Goal: Answer question/provide support: Share knowledge or assist other users

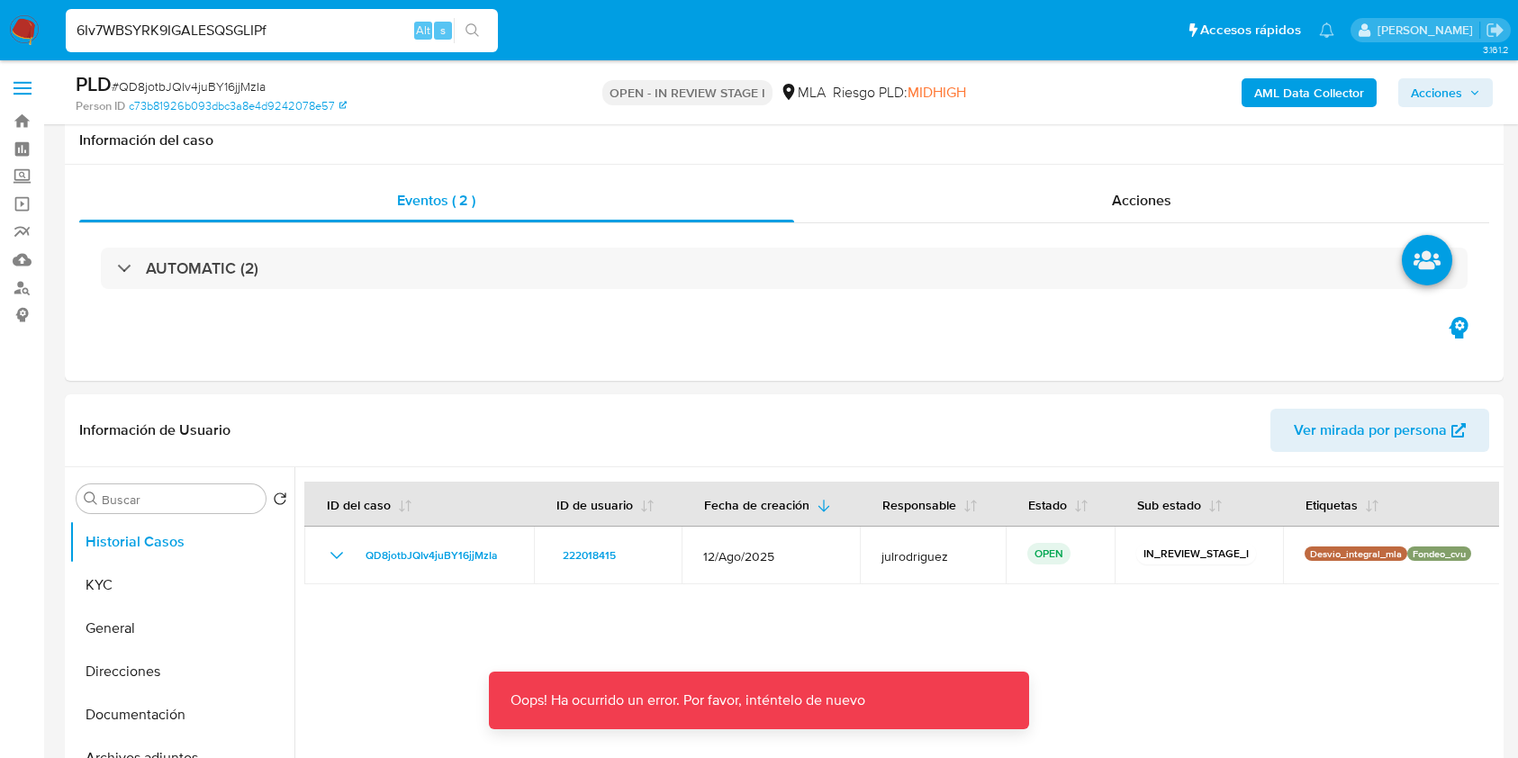
select select "10"
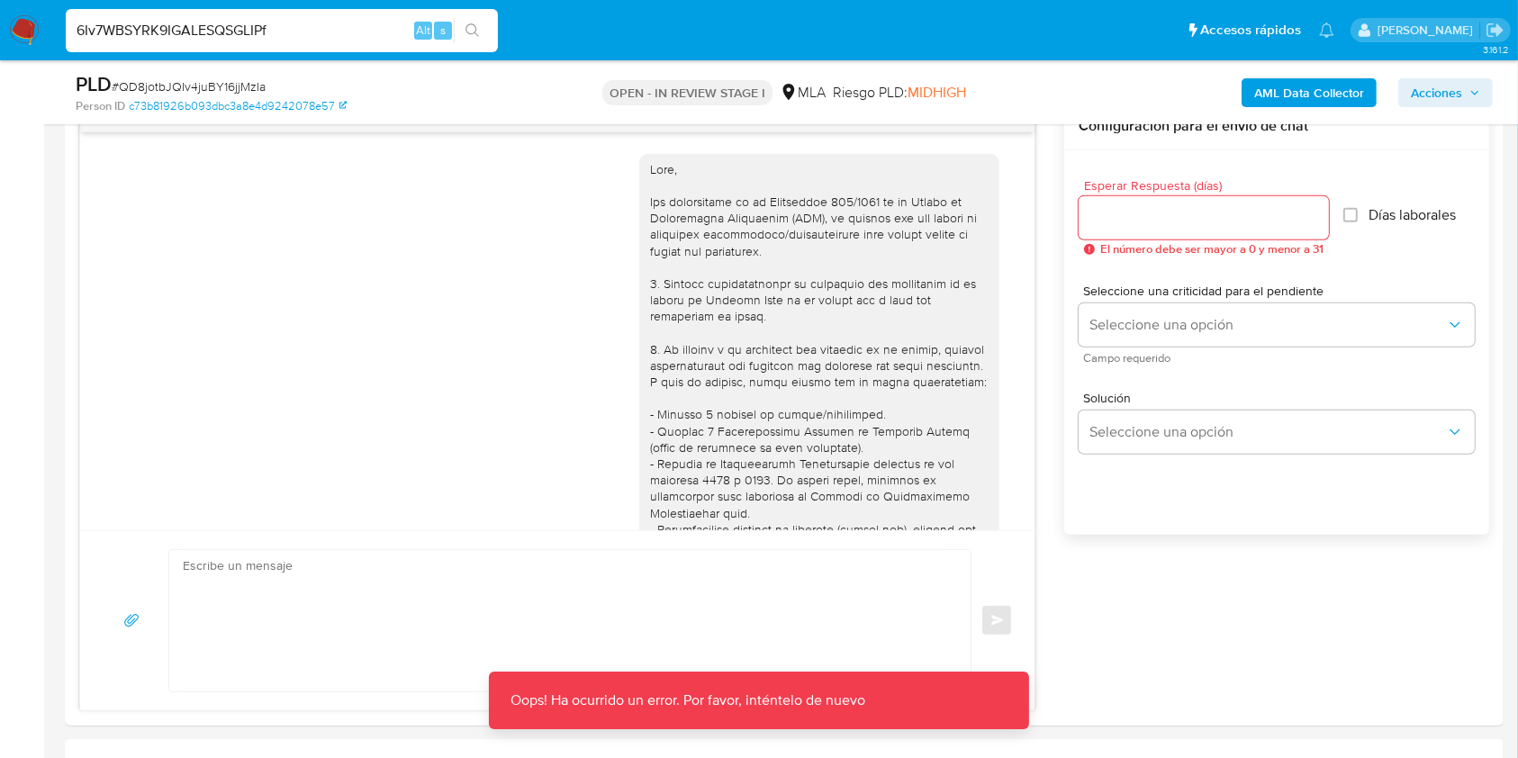
scroll to position [5030, 0]
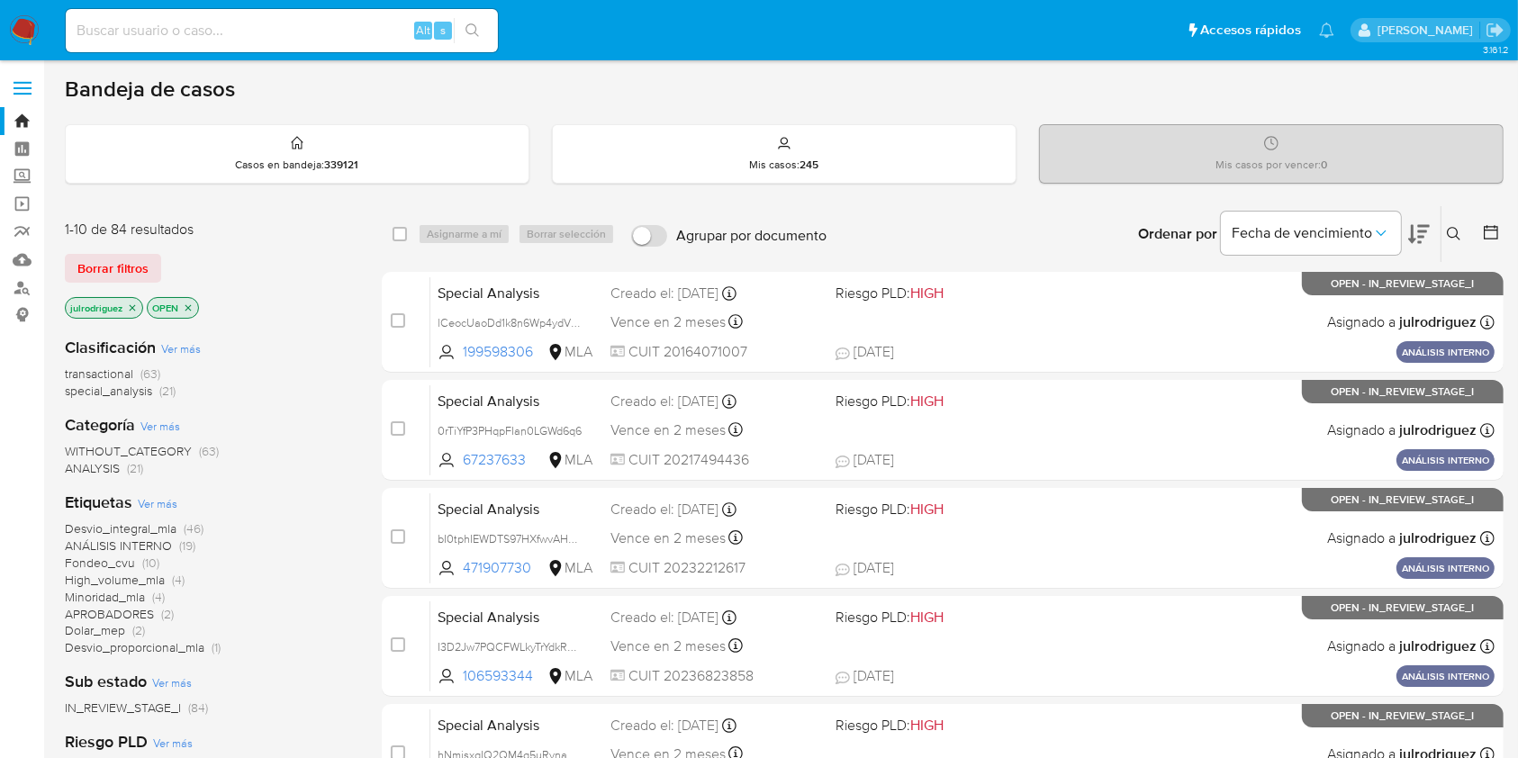
click at [266, 28] on input at bounding box center [282, 30] width 432 height 23
paste input "6Iv7WBSYRK9IGALESQSGLIPf"
type input "6Iv7WBSYRK9IGALESQSGLIPf"
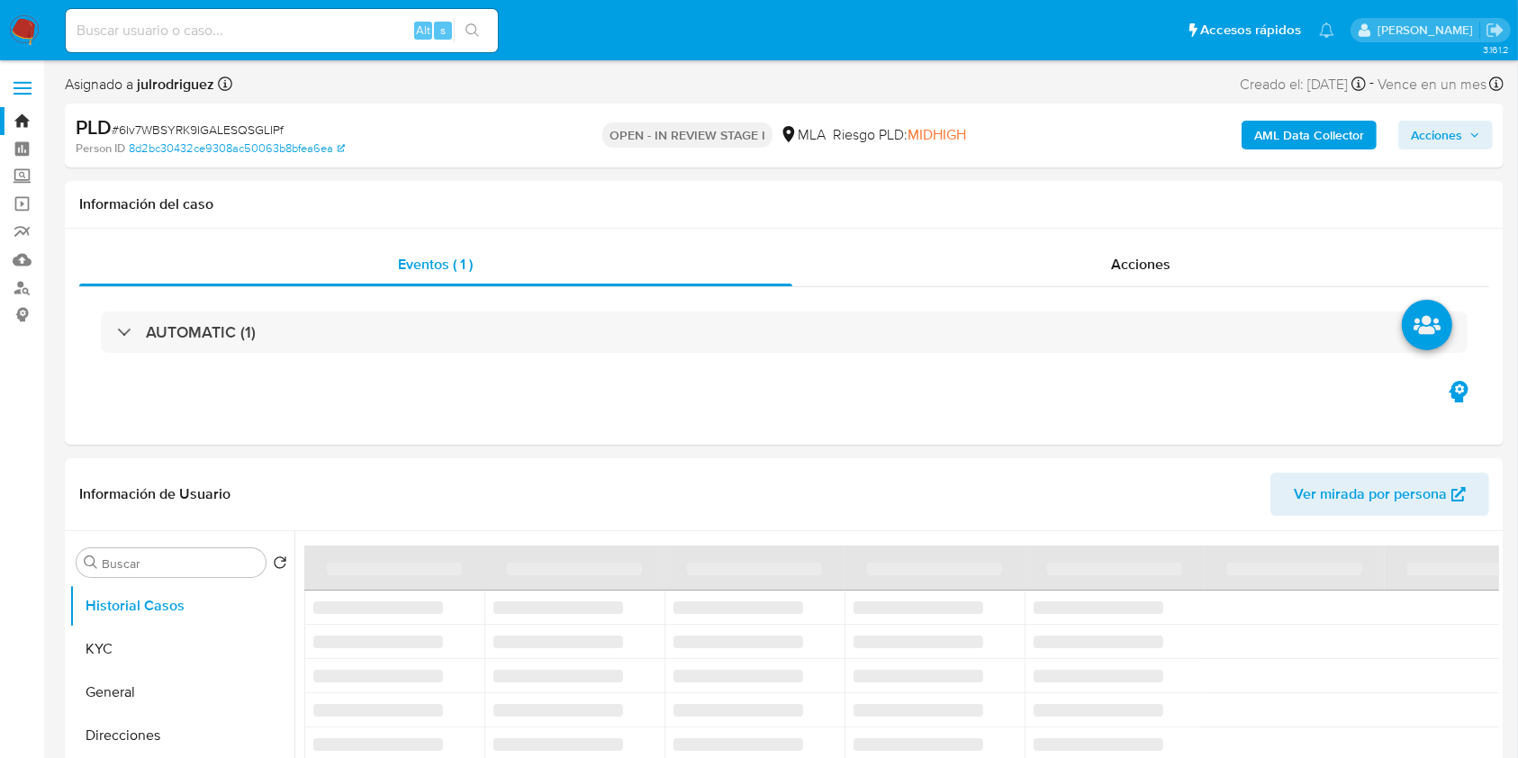
select select "10"
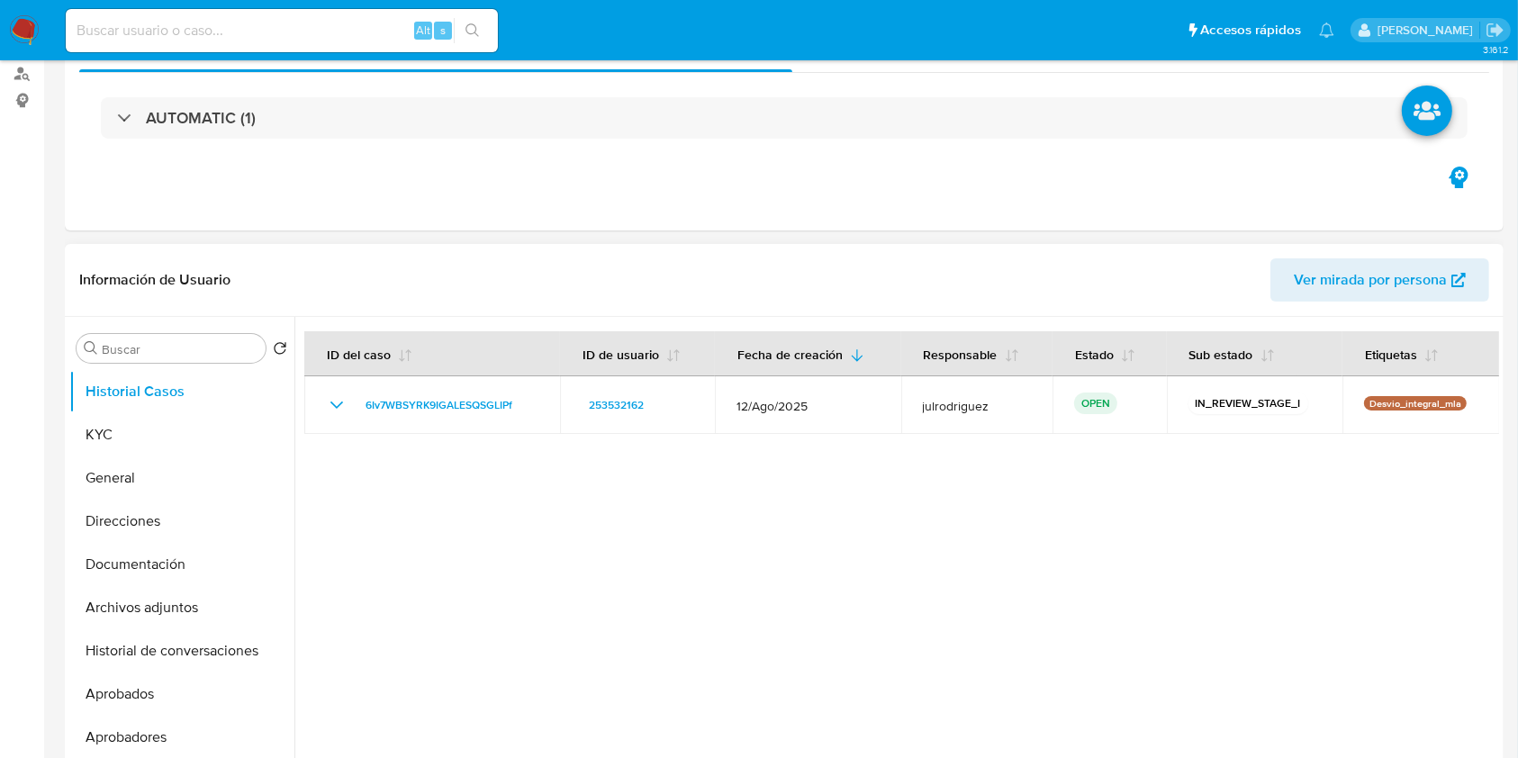
scroll to position [360, 0]
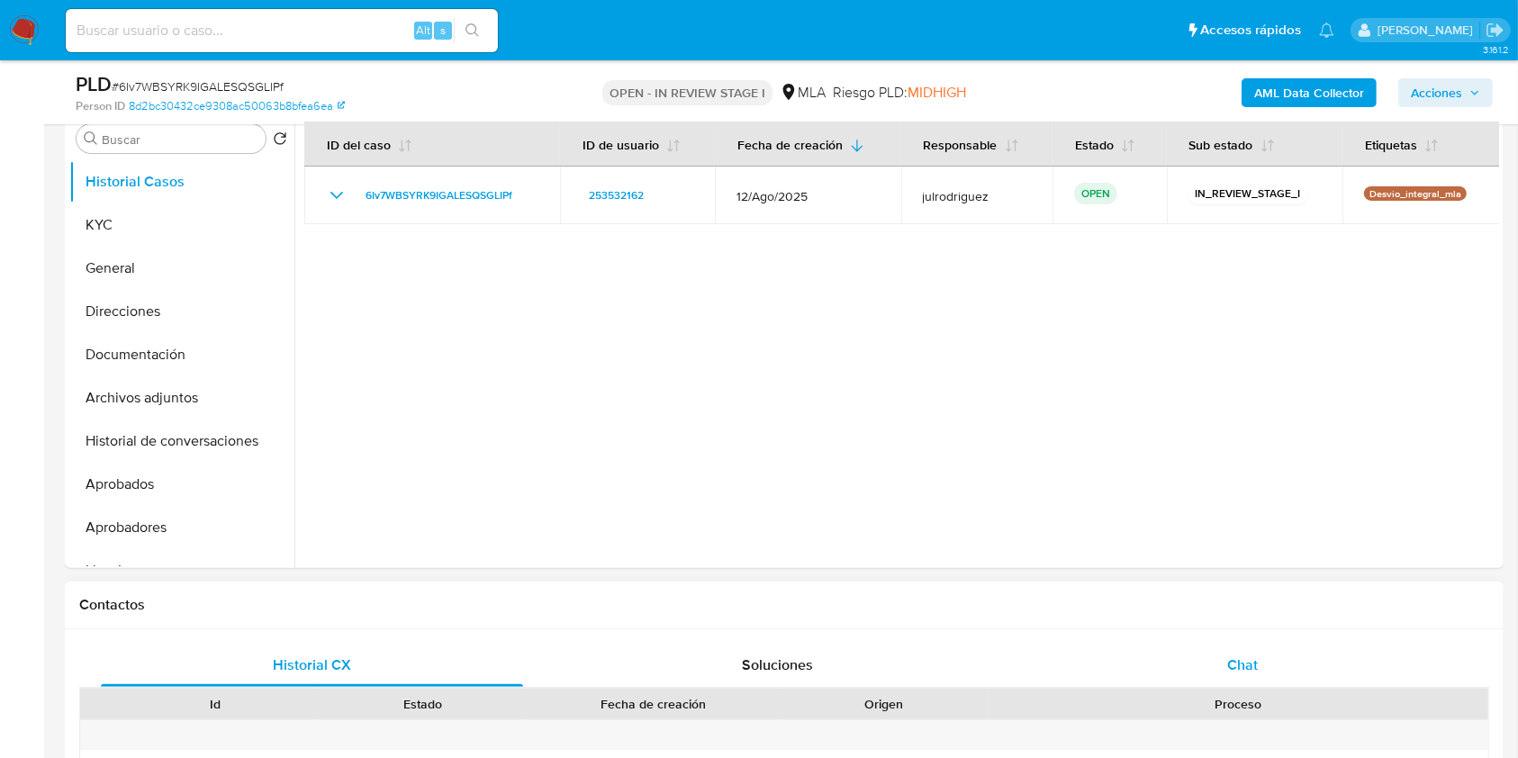
click at [1207, 652] on div "Chat" at bounding box center [1243, 665] width 422 height 43
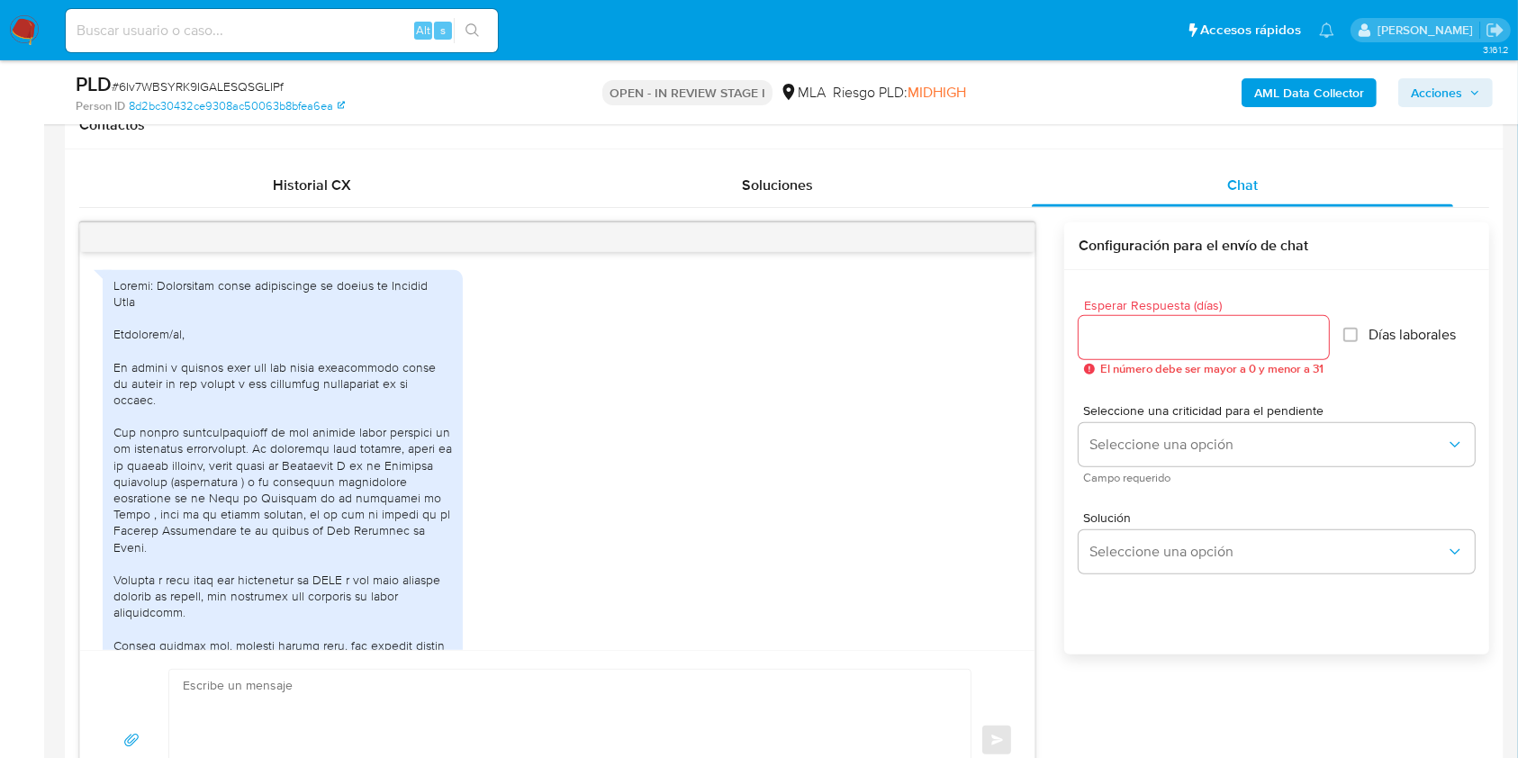
scroll to position [1249, 0]
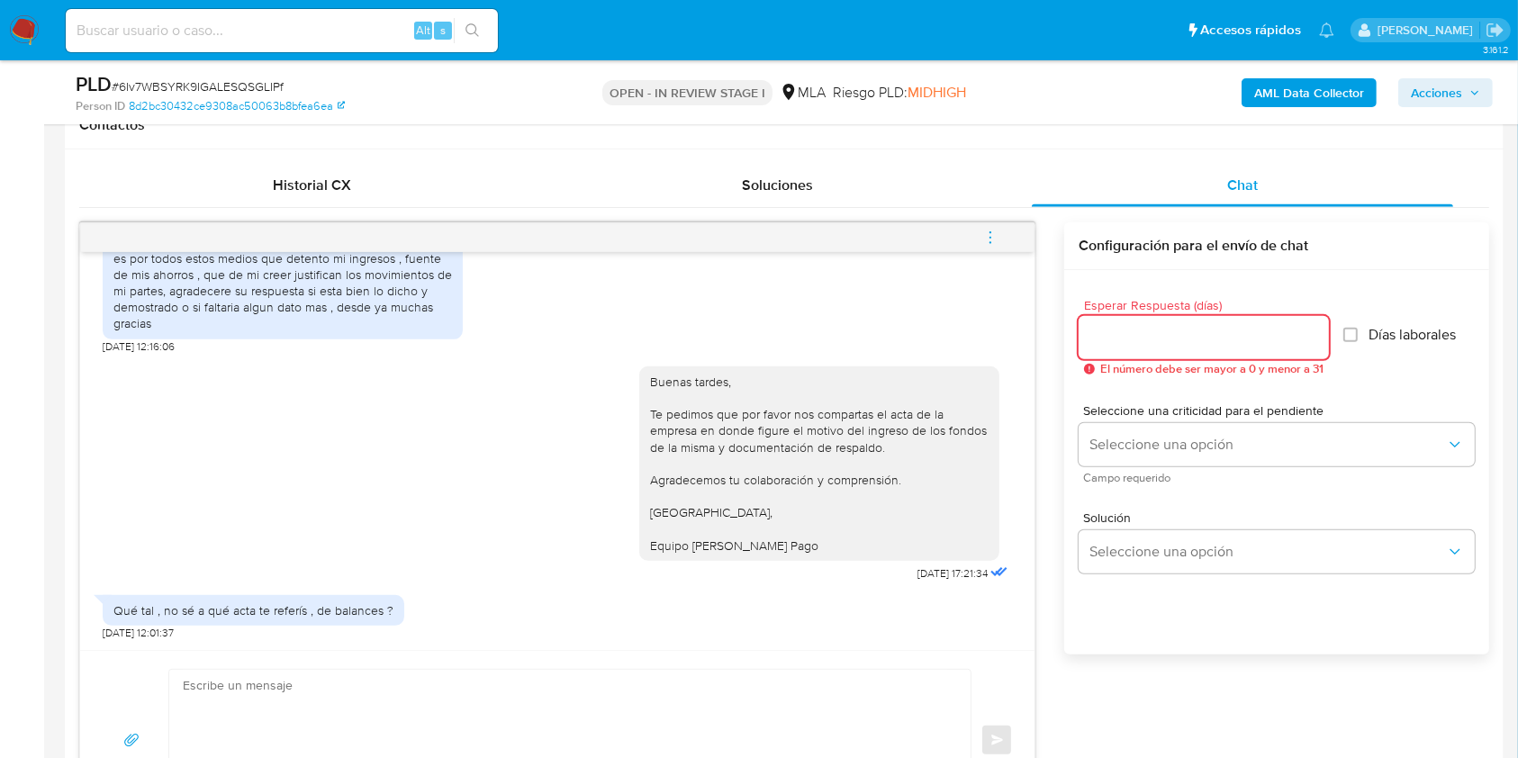
click at [1154, 334] on input "Esperar Respuesta (días)" at bounding box center [1204, 337] width 250 height 23
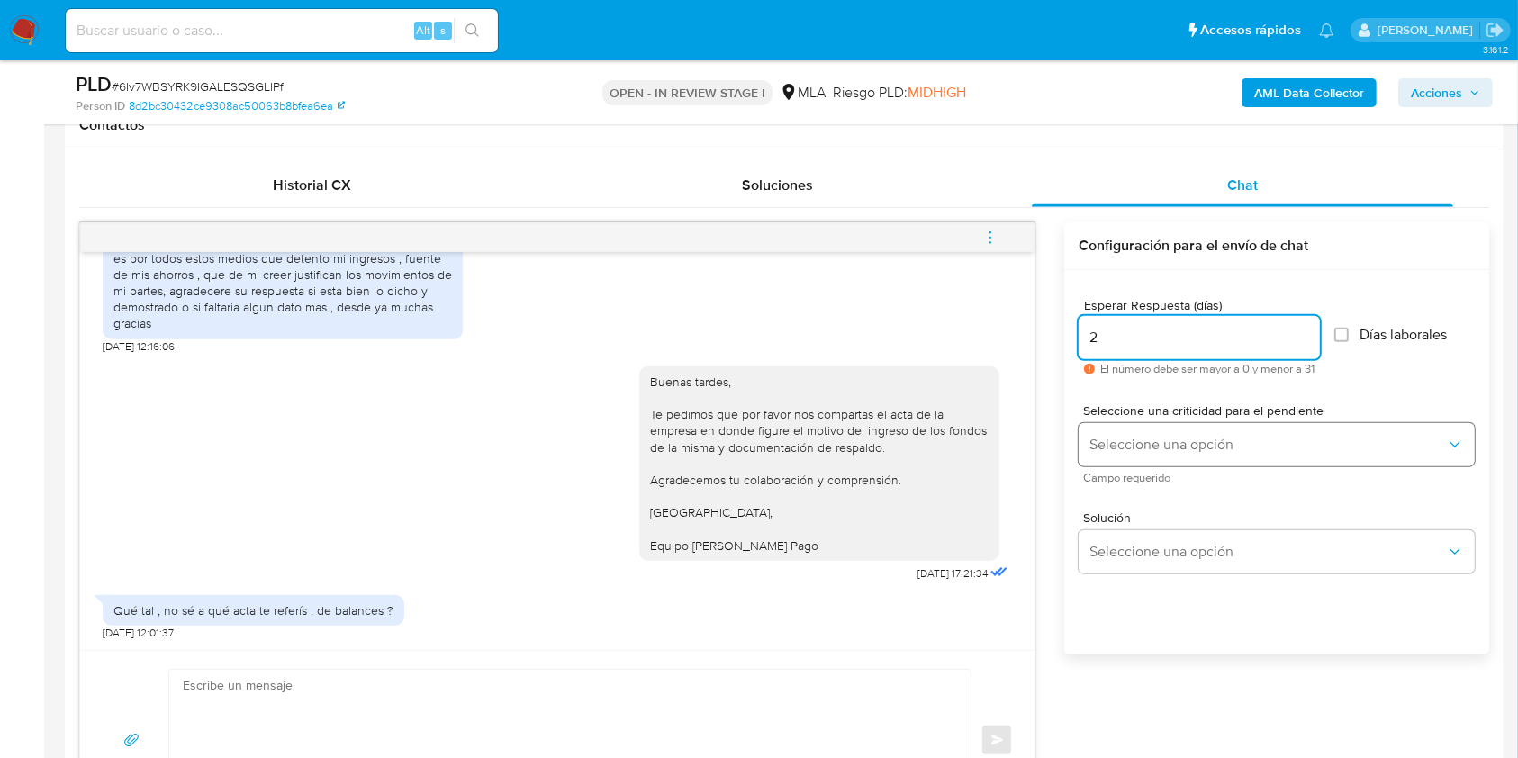
type input "2"
click at [1163, 438] on span "Seleccione una opción" at bounding box center [1267, 445] width 357 height 18
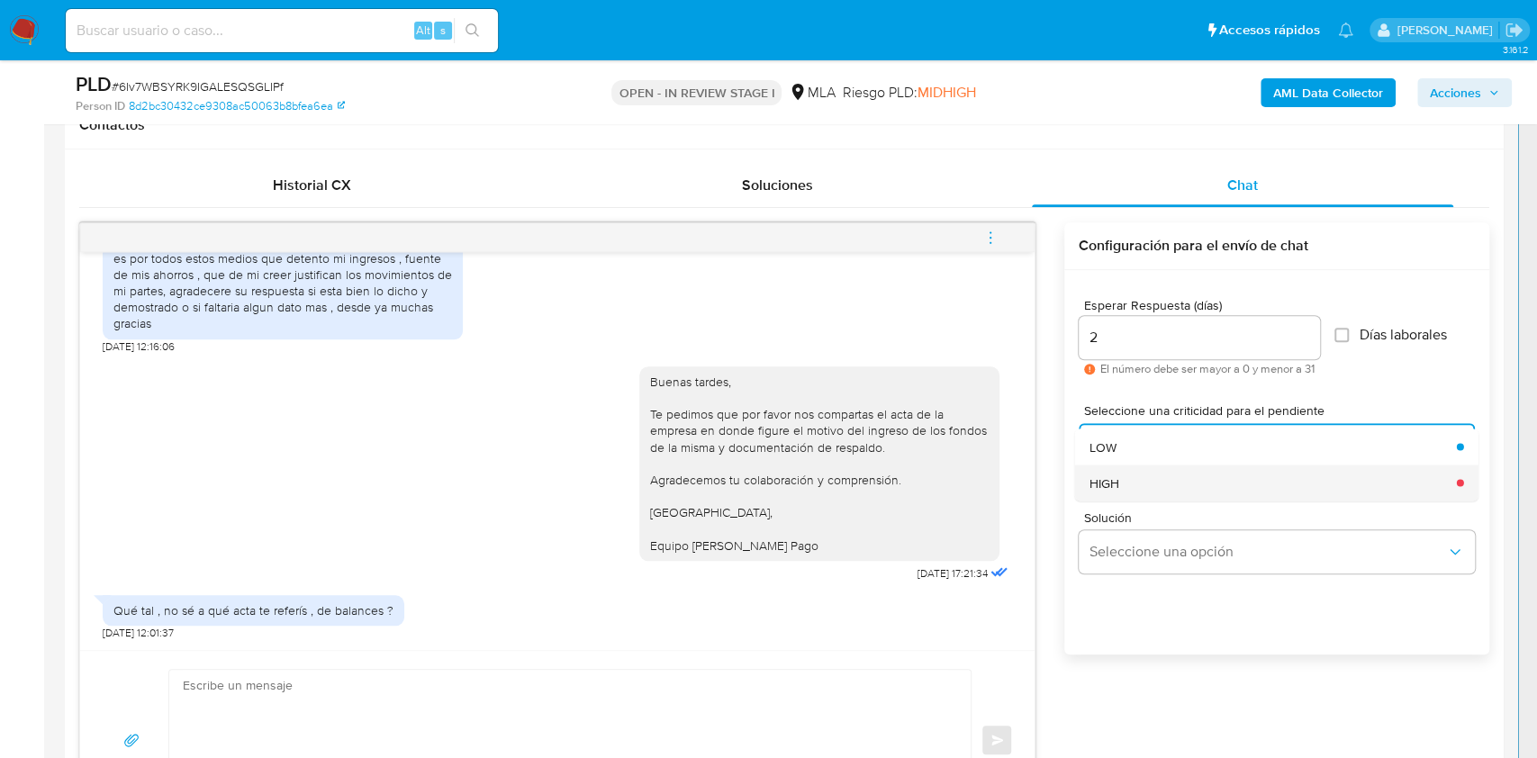
click at [1147, 479] on div "HIGH" at bounding box center [1267, 483] width 357 height 36
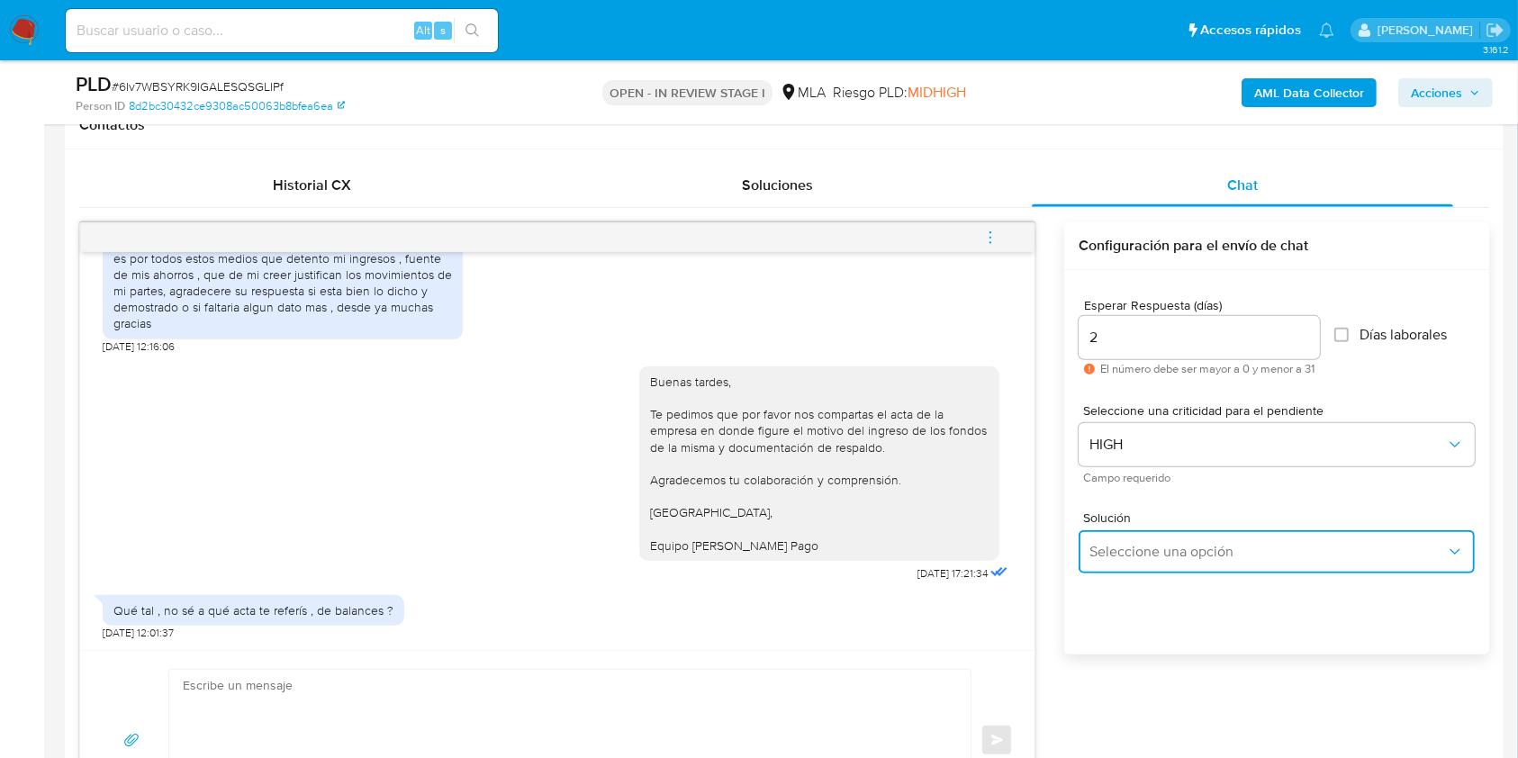
click at [1151, 536] on button "Seleccione una opción" at bounding box center [1277, 551] width 396 height 43
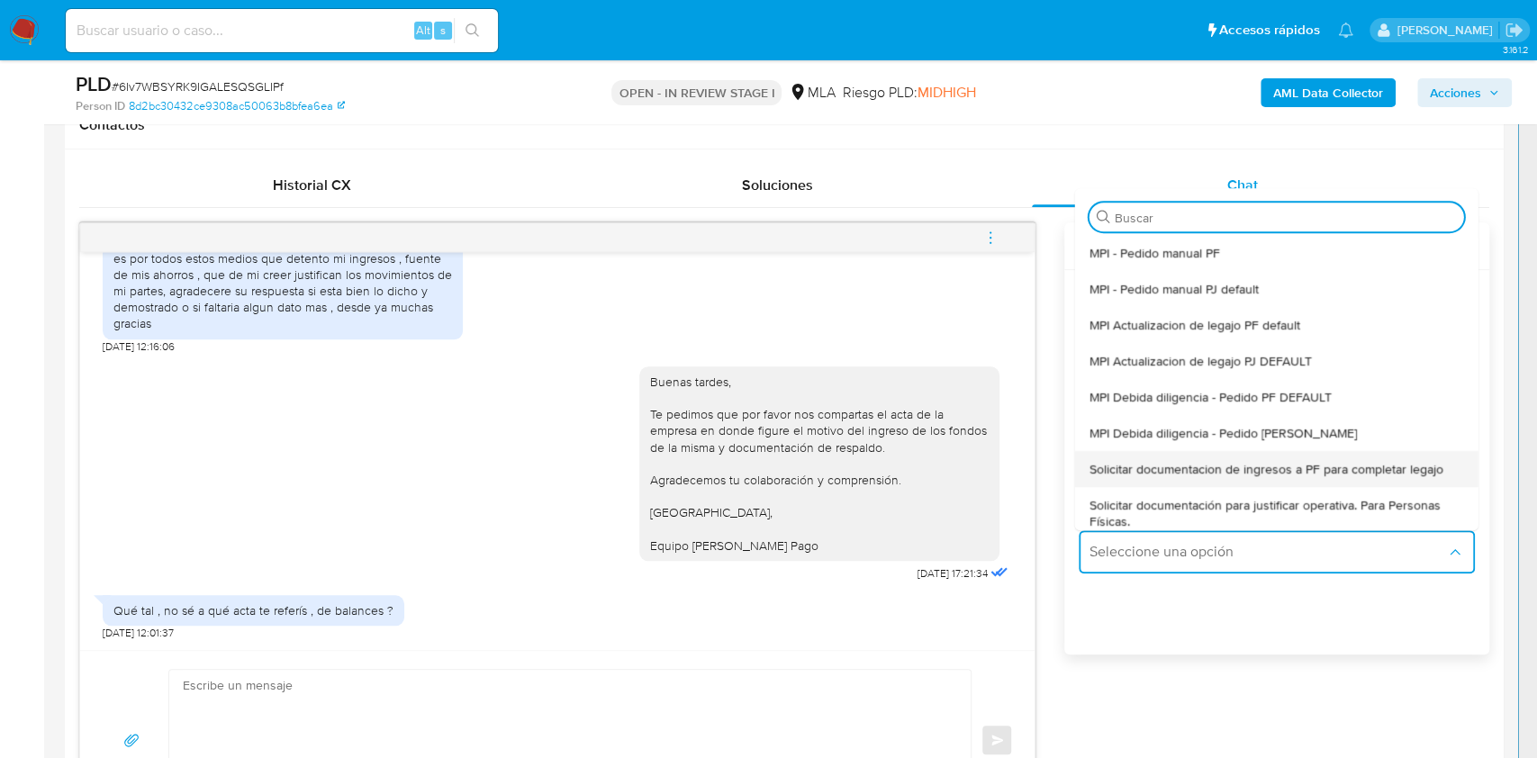
click at [1230, 477] on span "Solicitar documentacion de ingresos a PF para completar legajo" at bounding box center [1266, 469] width 354 height 16
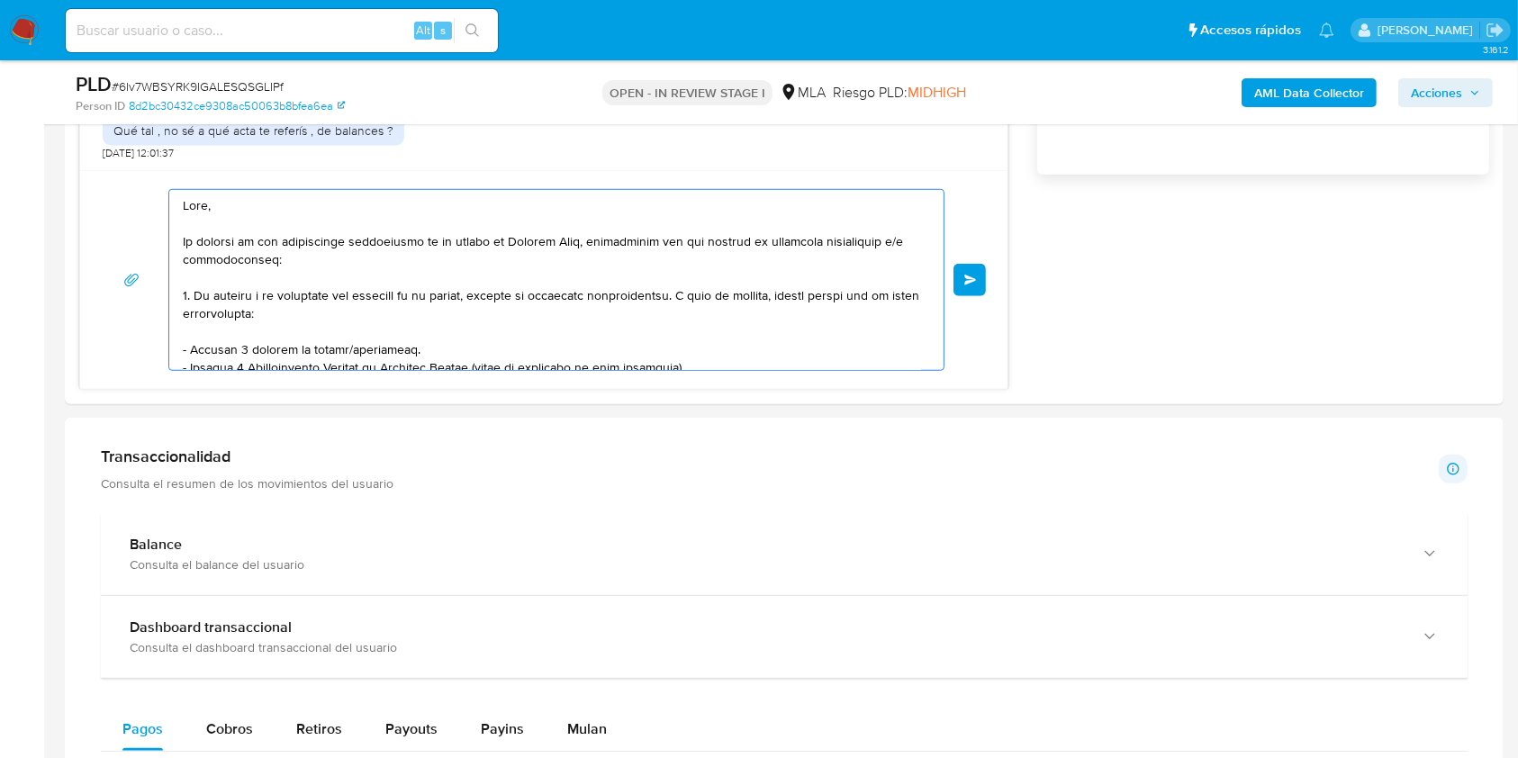
scroll to position [366, 0]
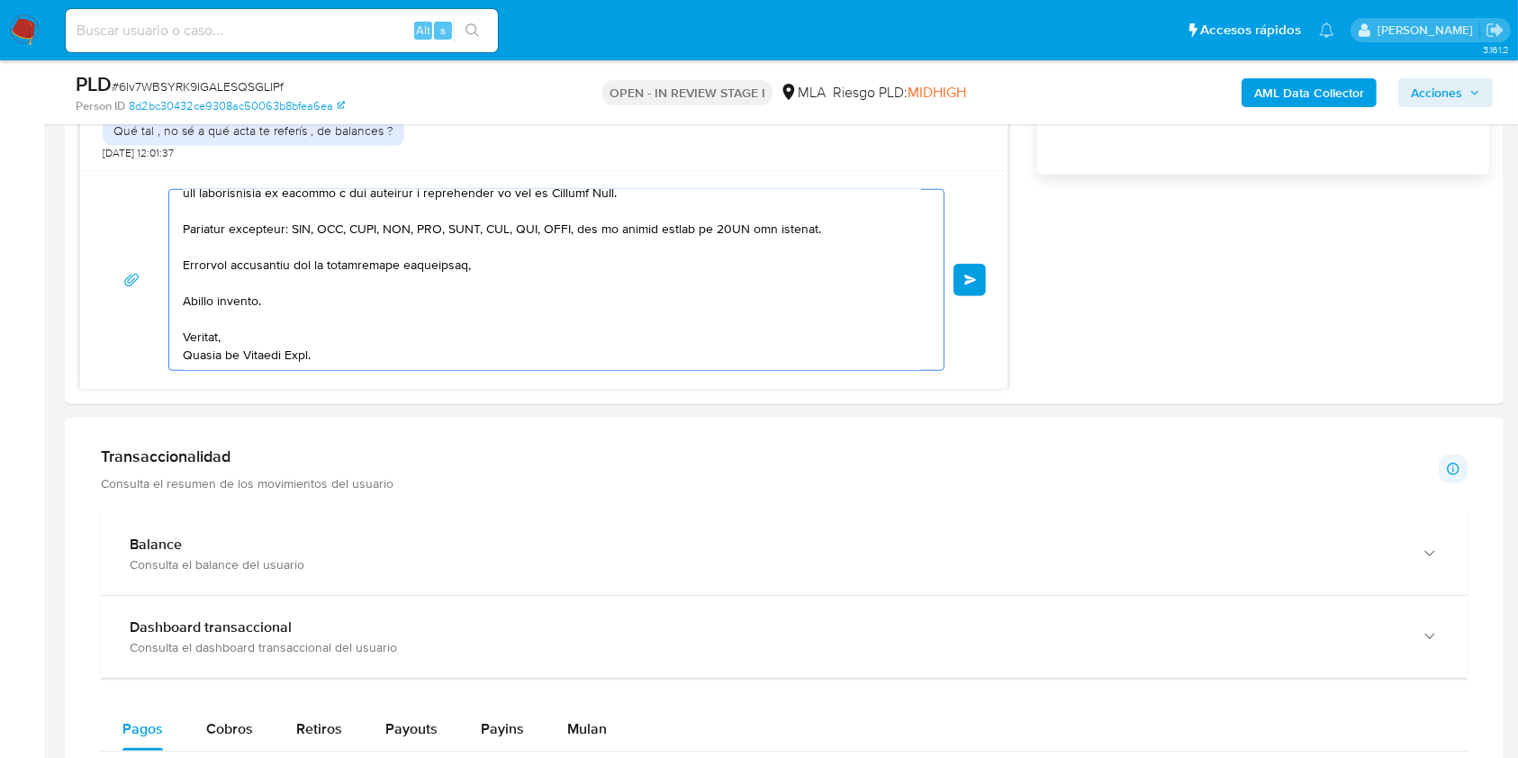
drag, startPoint x: 281, startPoint y: 251, endPoint x: 700, endPoint y: 731, distance: 636.9
click at [700, 731] on div "Información de Usuario Ver mirada por persona Buscar Volver al orden por defect…" at bounding box center [784, 667] width 1439 height 3187
type textarea "Hola, En función de las operaciones registradas en tu cuenta de Mercado Pago, n…"
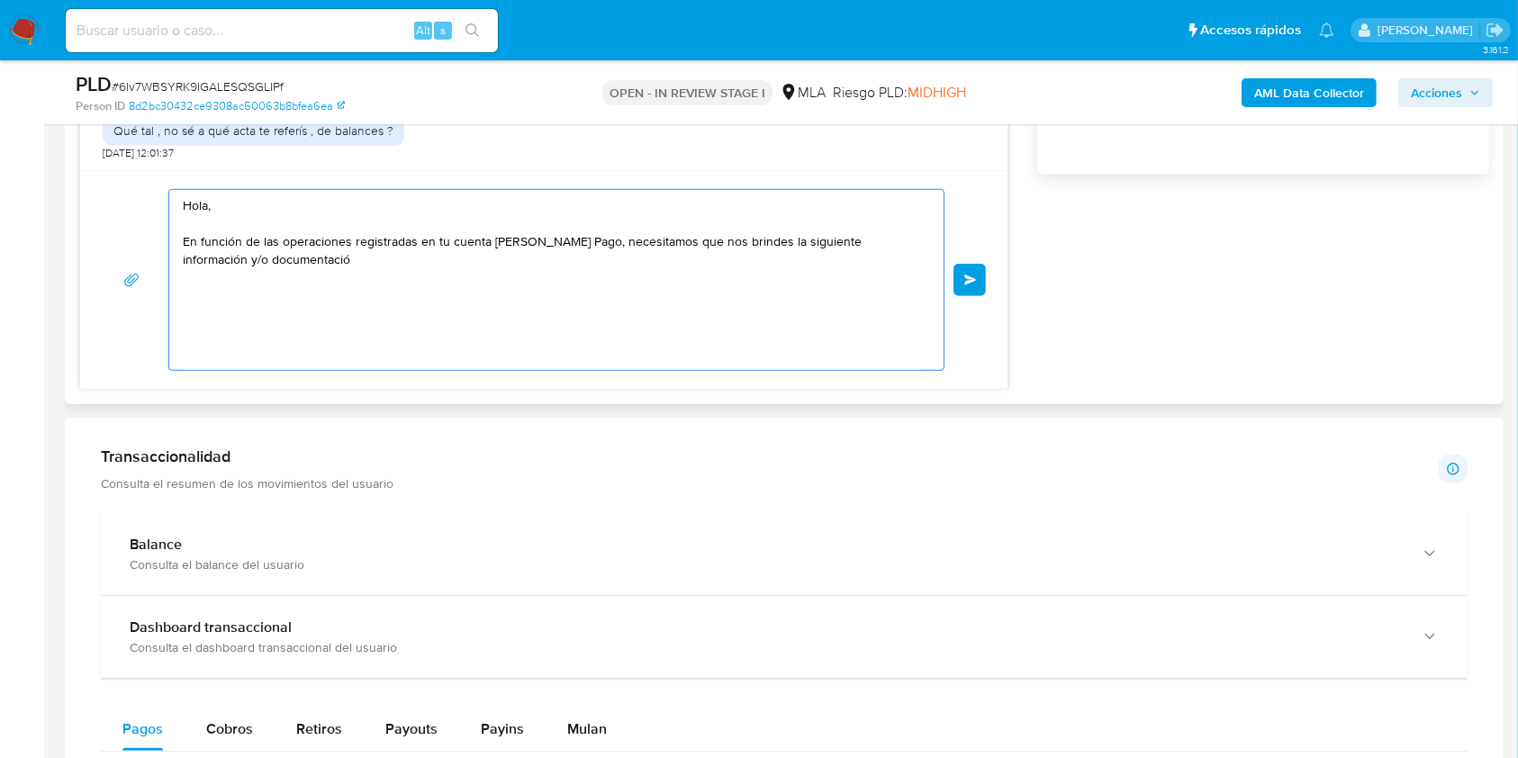
scroll to position [0, 0]
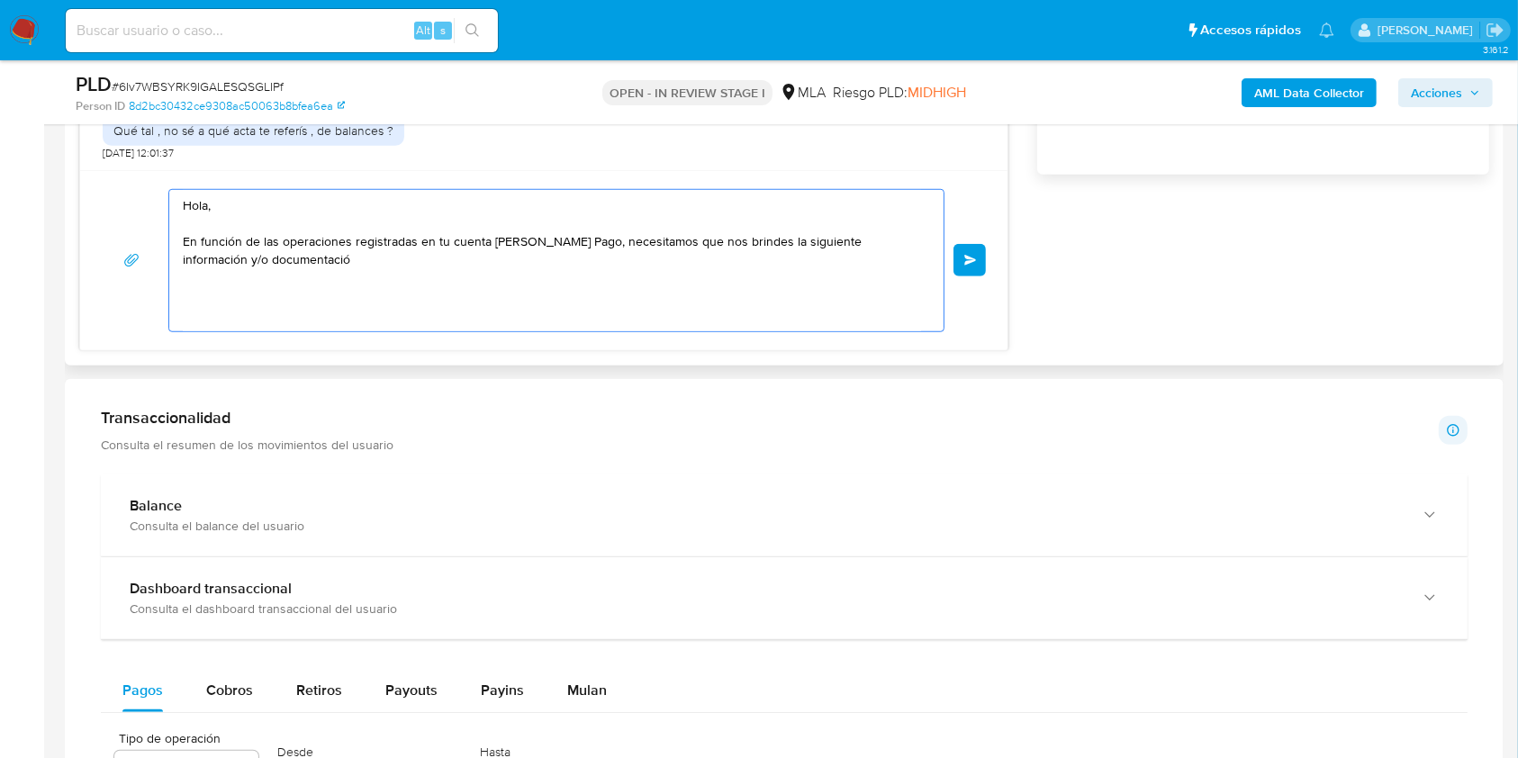
drag, startPoint x: 330, startPoint y: 288, endPoint x: 152, endPoint y: 192, distance: 202.6
click at [151, 143] on div "20/08/2025 12:10:09 /Users/alejandromeyer/Downloads/arinfsdo117y-3.pdf /Users/a…" at bounding box center [543, 46] width 929 height 609
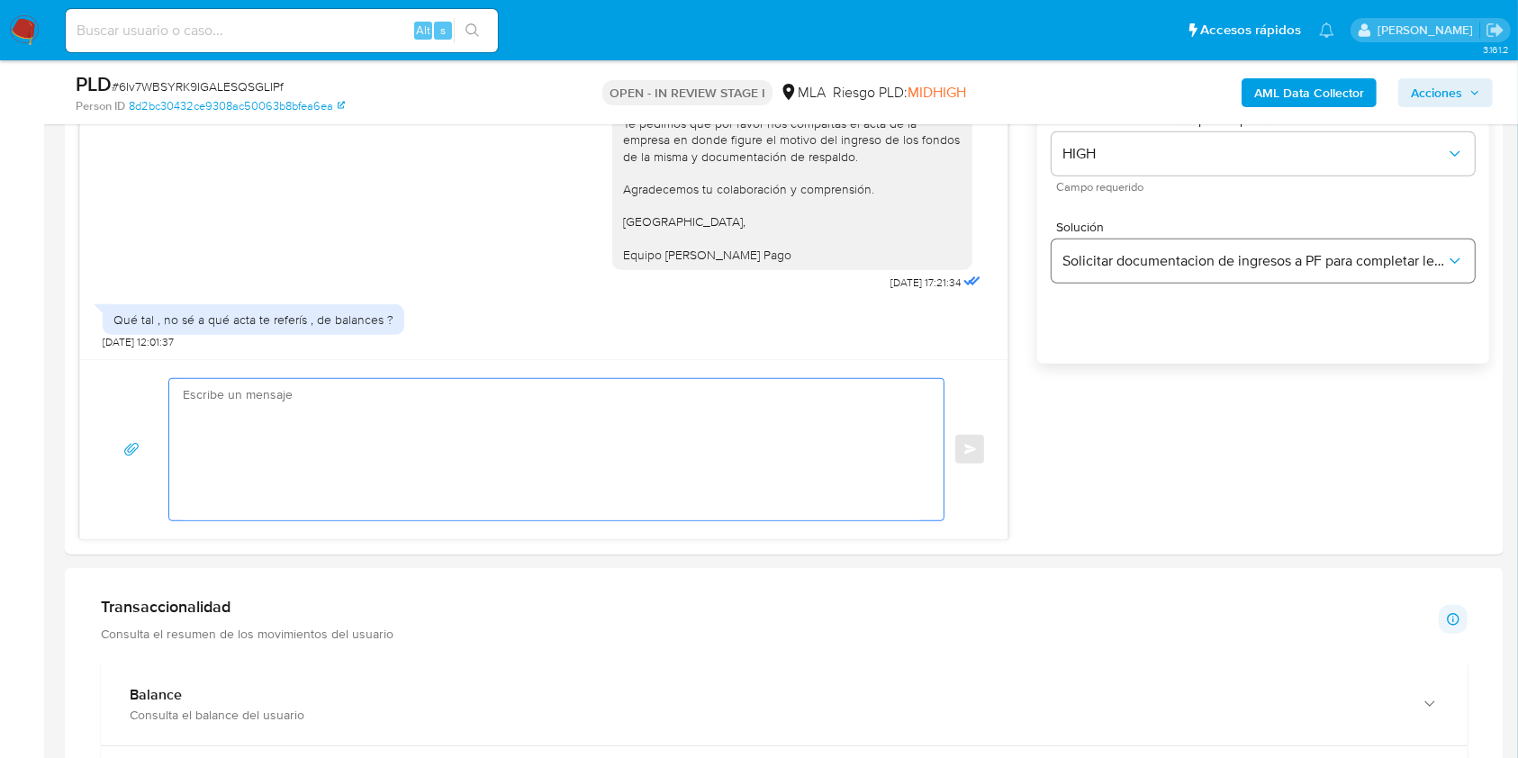
scroll to position [960, 0]
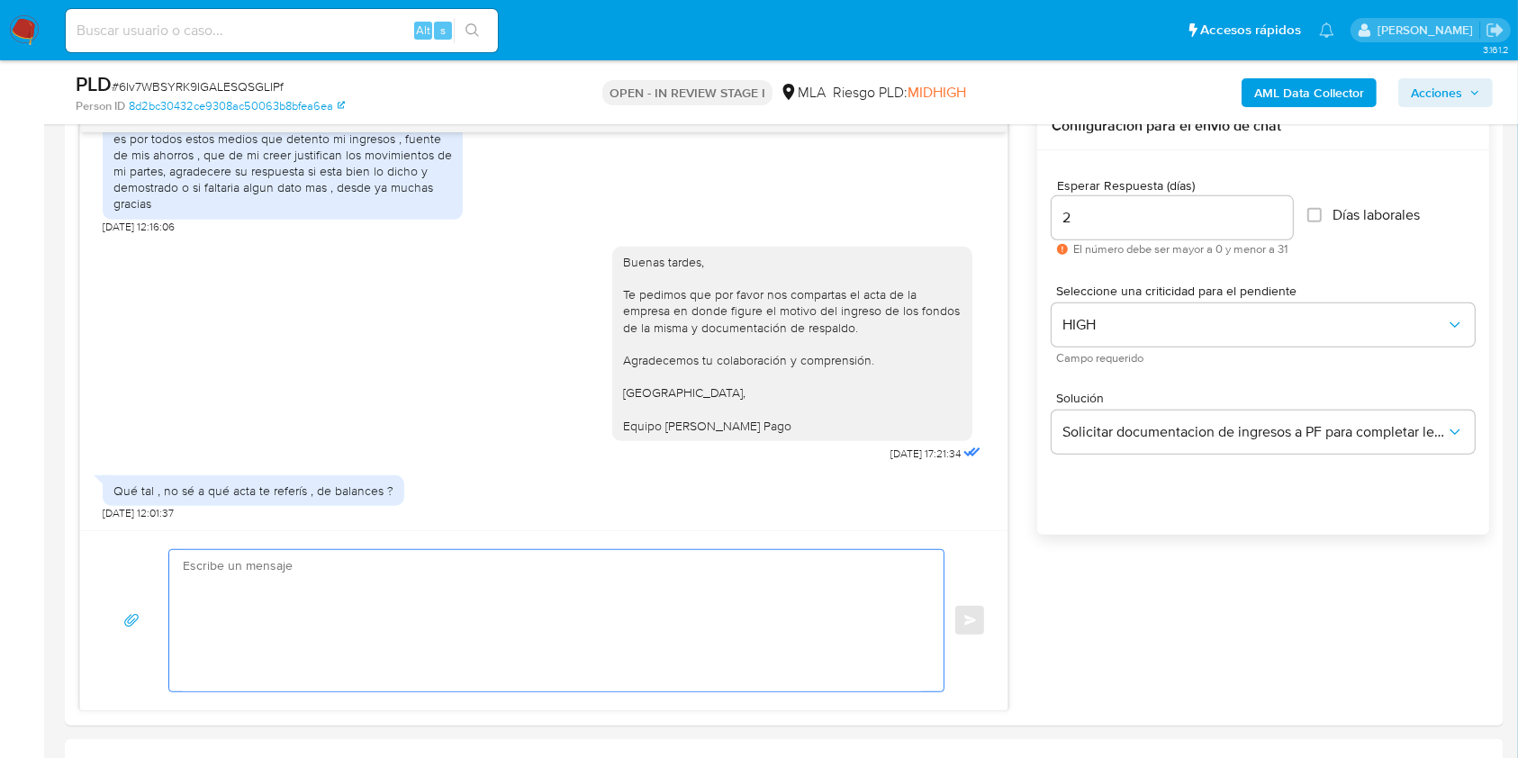
click at [296, 29] on input at bounding box center [282, 30] width 432 height 23
paste input "HrVdGvOr5ndmWkLgp307HEol"
type input "HrVdGvOr5ndmWkLgp307HEol"
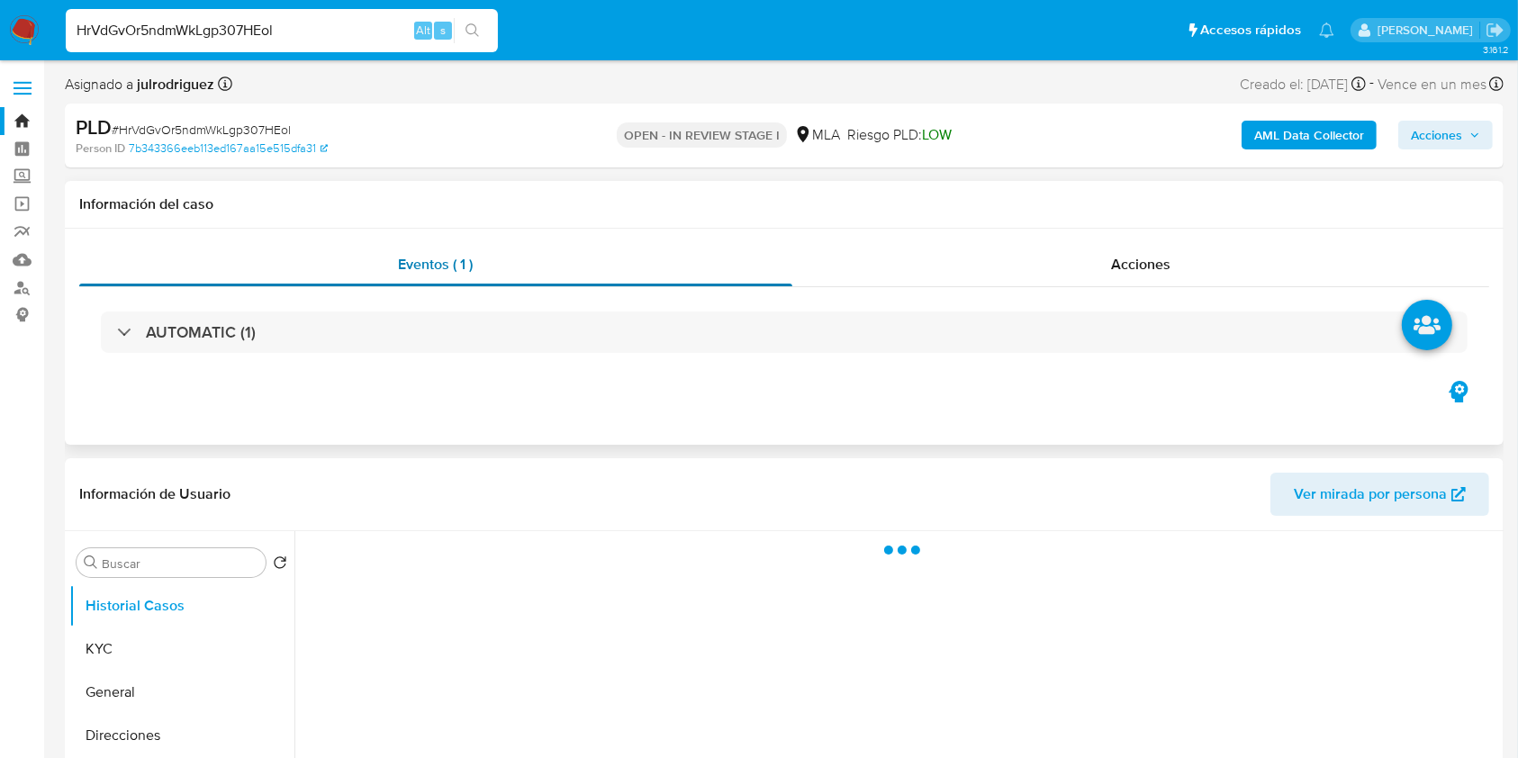
select select "10"
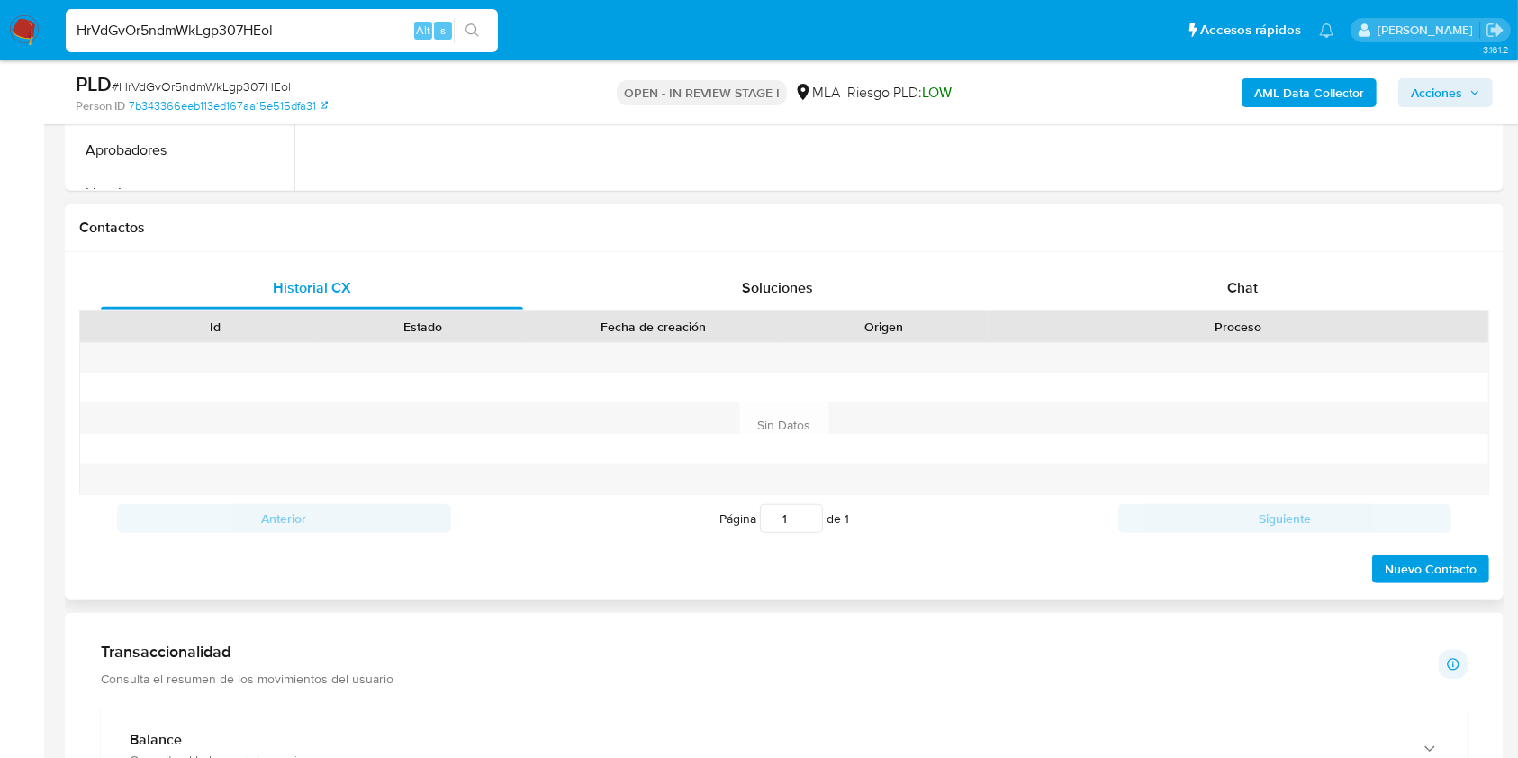
scroll to position [840, 0]
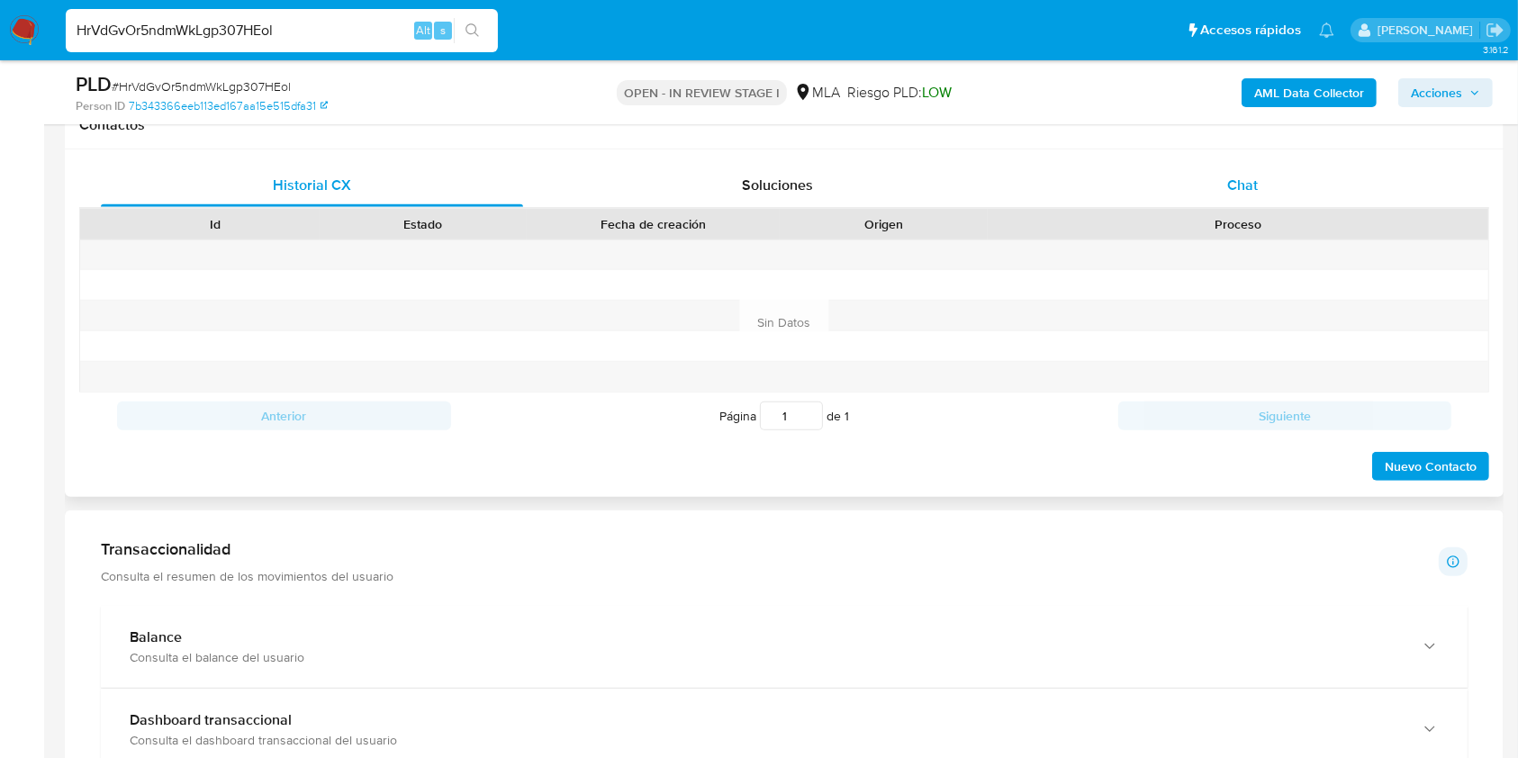
click at [1184, 196] on div "Chat" at bounding box center [1243, 185] width 422 height 43
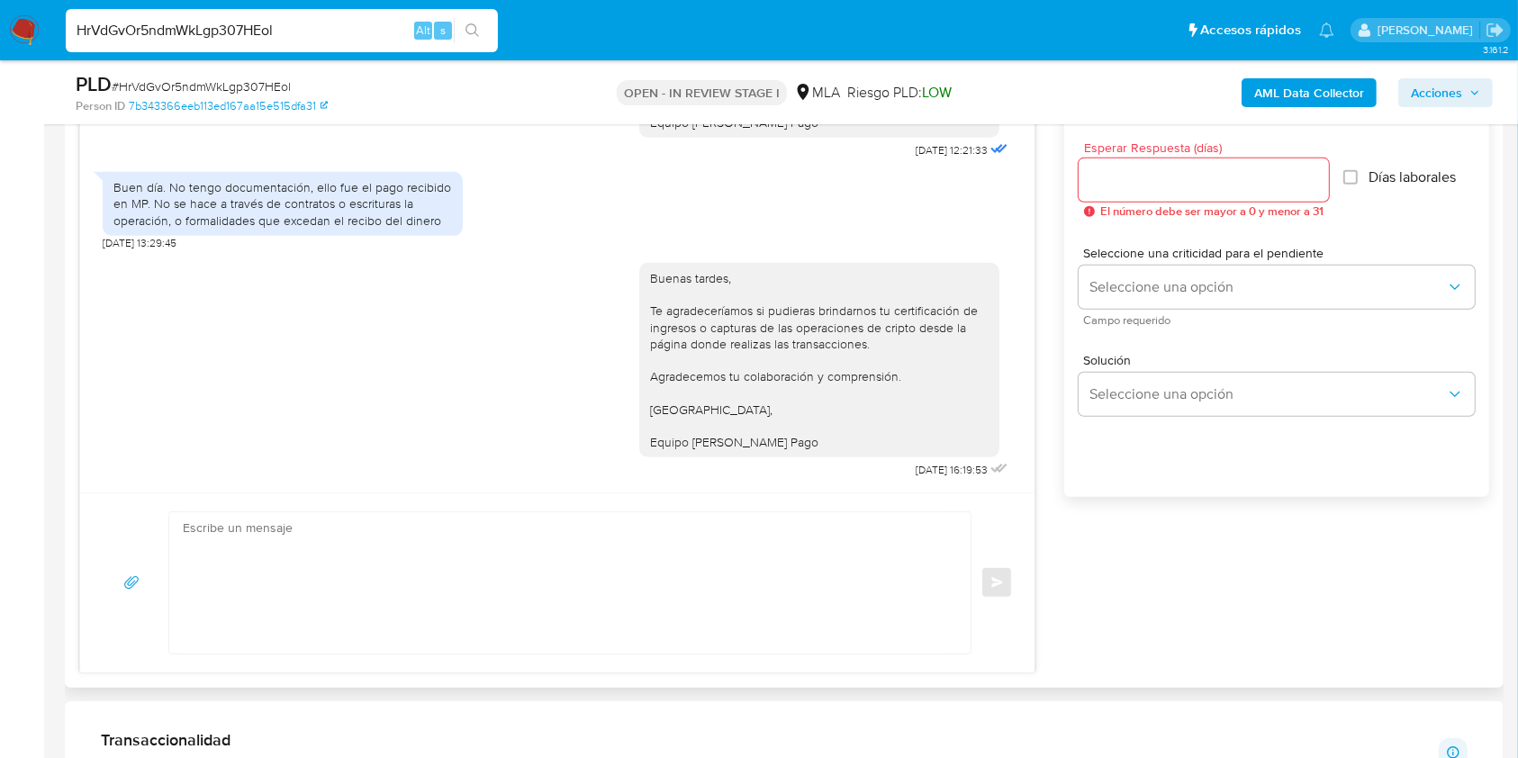
scroll to position [960, 0]
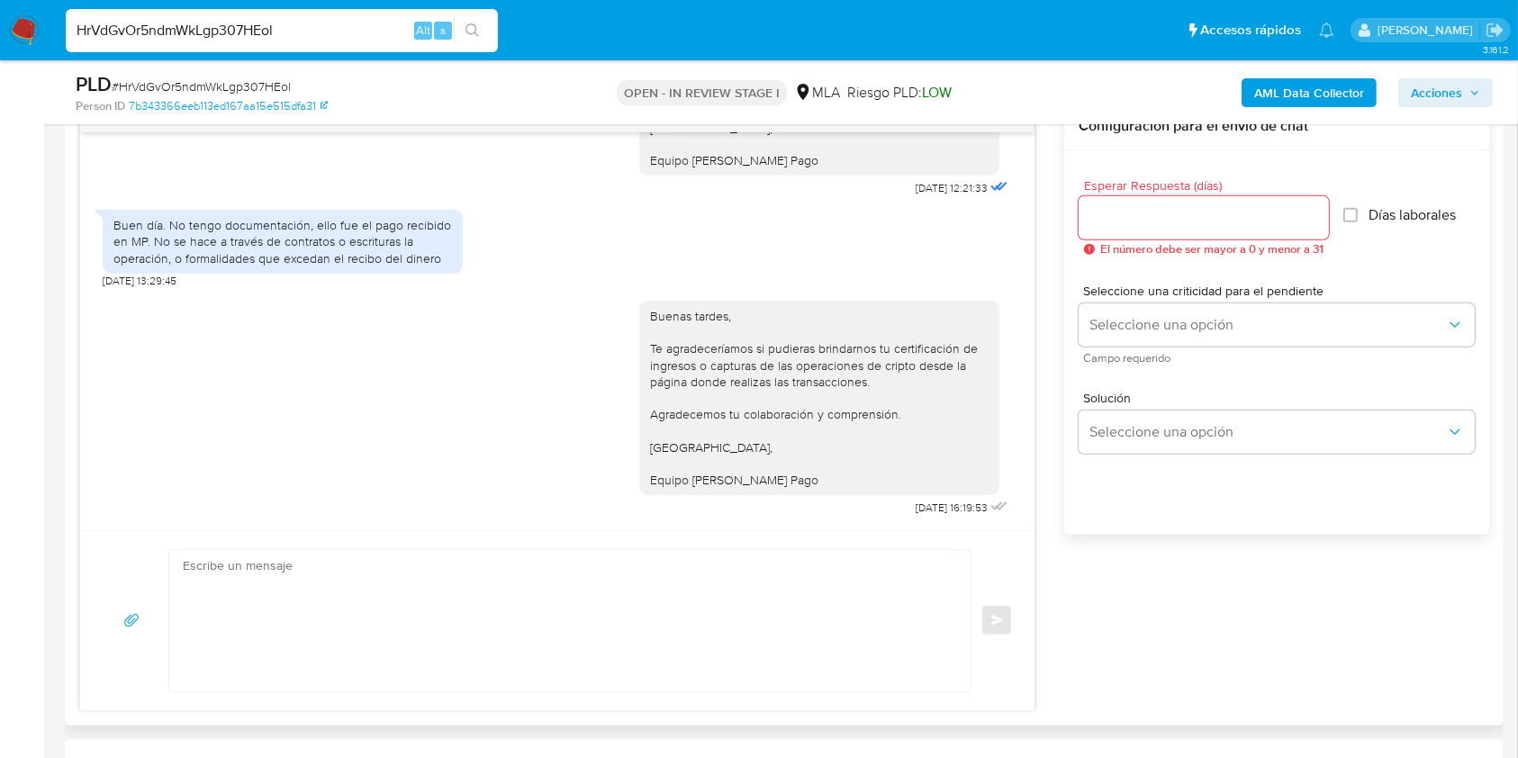
click at [260, 21] on input "HrVdGvOr5ndmWkLgp307HEol" at bounding box center [282, 30] width 432 height 23
paste input "QD8jotbJQIv4juBY16jjMzIa"
type input "QD8jotbJQIv4juBY16jjMzIa"
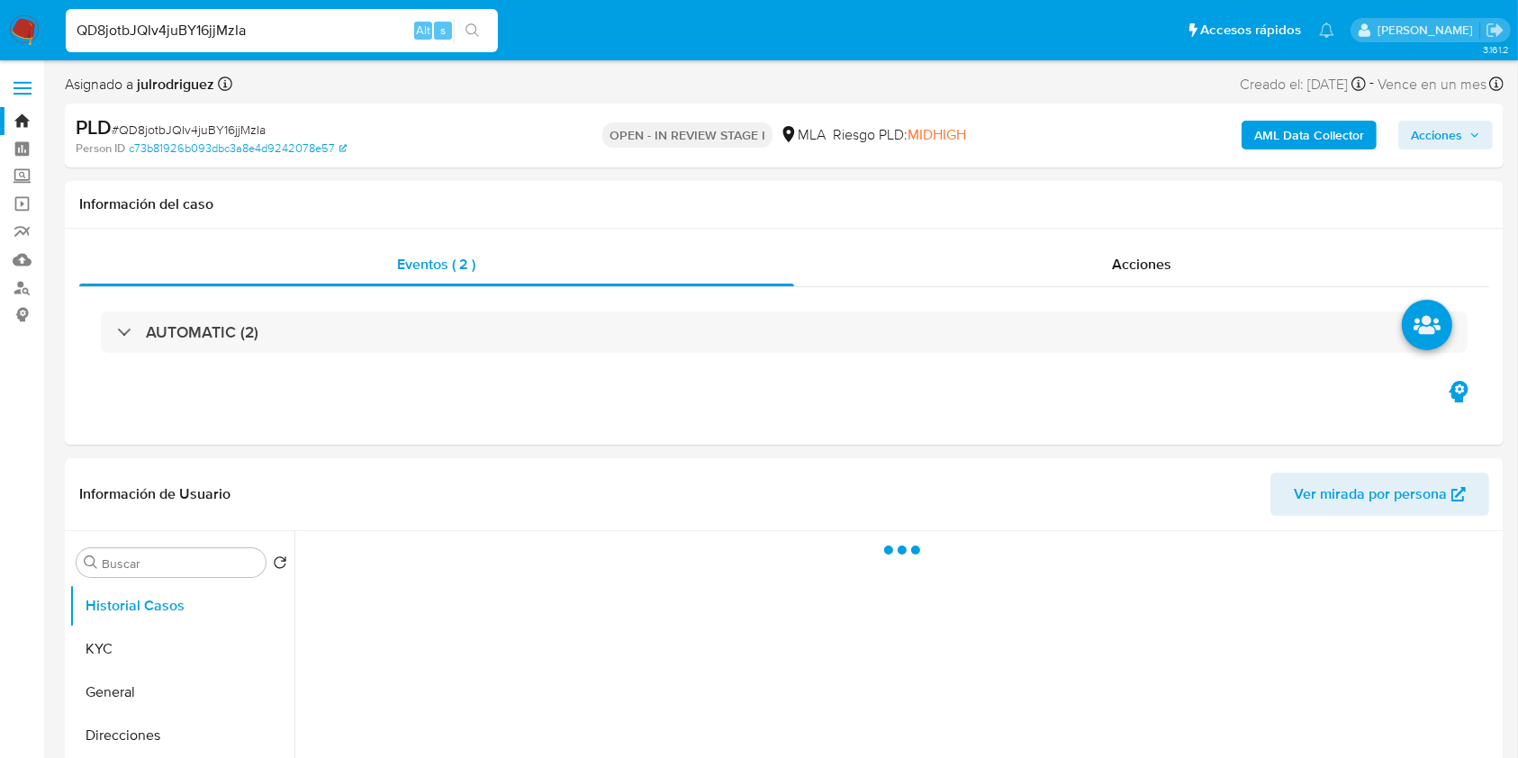
select select "10"
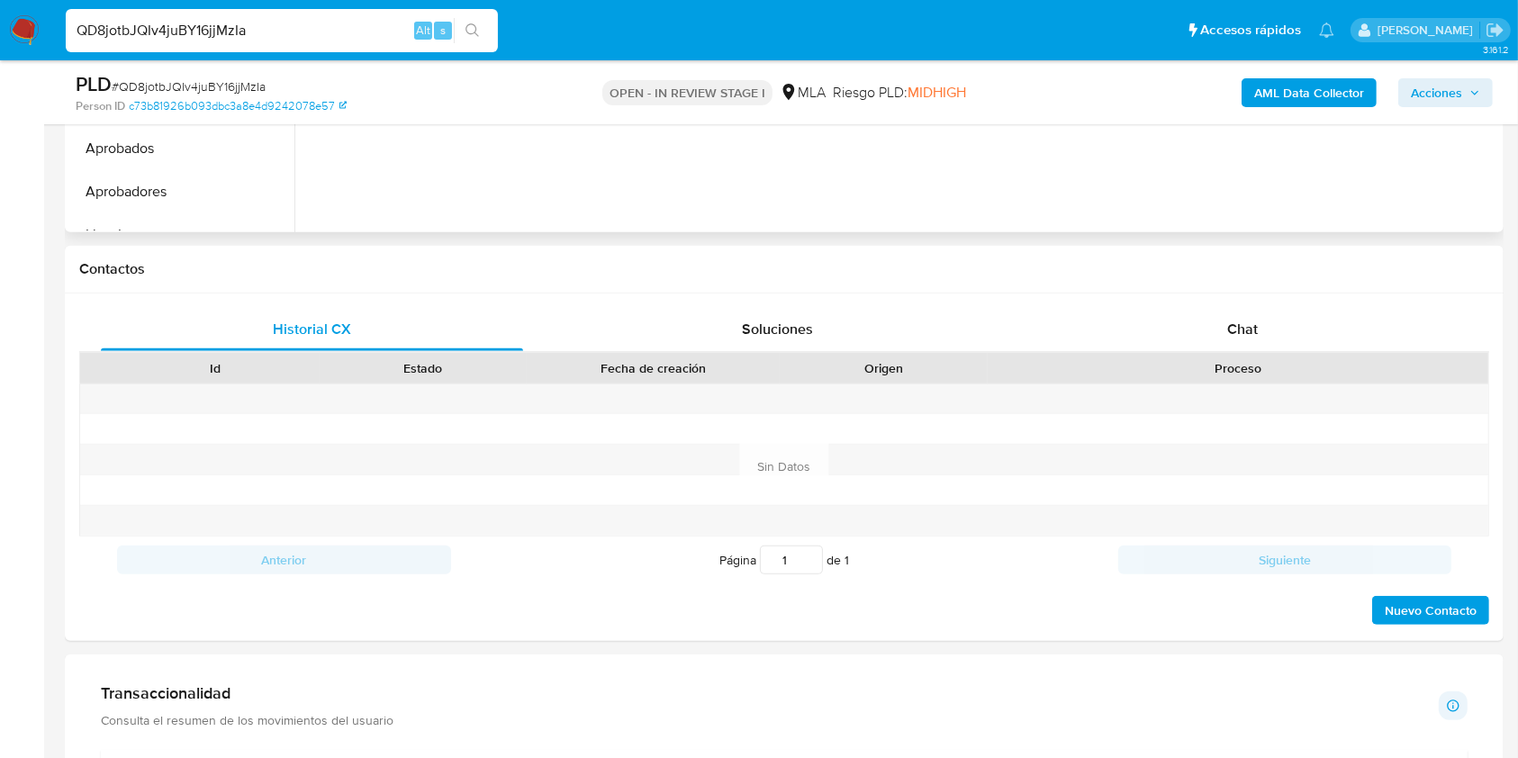
scroll to position [720, 0]
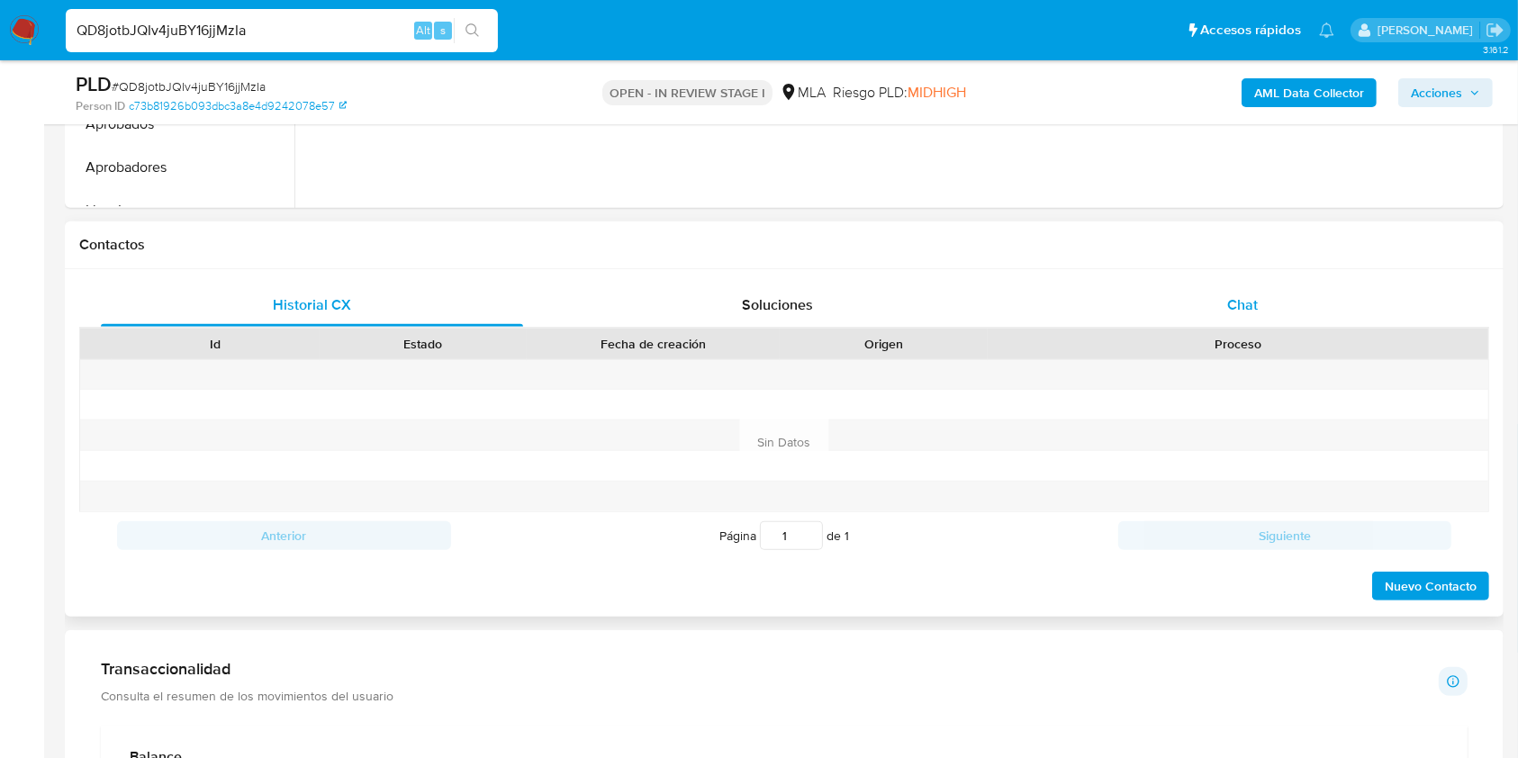
click at [1267, 306] on div "Chat" at bounding box center [1243, 305] width 422 height 43
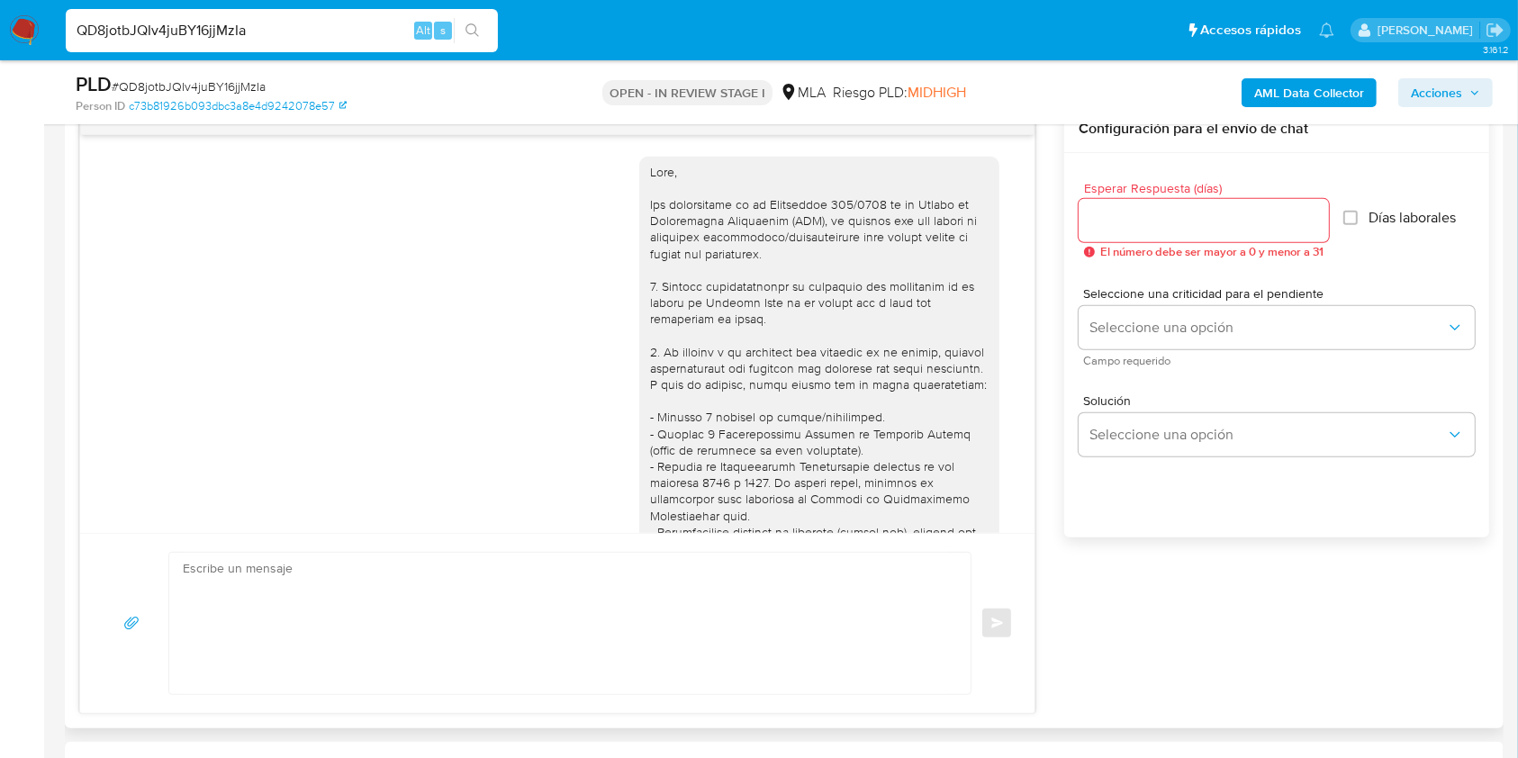
scroll to position [960, 0]
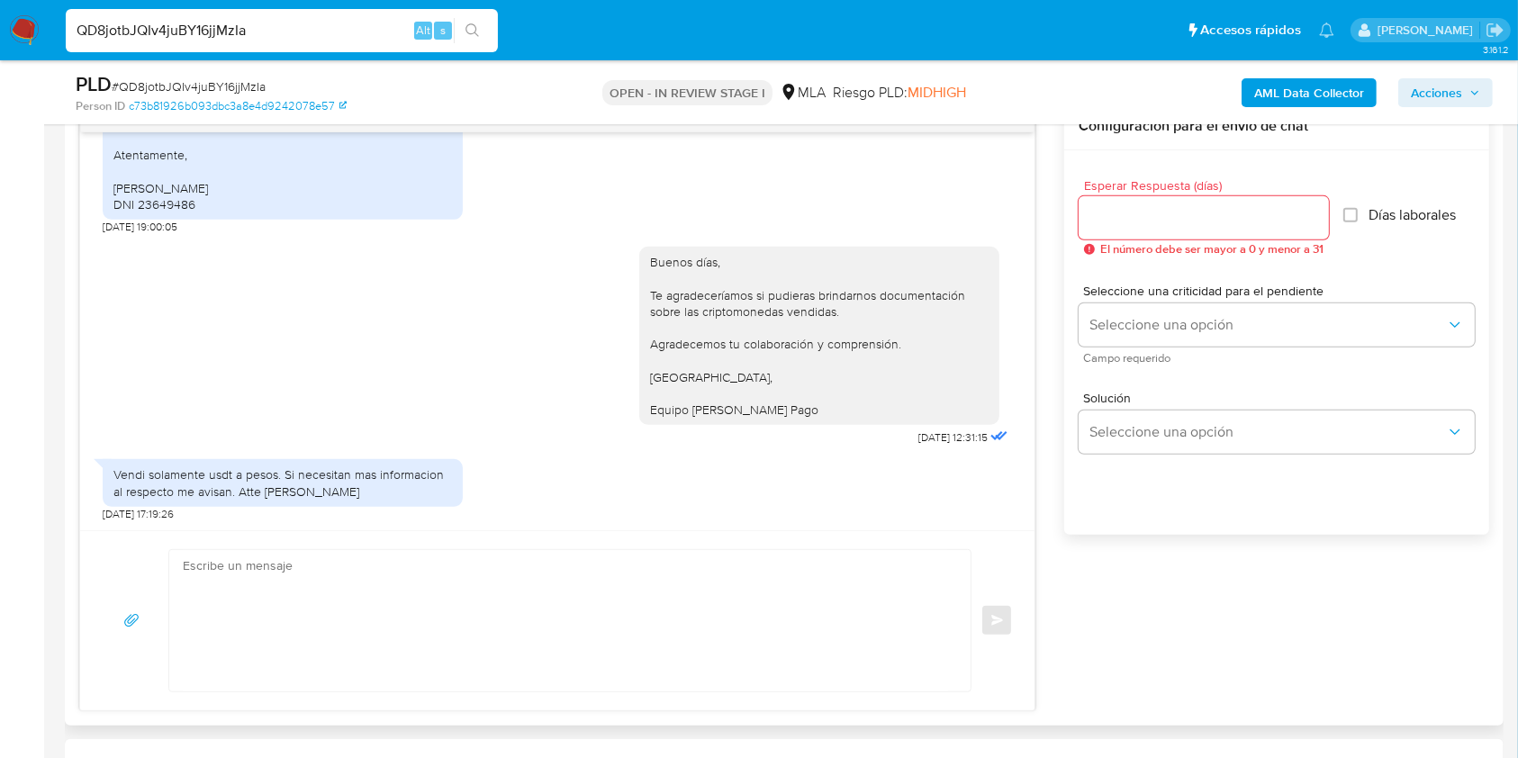
click at [1153, 219] on input "Esperar Respuesta (días)" at bounding box center [1204, 217] width 250 height 23
type input "2"
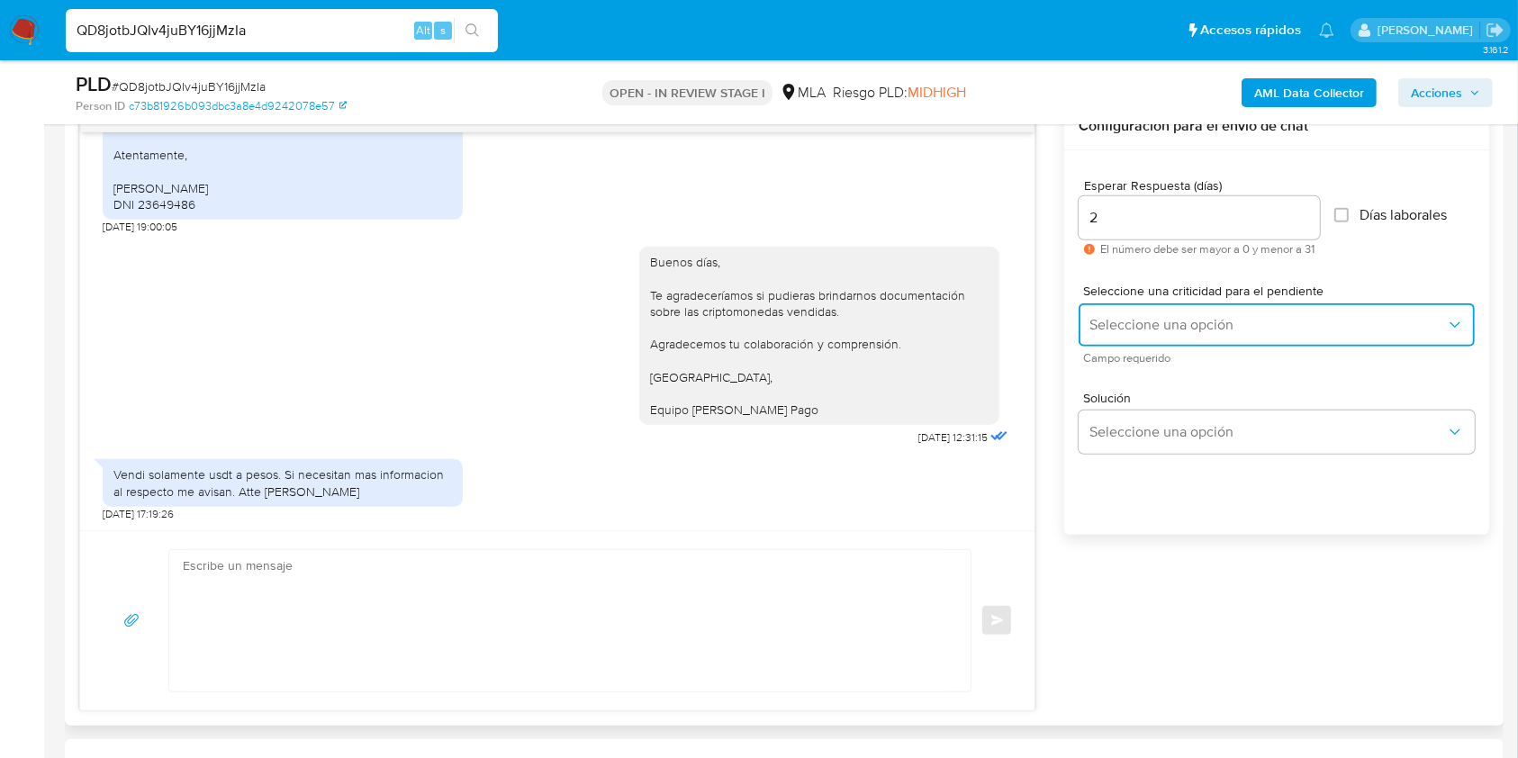
click at [1202, 328] on span "Seleccione una opción" at bounding box center [1267, 325] width 357 height 18
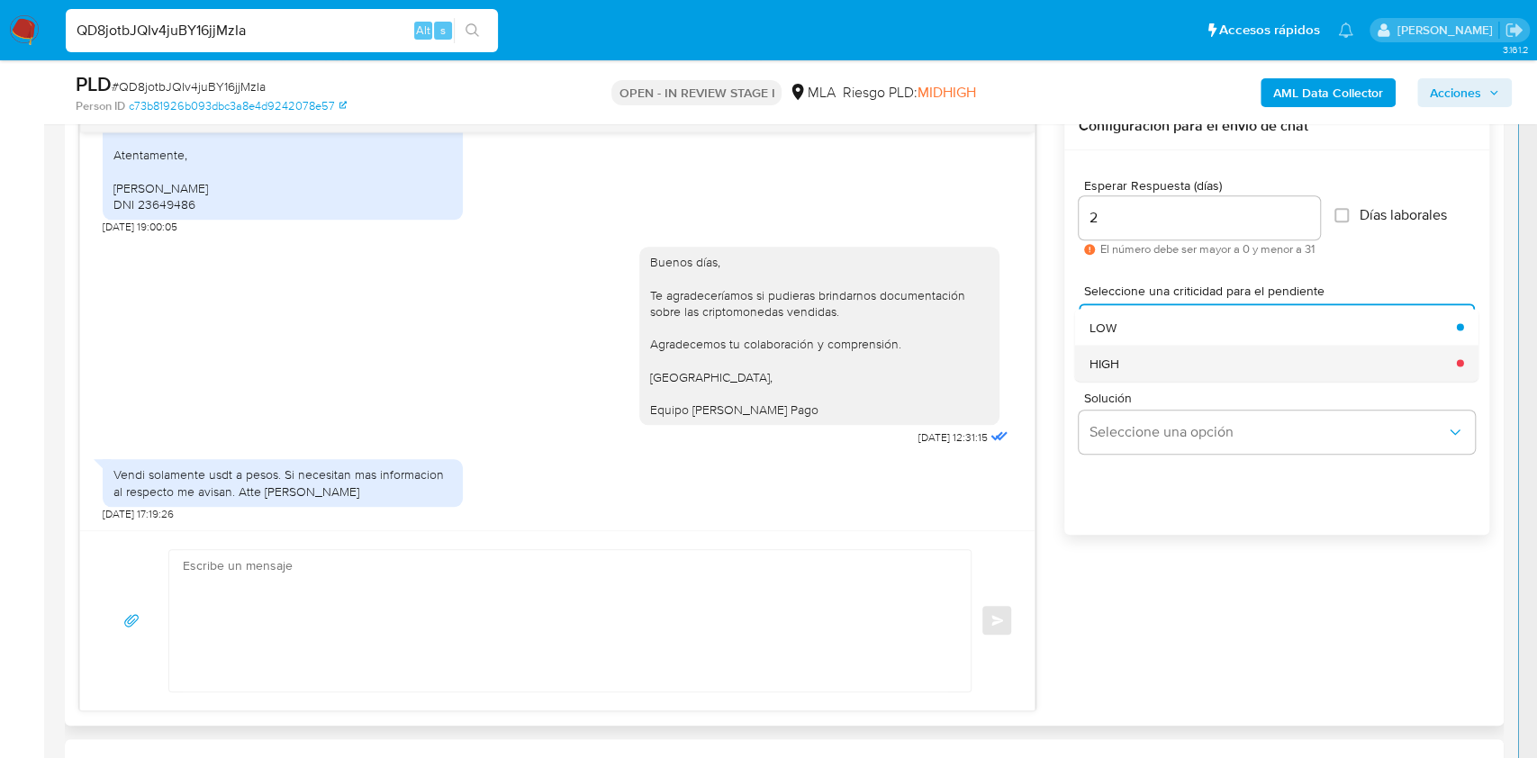
click at [1157, 367] on div "HIGH" at bounding box center [1267, 363] width 357 height 36
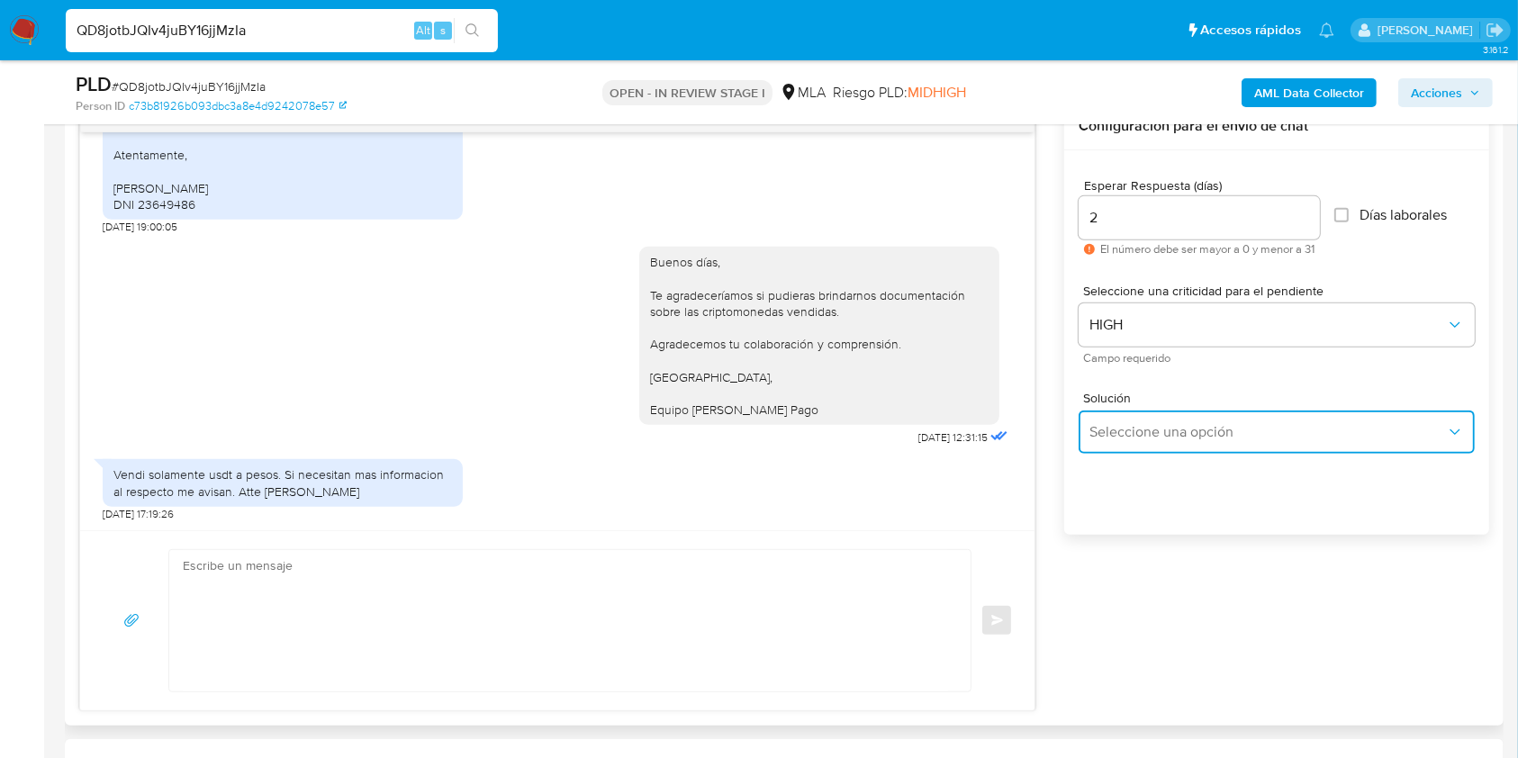
click at [1167, 413] on button "Seleccione una opción" at bounding box center [1277, 432] width 396 height 43
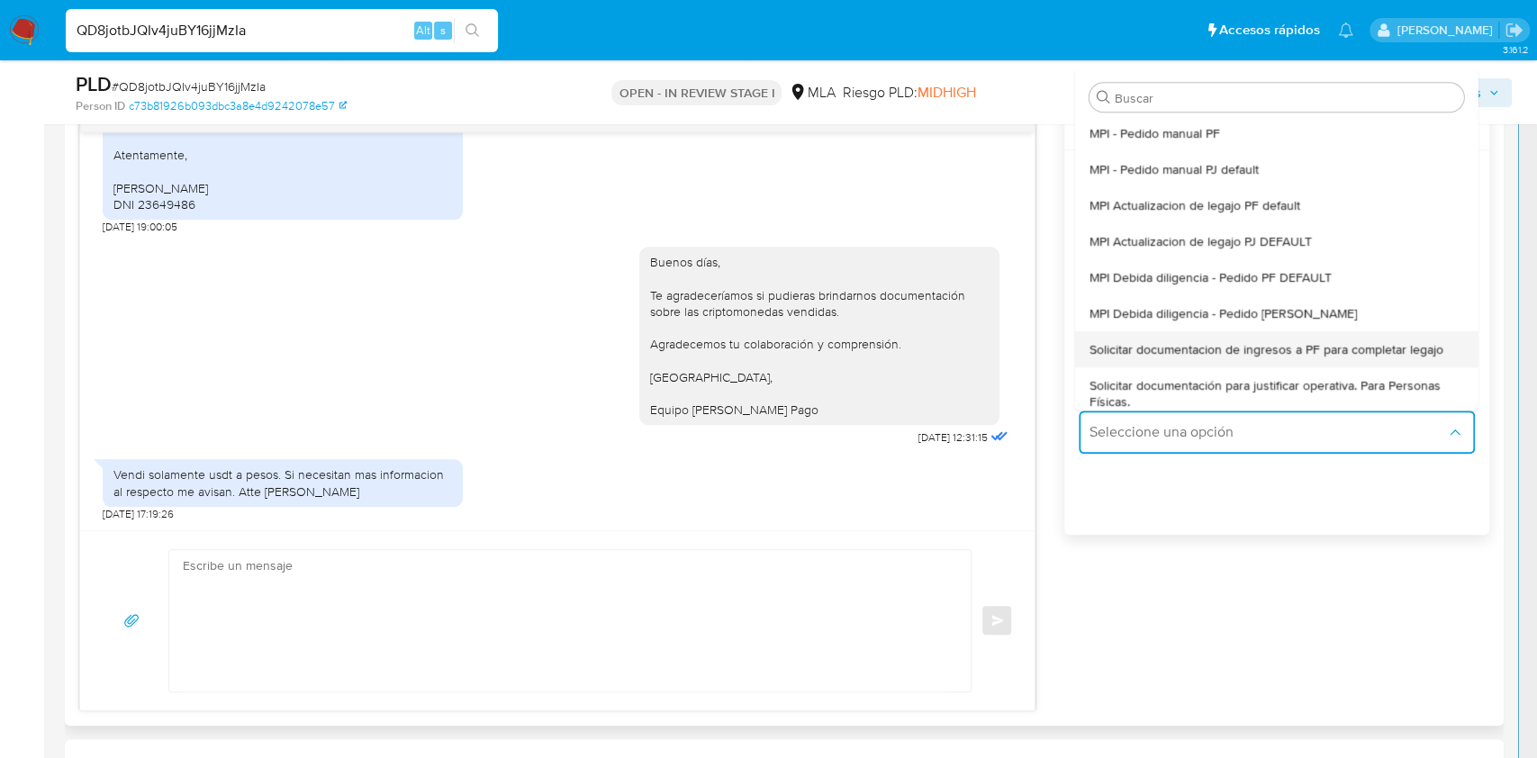
click at [1175, 355] on span "Solicitar documentacion de ingresos a PF para completar legajo" at bounding box center [1266, 349] width 354 height 16
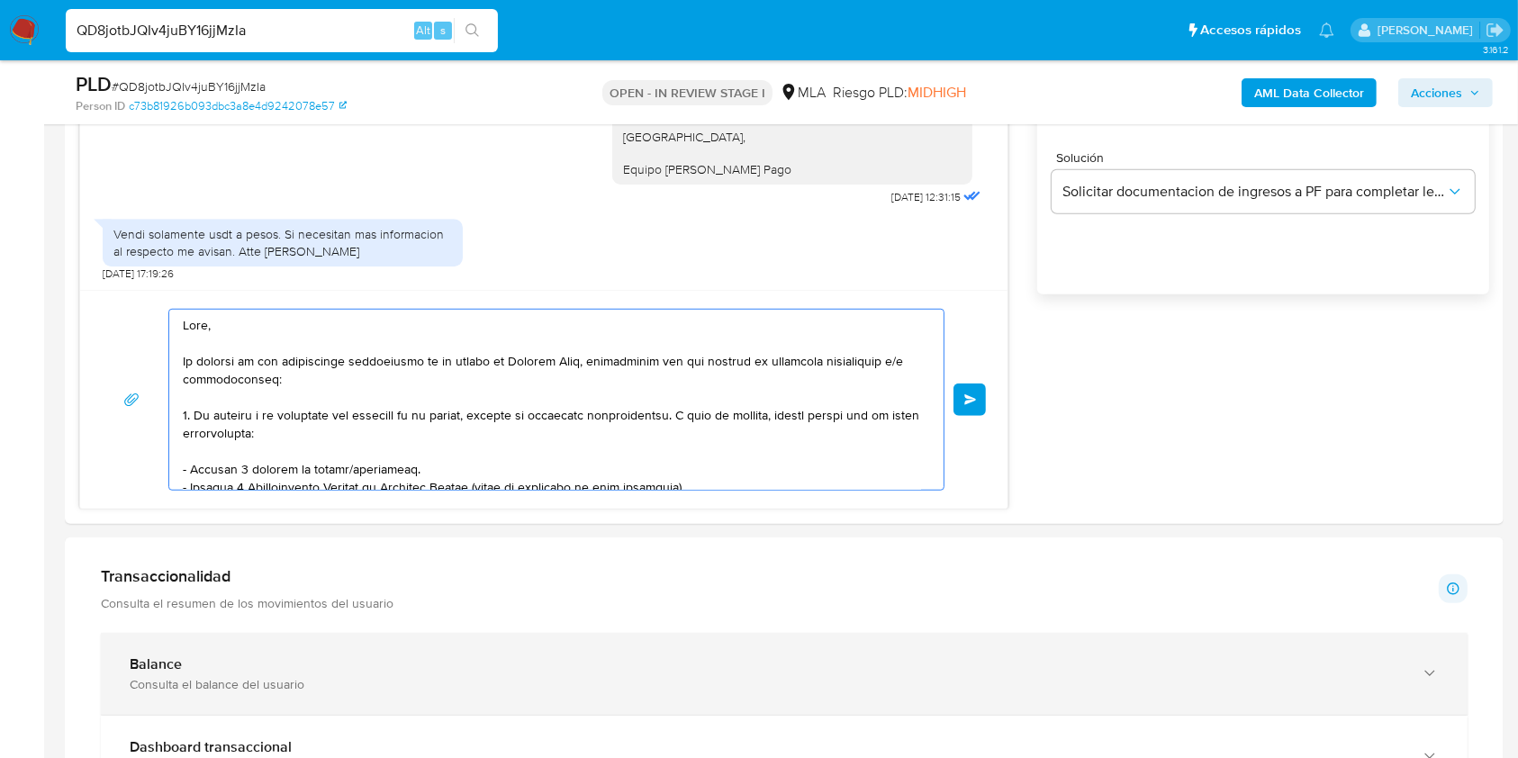
scroll to position [366, 0]
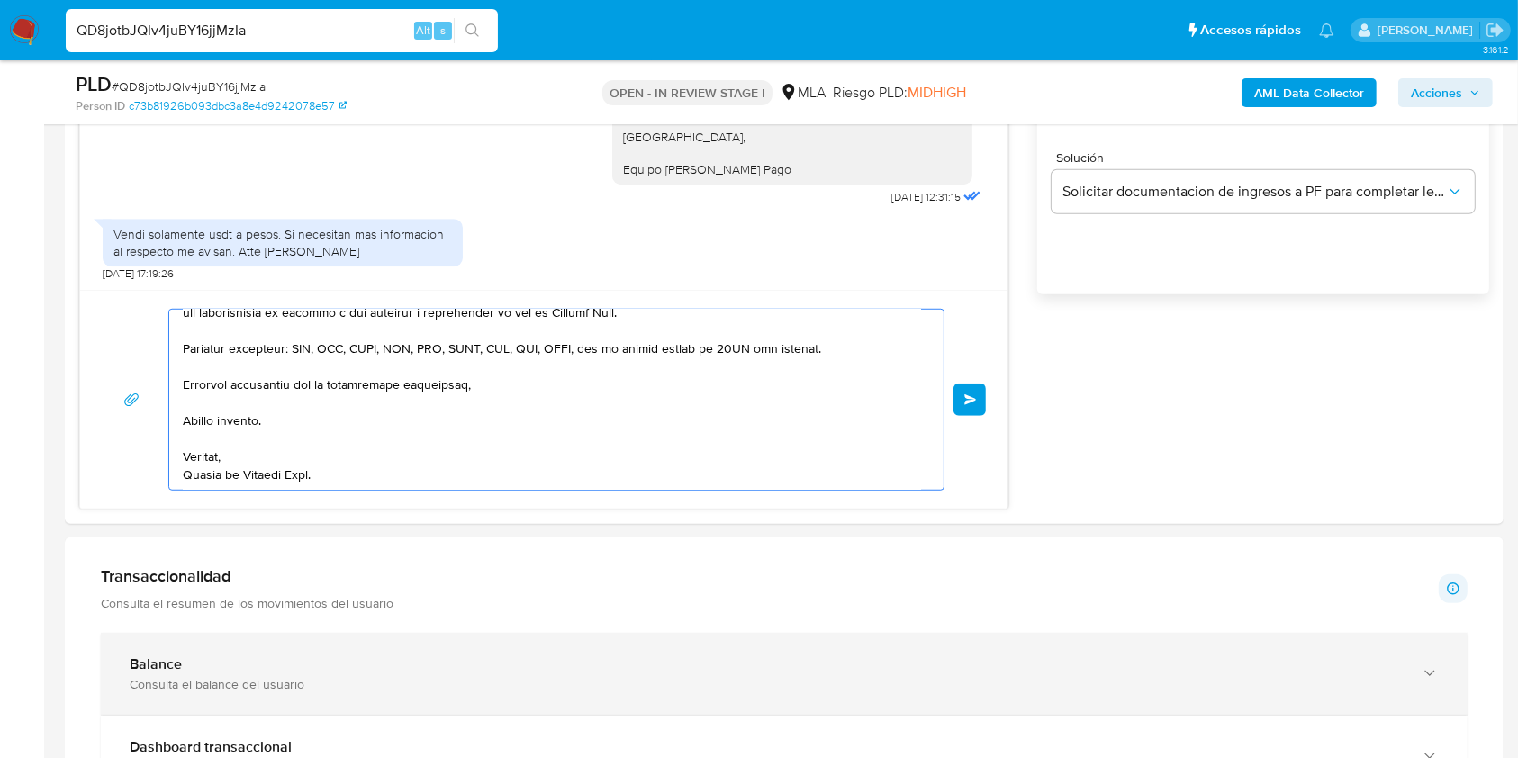
drag, startPoint x: 291, startPoint y: 340, endPoint x: 612, endPoint y: 678, distance: 466.2
click at [635, 717] on div "Información de Usuario Ver mirada por persona Buscar Volver al orden por defect…" at bounding box center [784, 748] width 1439 height 3108
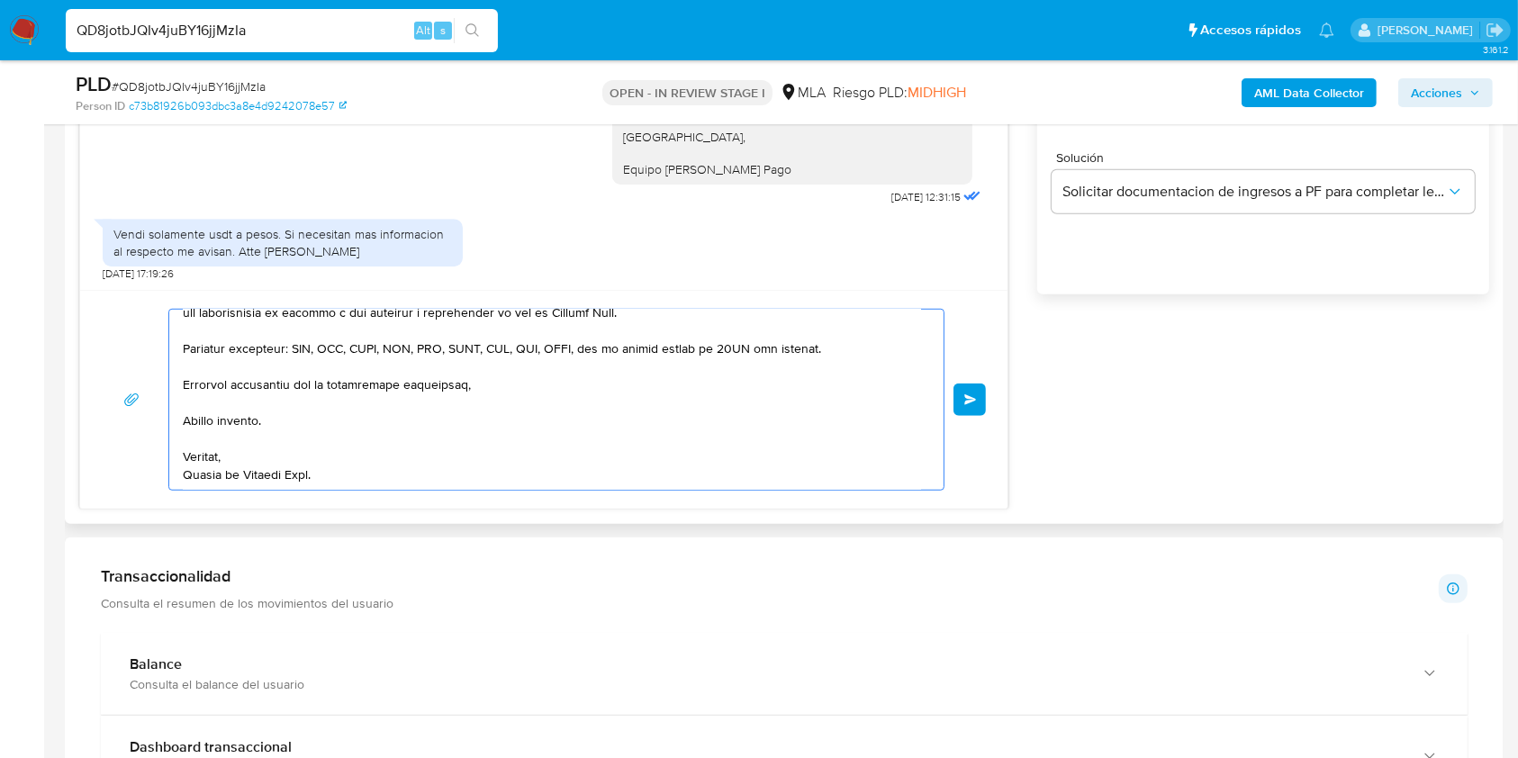
type textarea "Hola,"
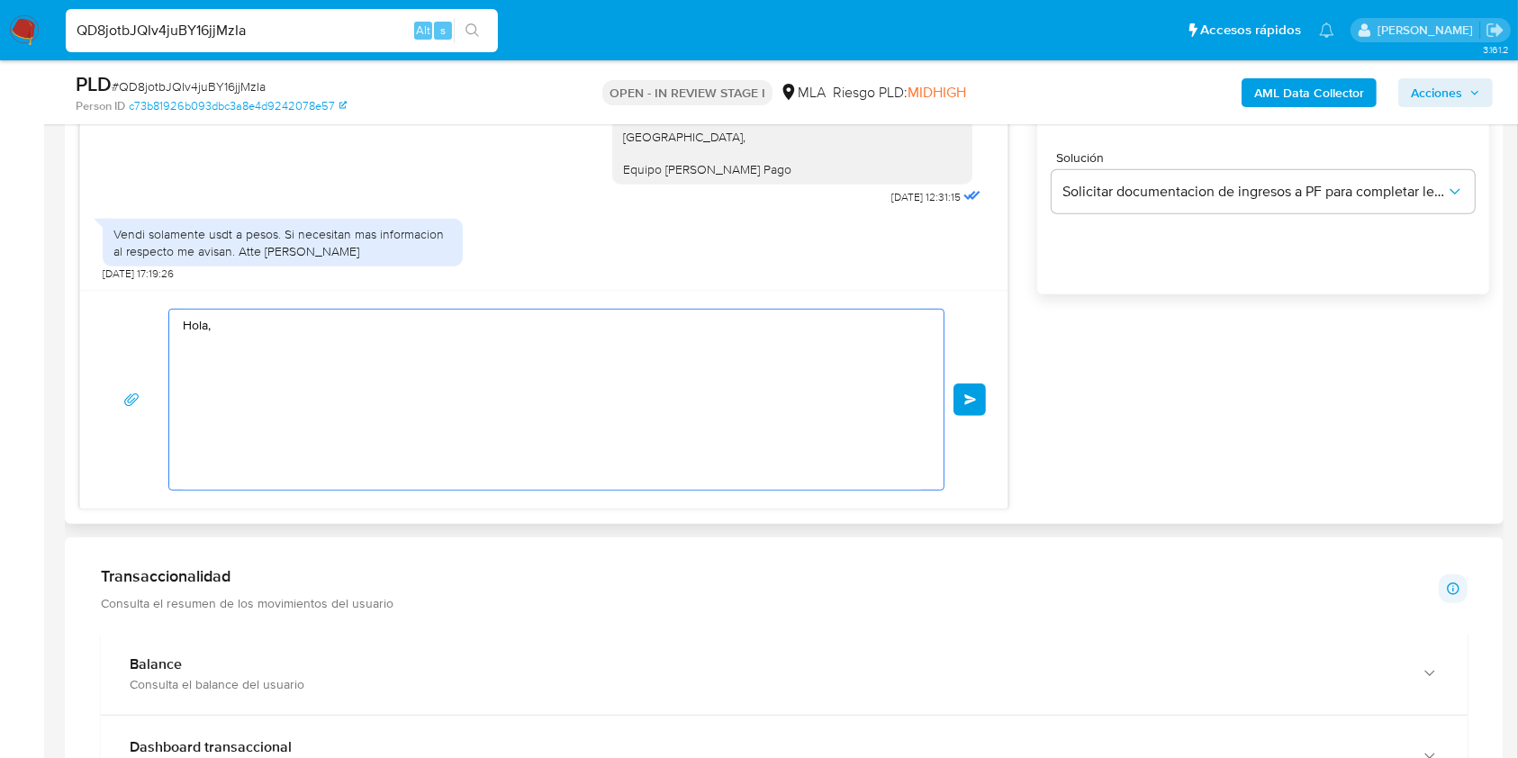
scroll to position [0, 0]
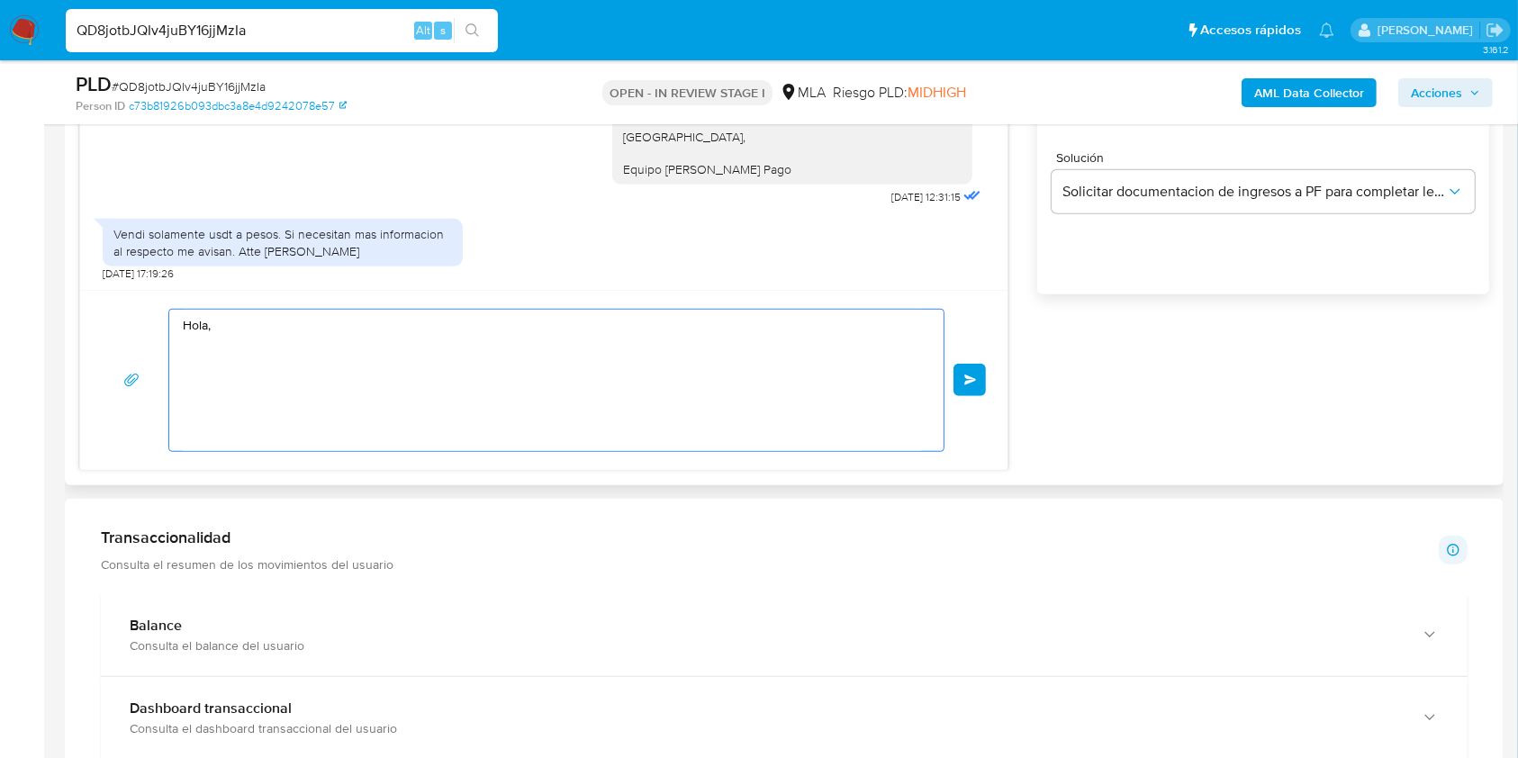
drag, startPoint x: 160, startPoint y: 292, endPoint x: 147, endPoint y: 304, distance: 18.5
click at [68, 279] on div "Historial CX Soluciones Chat Id Estado Fecha de creación Origen Proceso Anterio…" at bounding box center [784, 137] width 1439 height 696
paste textarea "Buenas tardes, Queremos aclararte que la Resolución General ARCA 5696/2025 indi…"
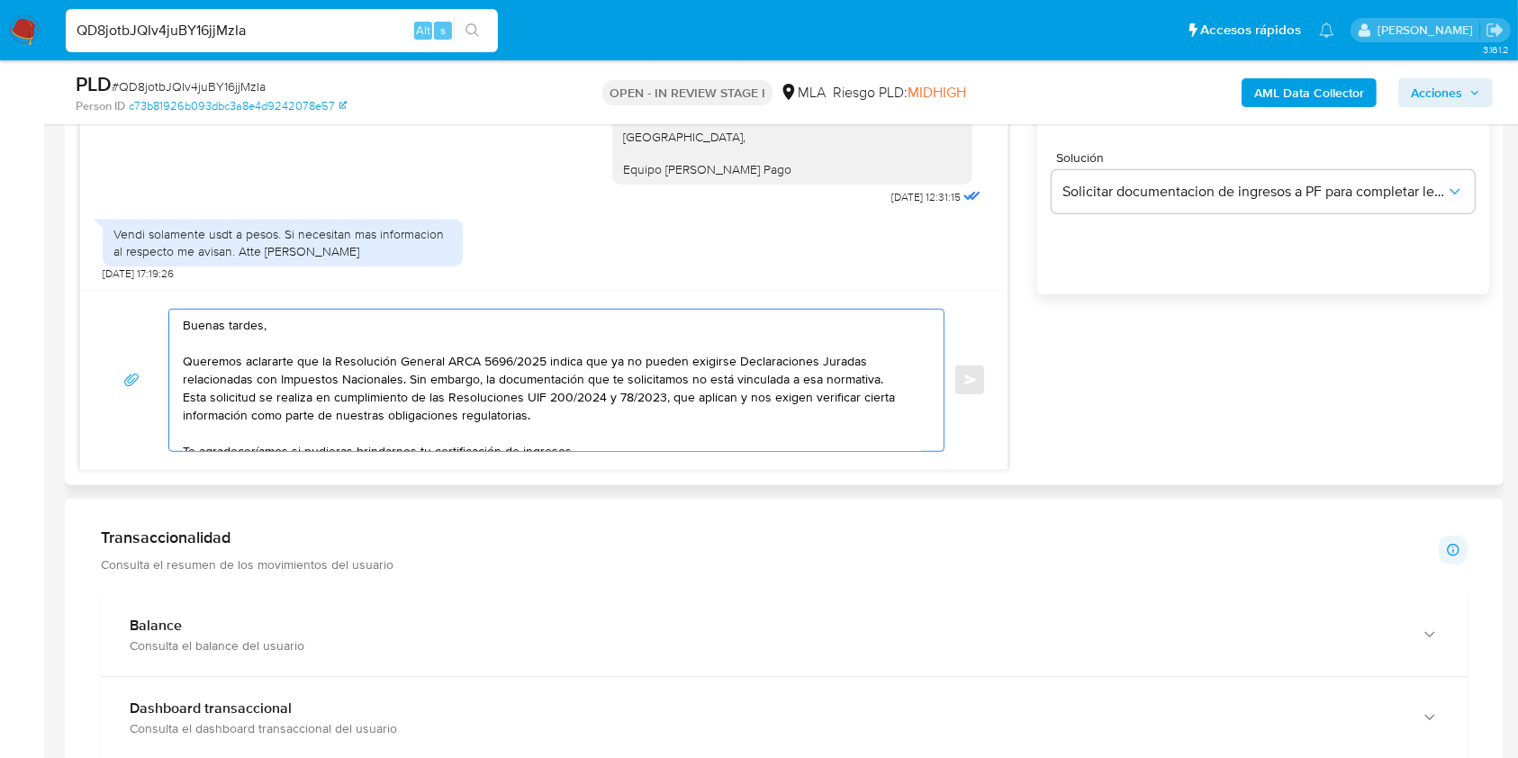
scroll to position [102, 0]
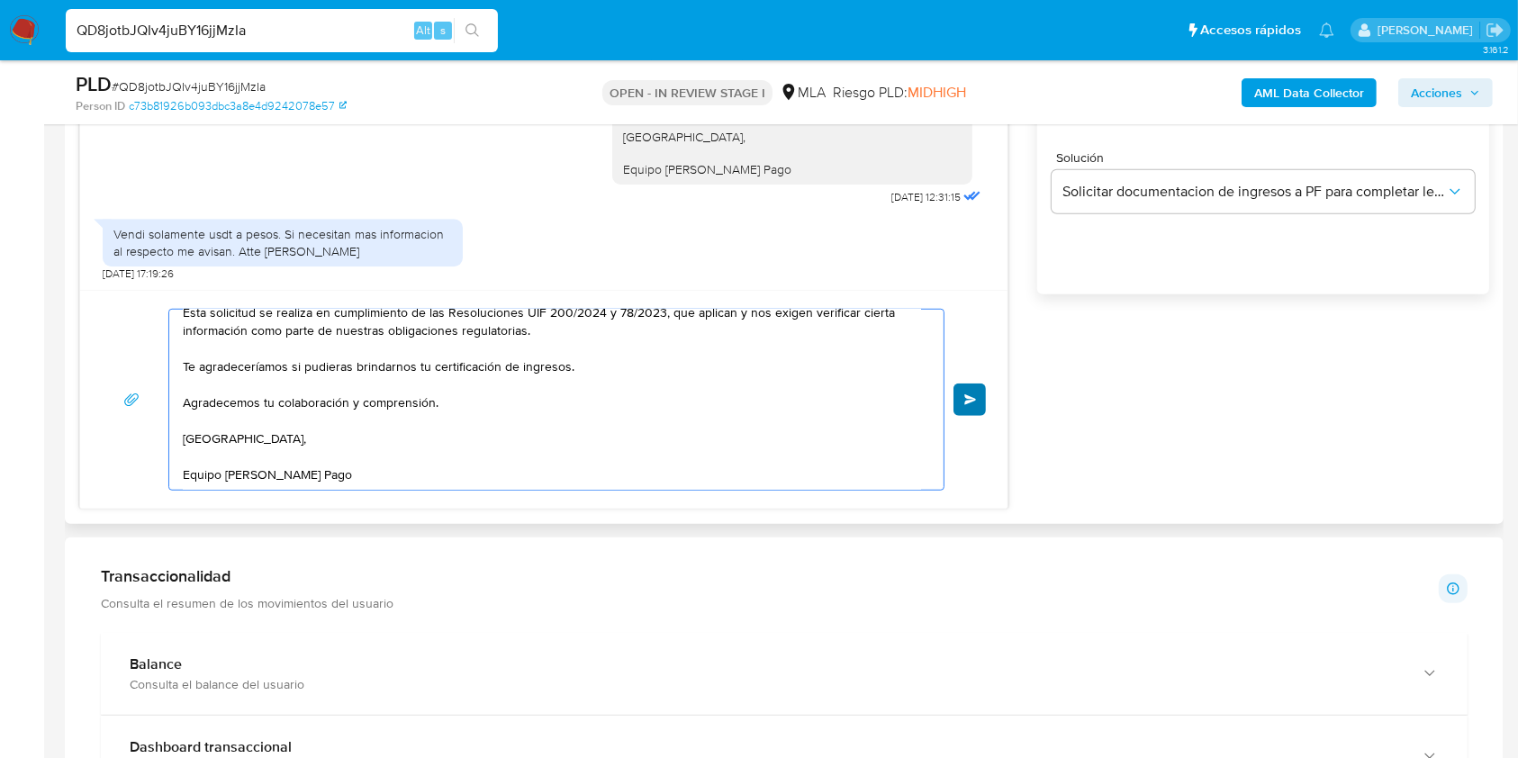
type textarea "Buenas tardes, Queremos aclararte que la Resolución General ARCA 5696/2025 indi…"
click at [976, 390] on button "Enviar" at bounding box center [970, 400] width 32 height 32
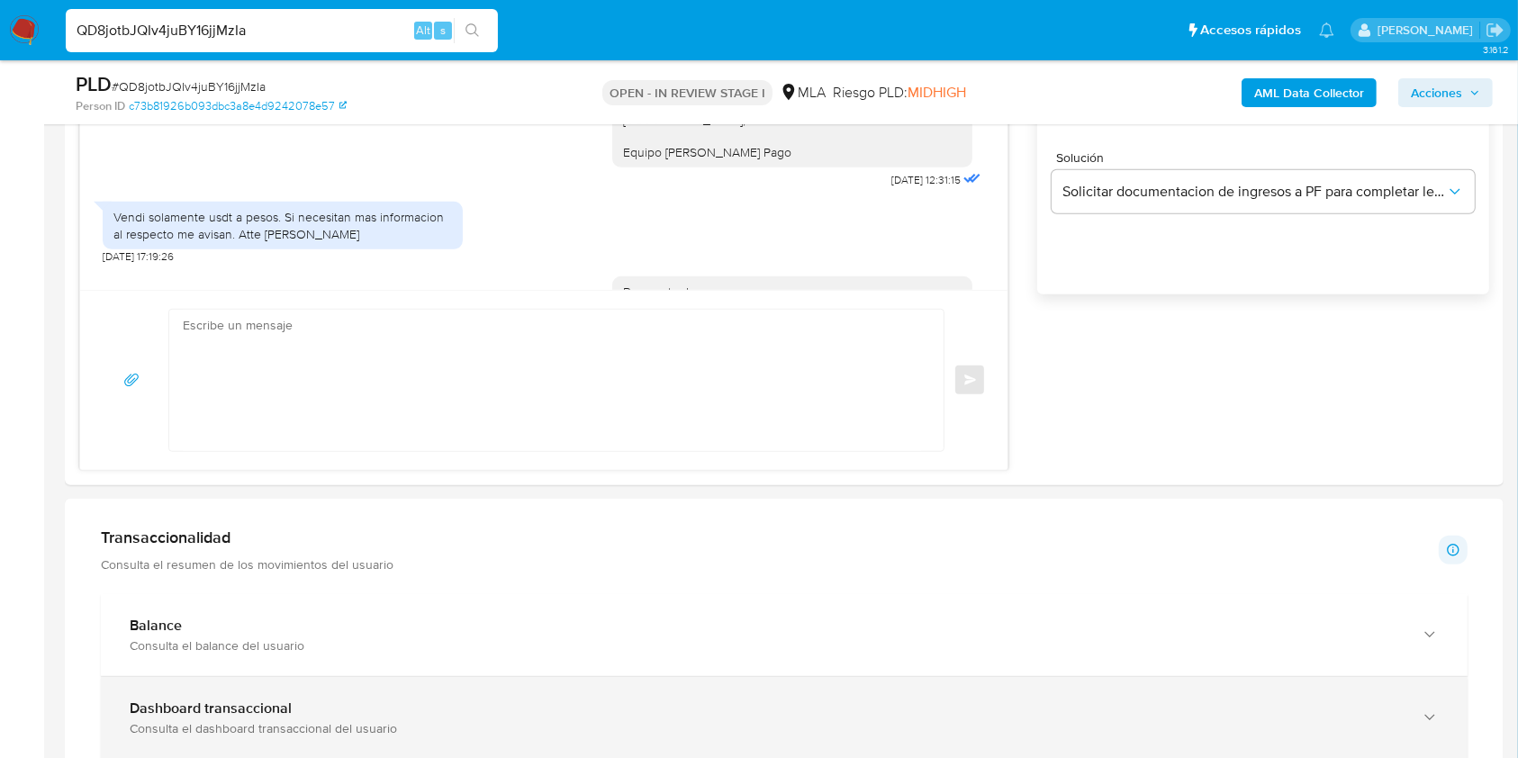
scroll to position [0, 0]
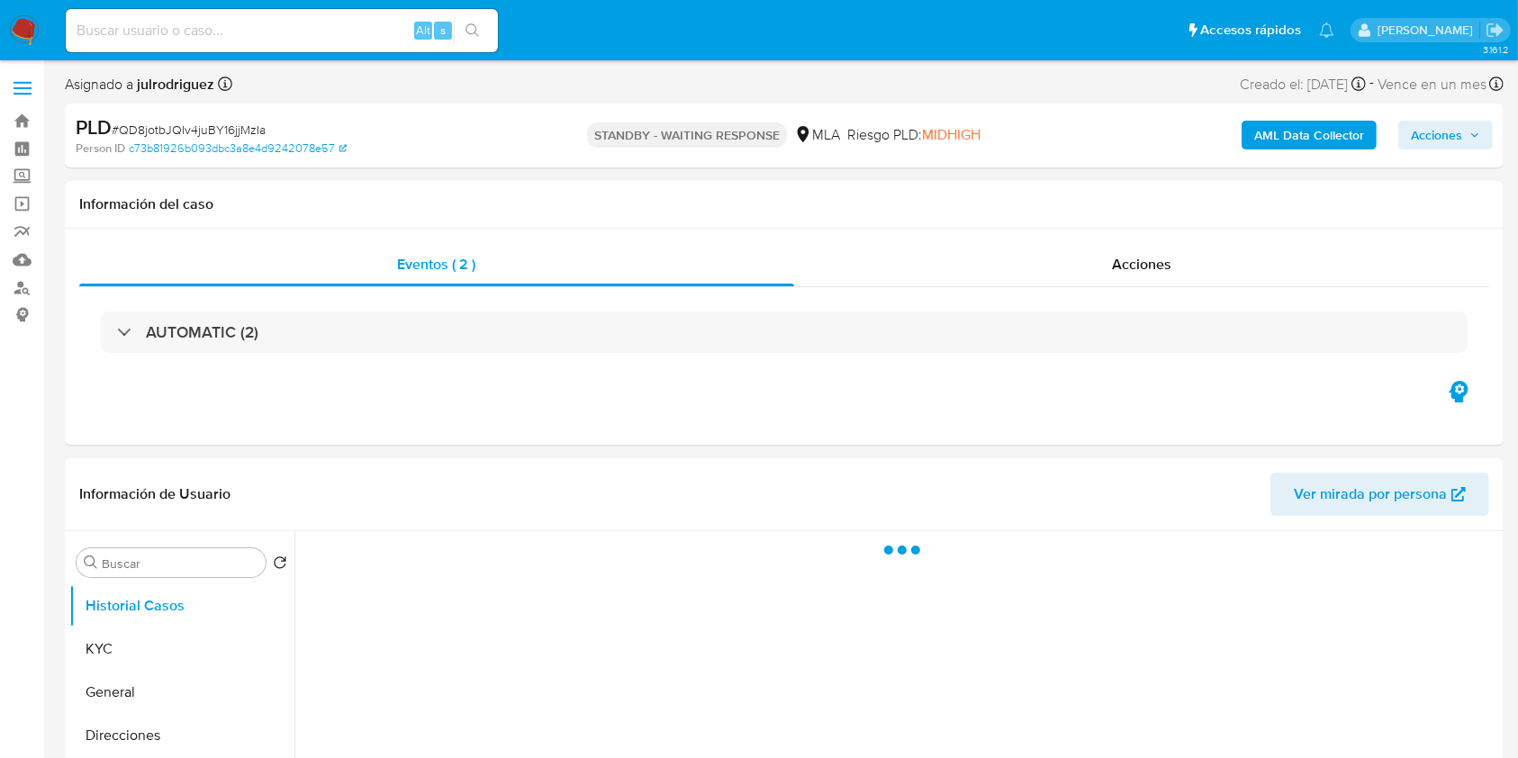
select select "10"
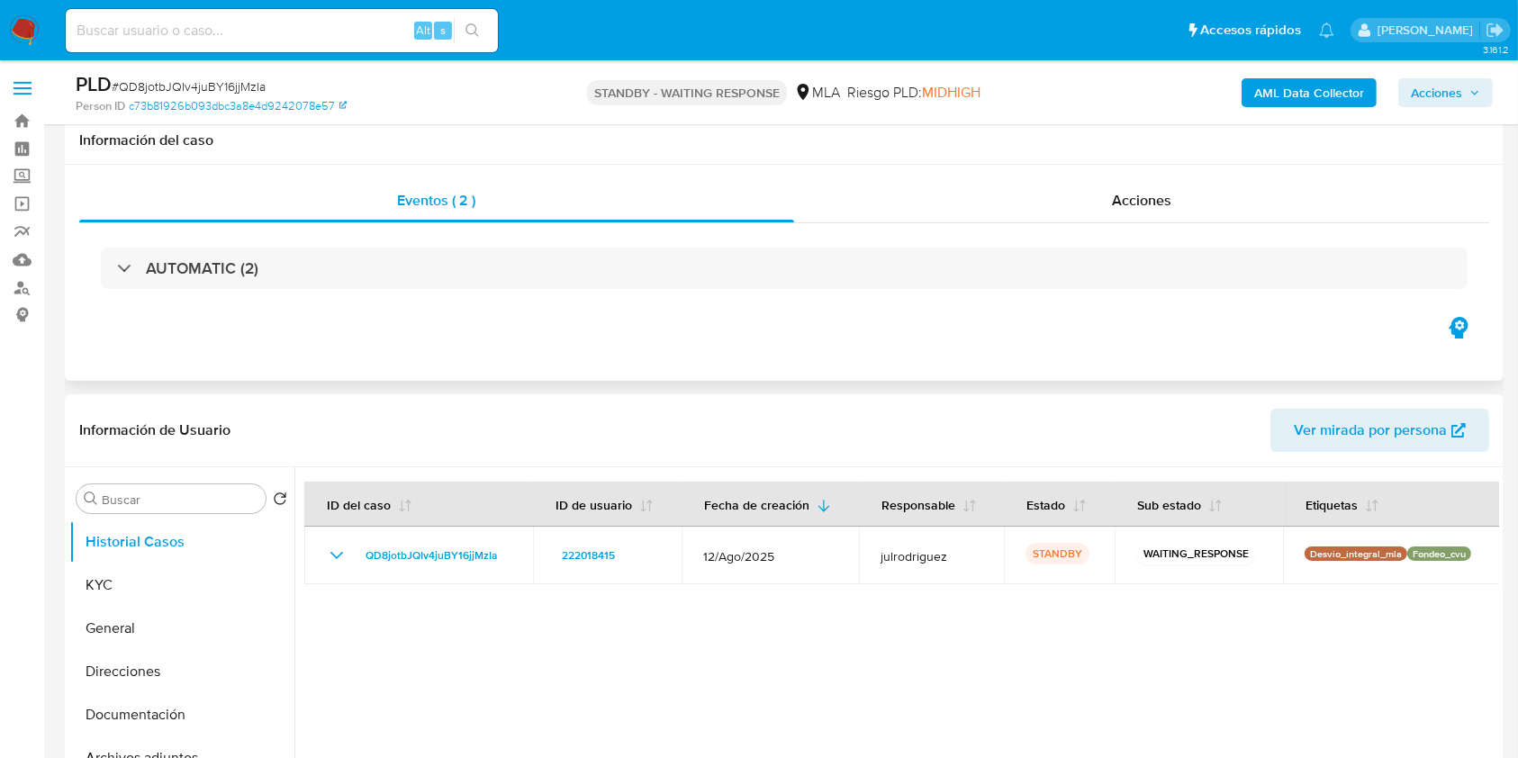
scroll to position [240, 0]
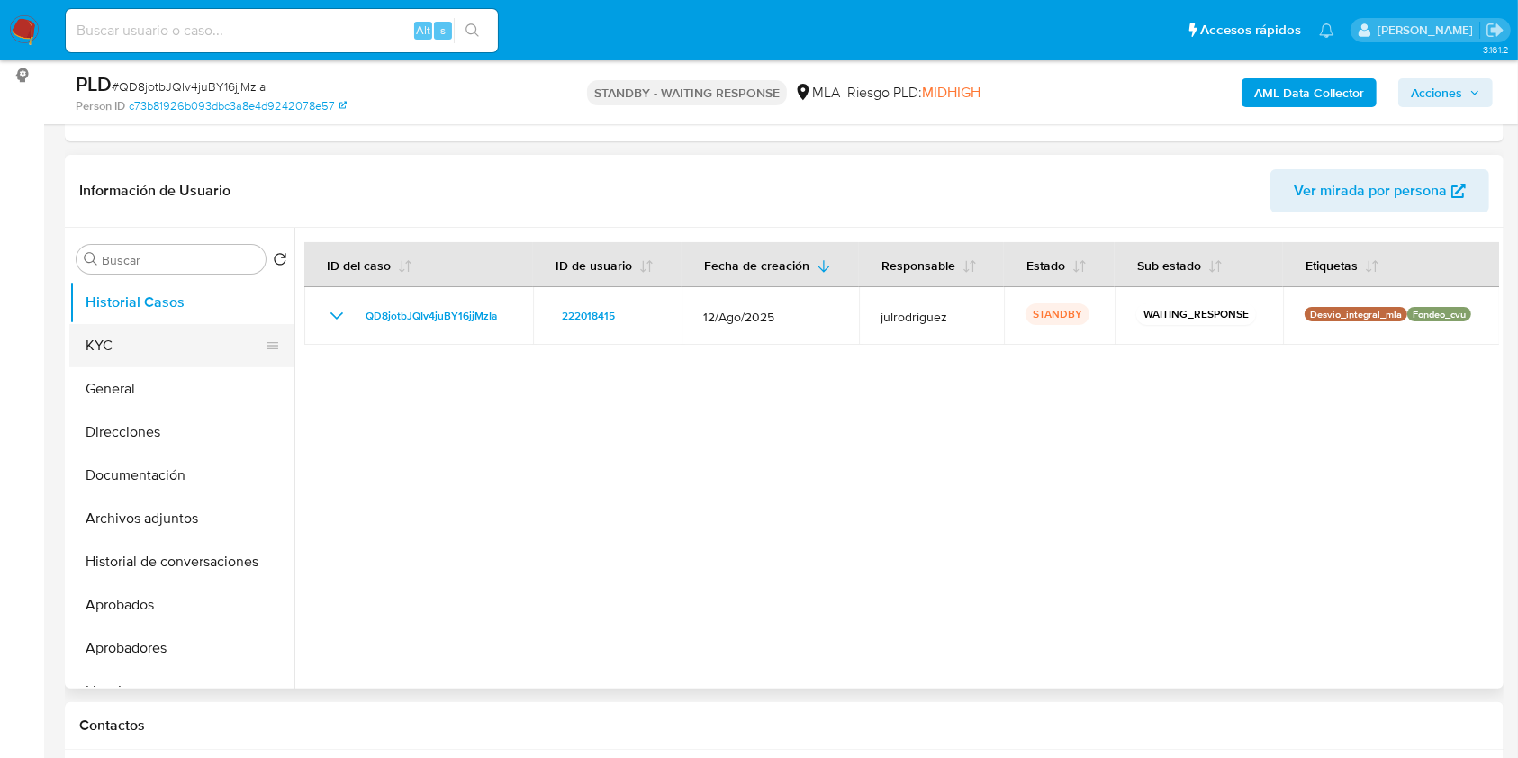
click at [126, 339] on button "KYC" at bounding box center [174, 345] width 211 height 43
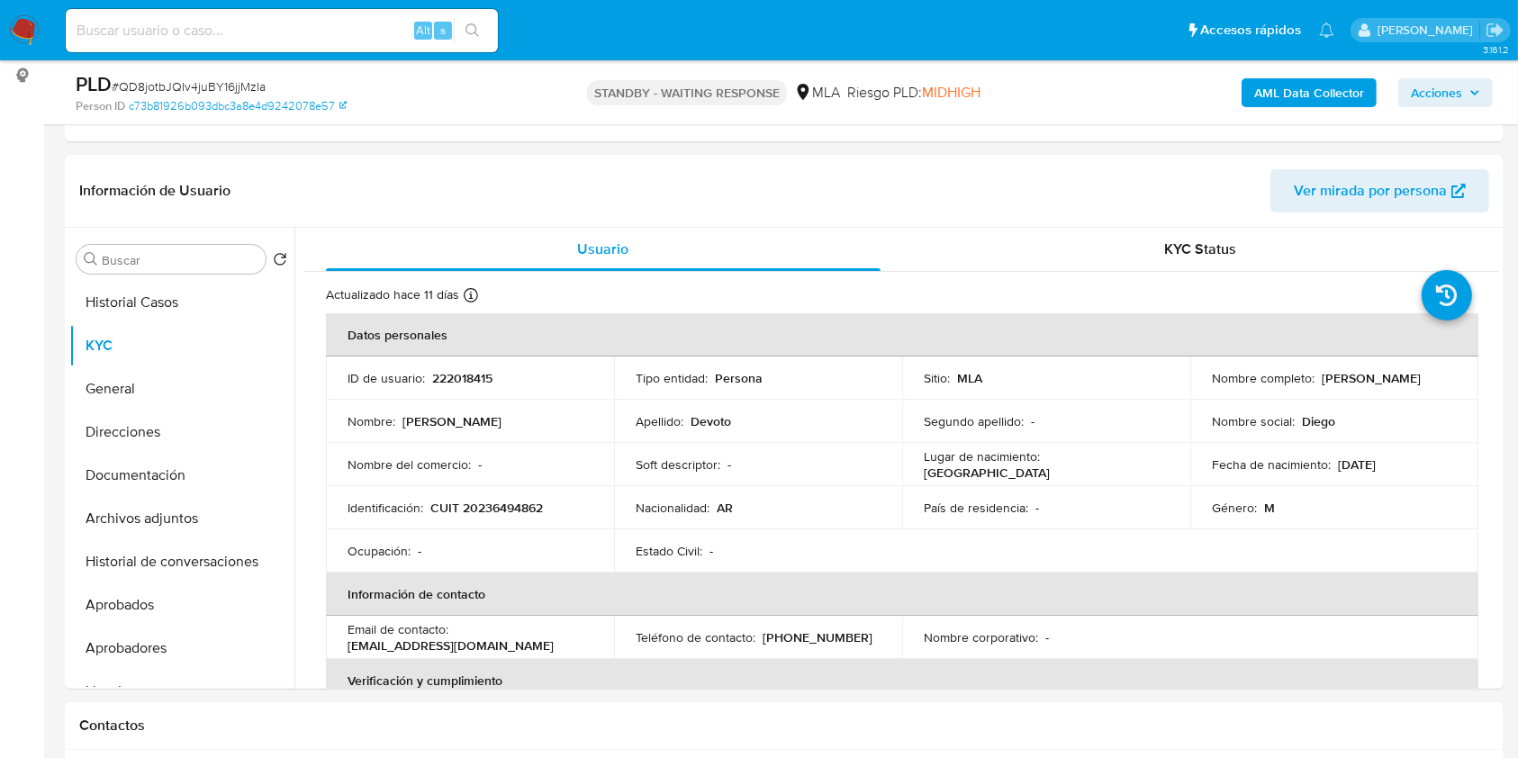
click at [277, 44] on div "Alt s" at bounding box center [282, 30] width 432 height 43
click at [283, 37] on input at bounding box center [282, 30] width 432 height 23
paste input "5AMcKlEJP1FTqLs4wiXZ6aUD"
type input "5AMcKlEJP1FTqLs4wiXZ6aUD"
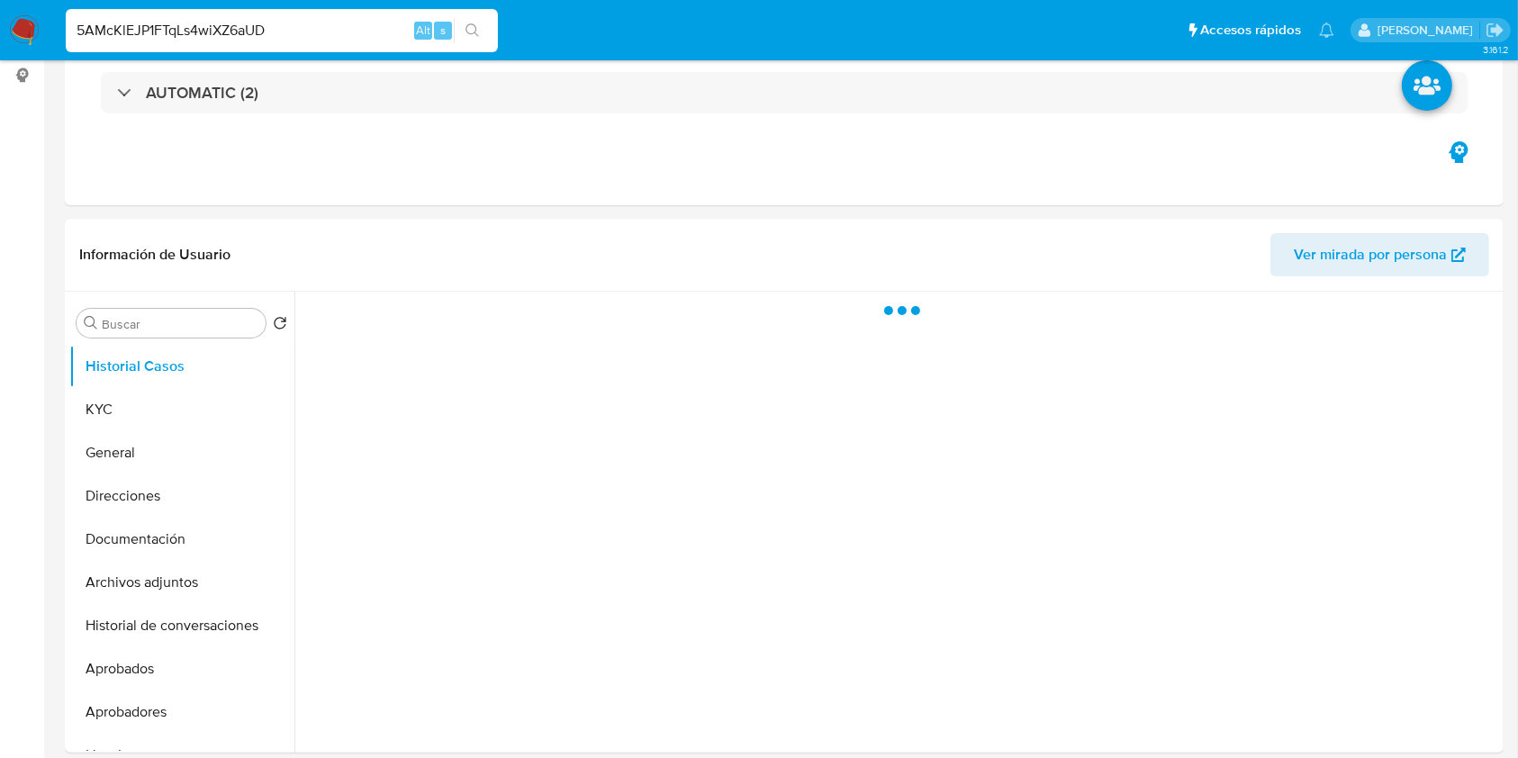
select select "10"
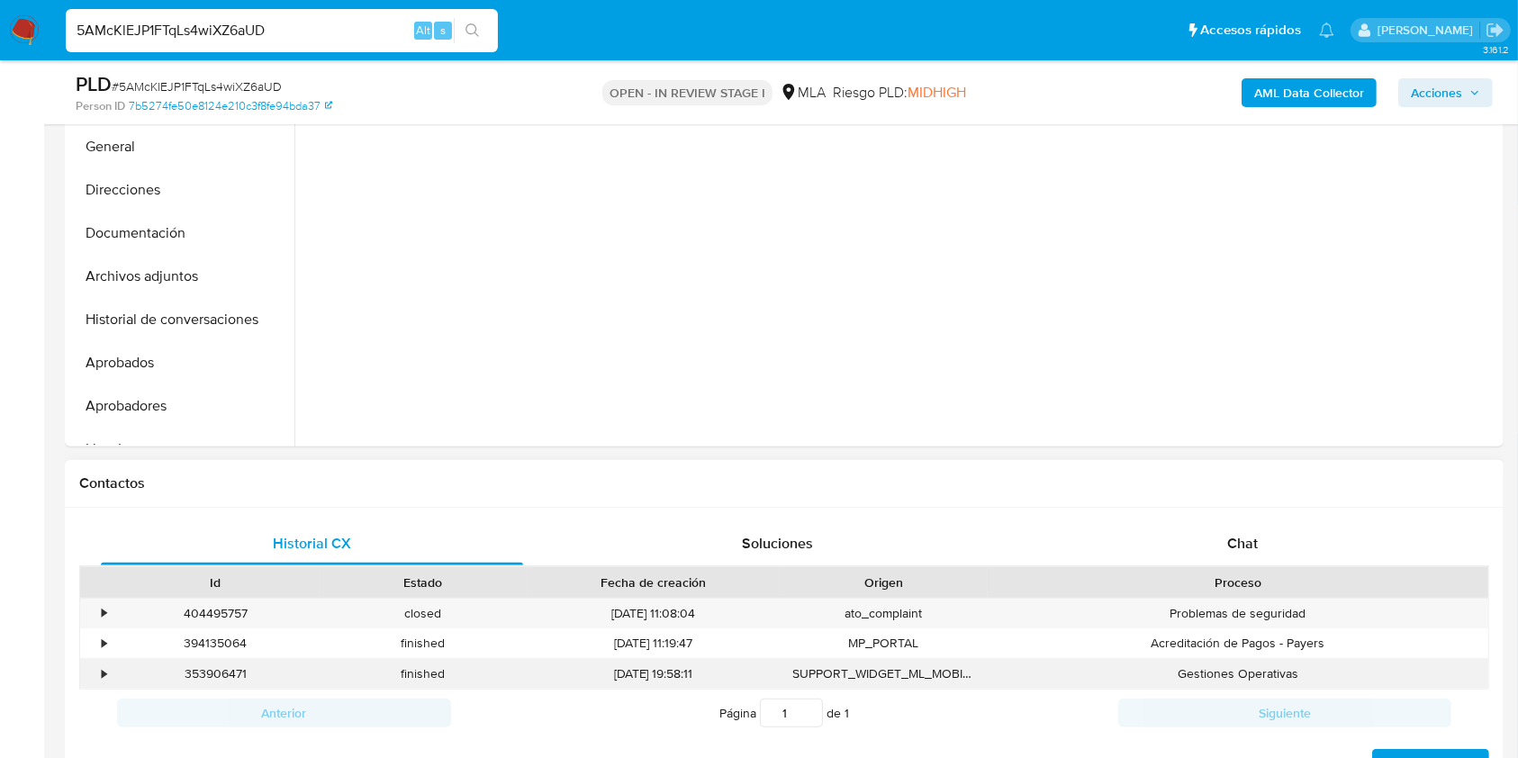
scroll to position [600, 0]
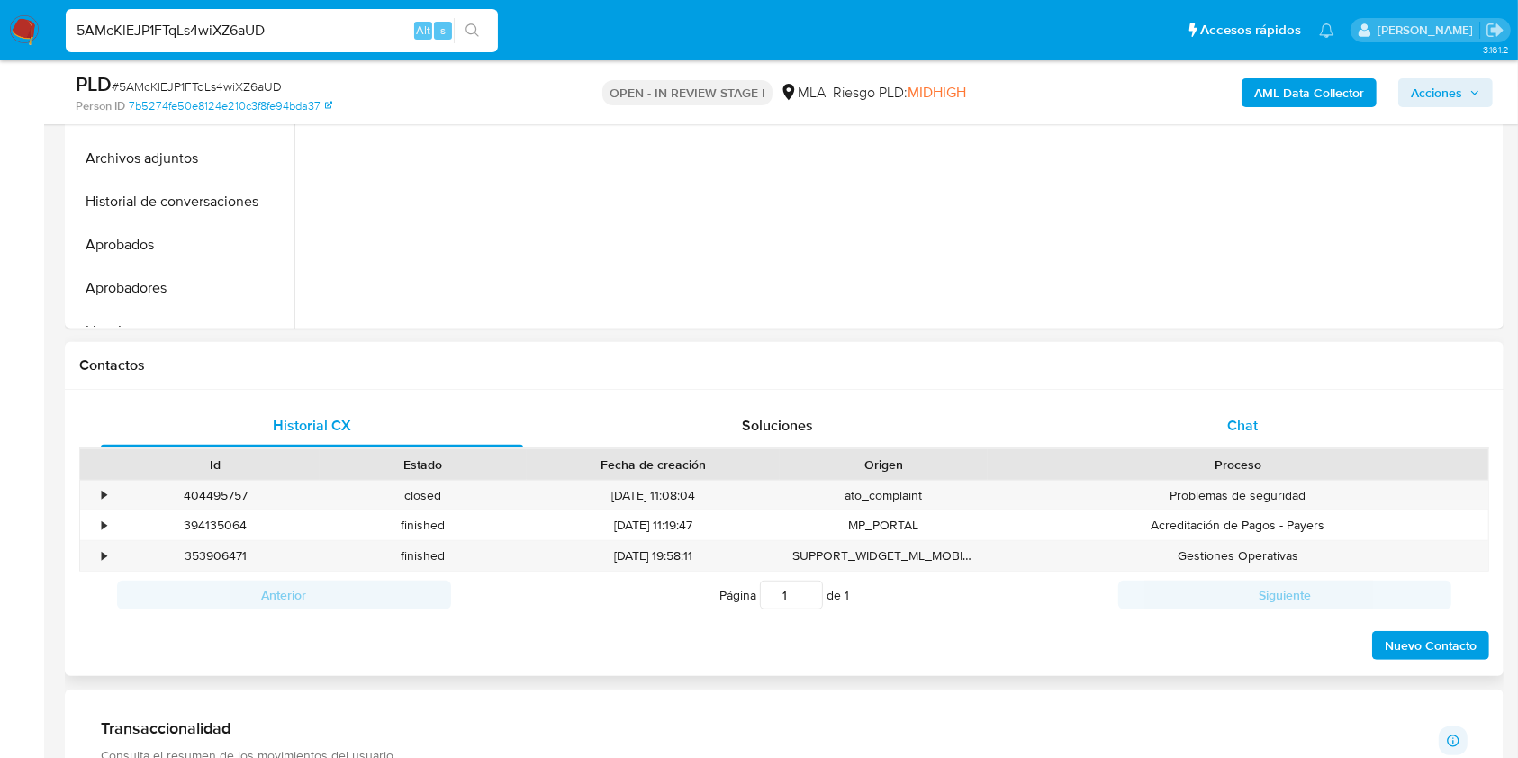
click at [1234, 422] on span "Chat" at bounding box center [1242, 425] width 31 height 21
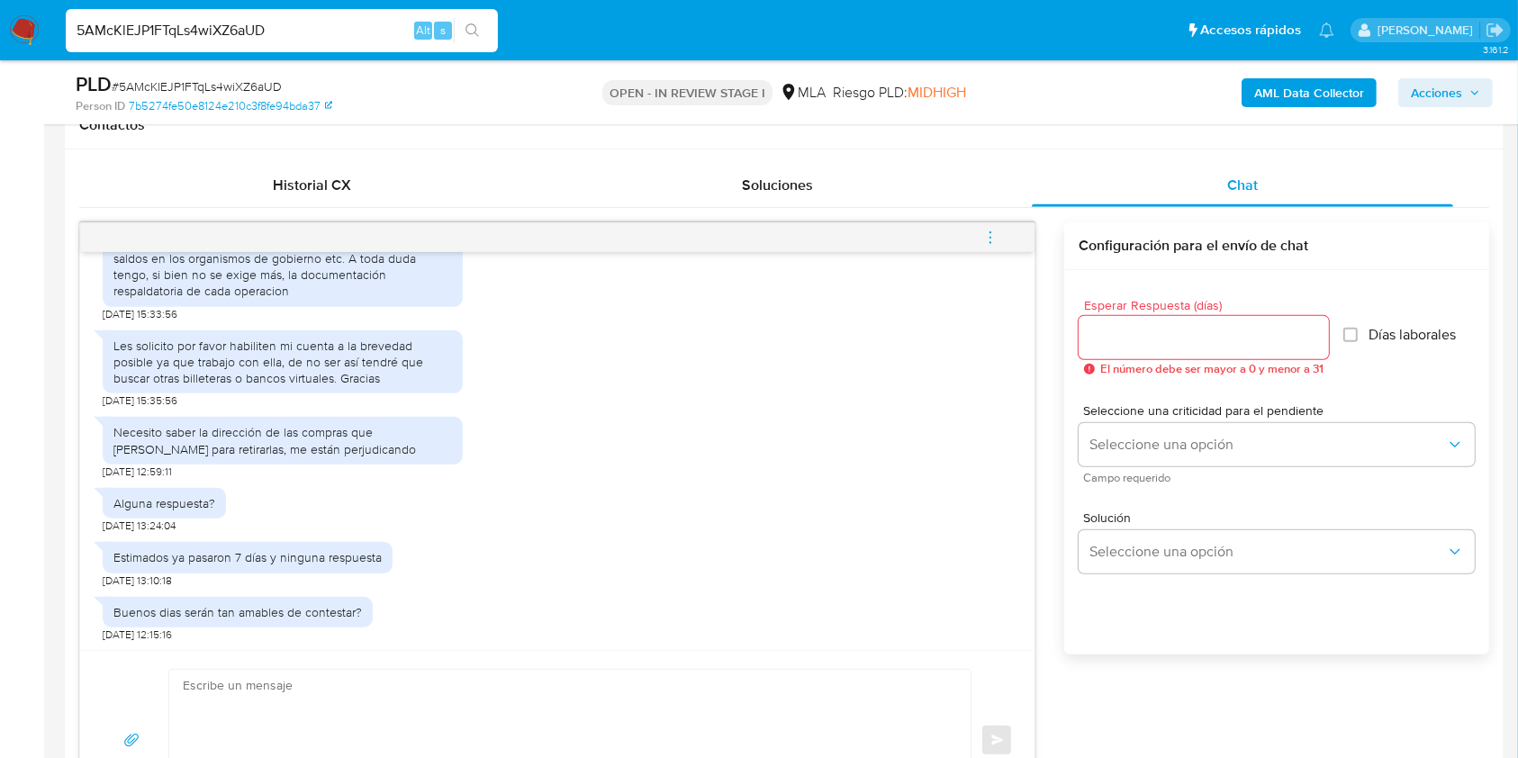
scroll to position [1598, 0]
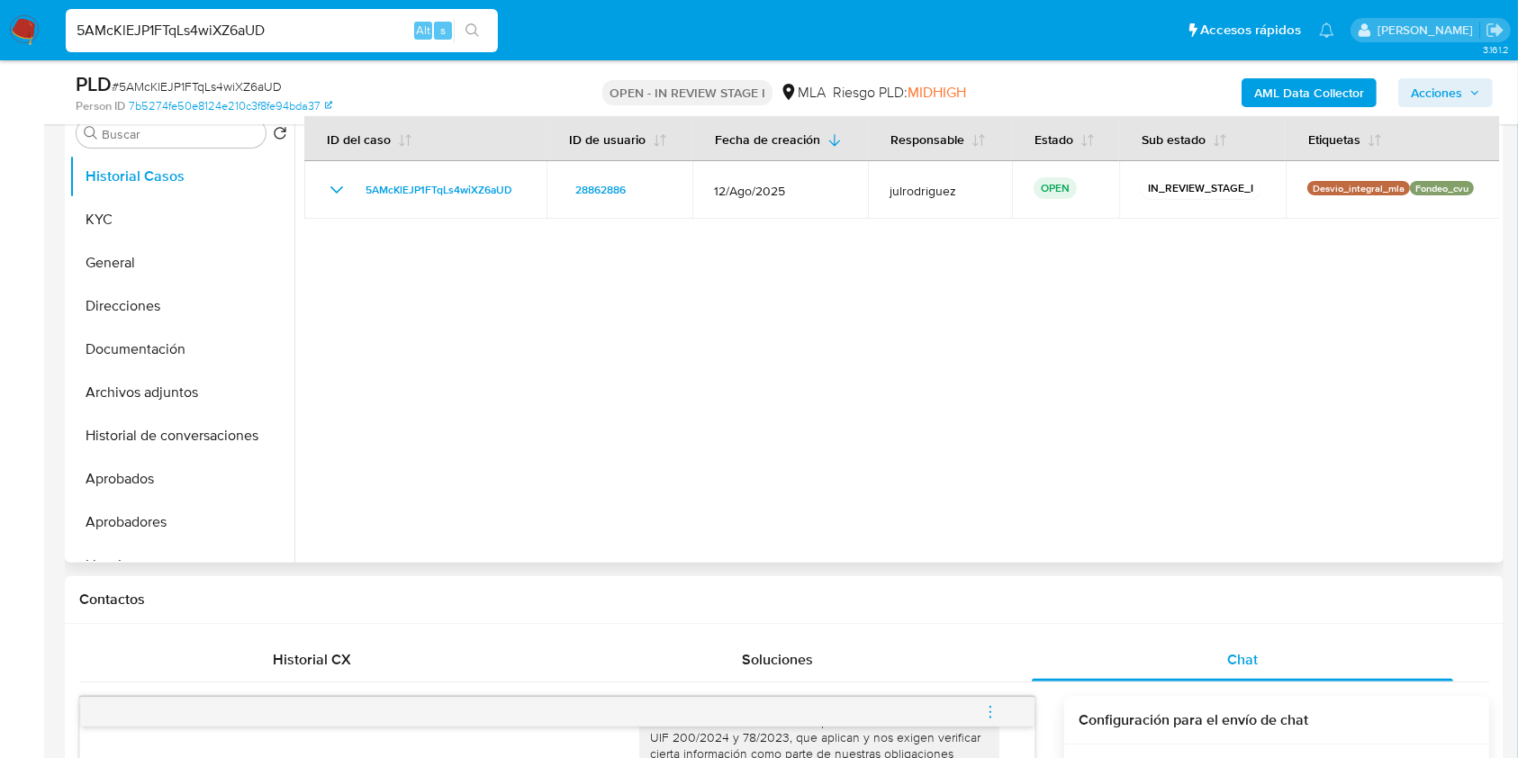
scroll to position [360, 0]
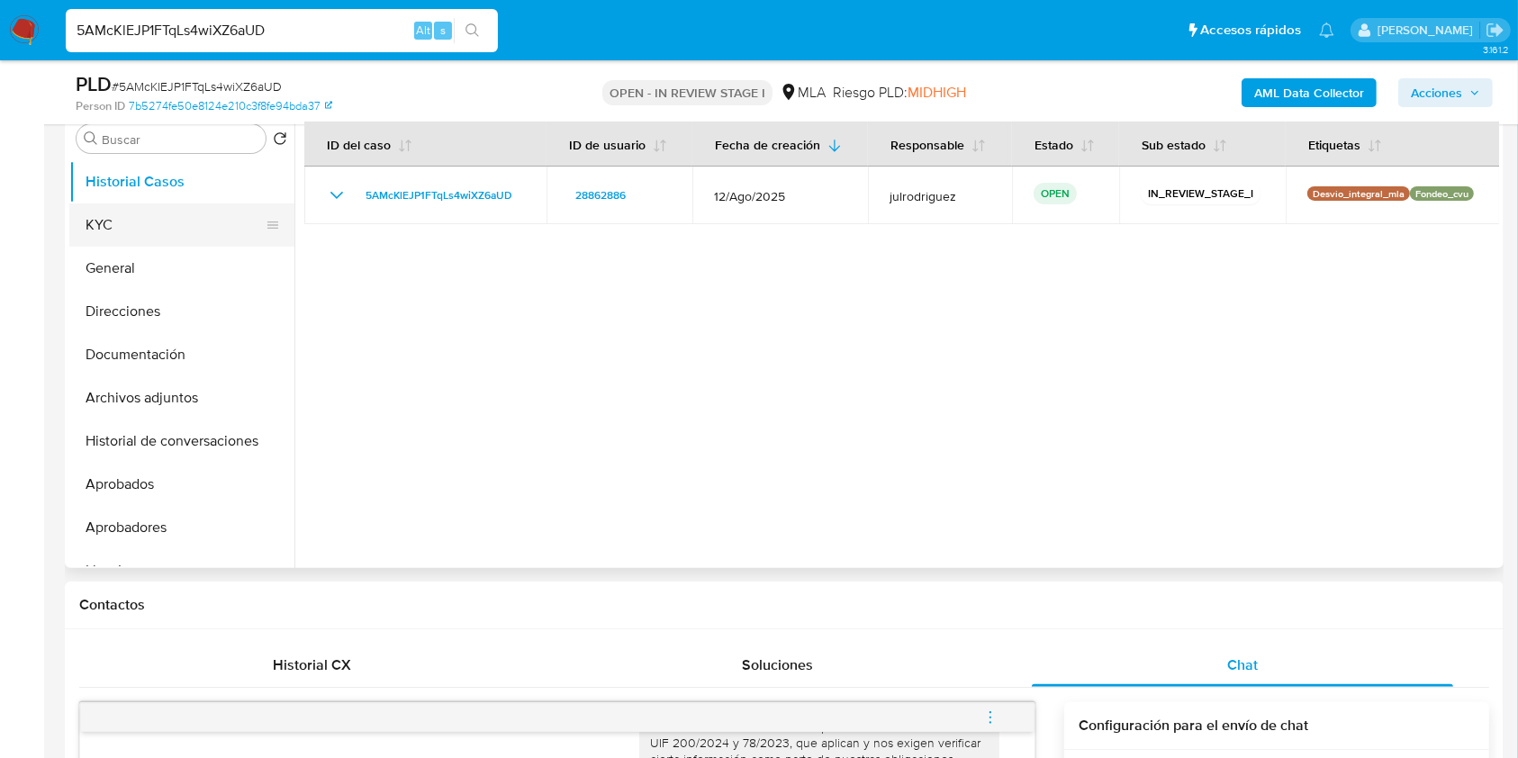
click at [89, 231] on button "KYC" at bounding box center [174, 224] width 211 height 43
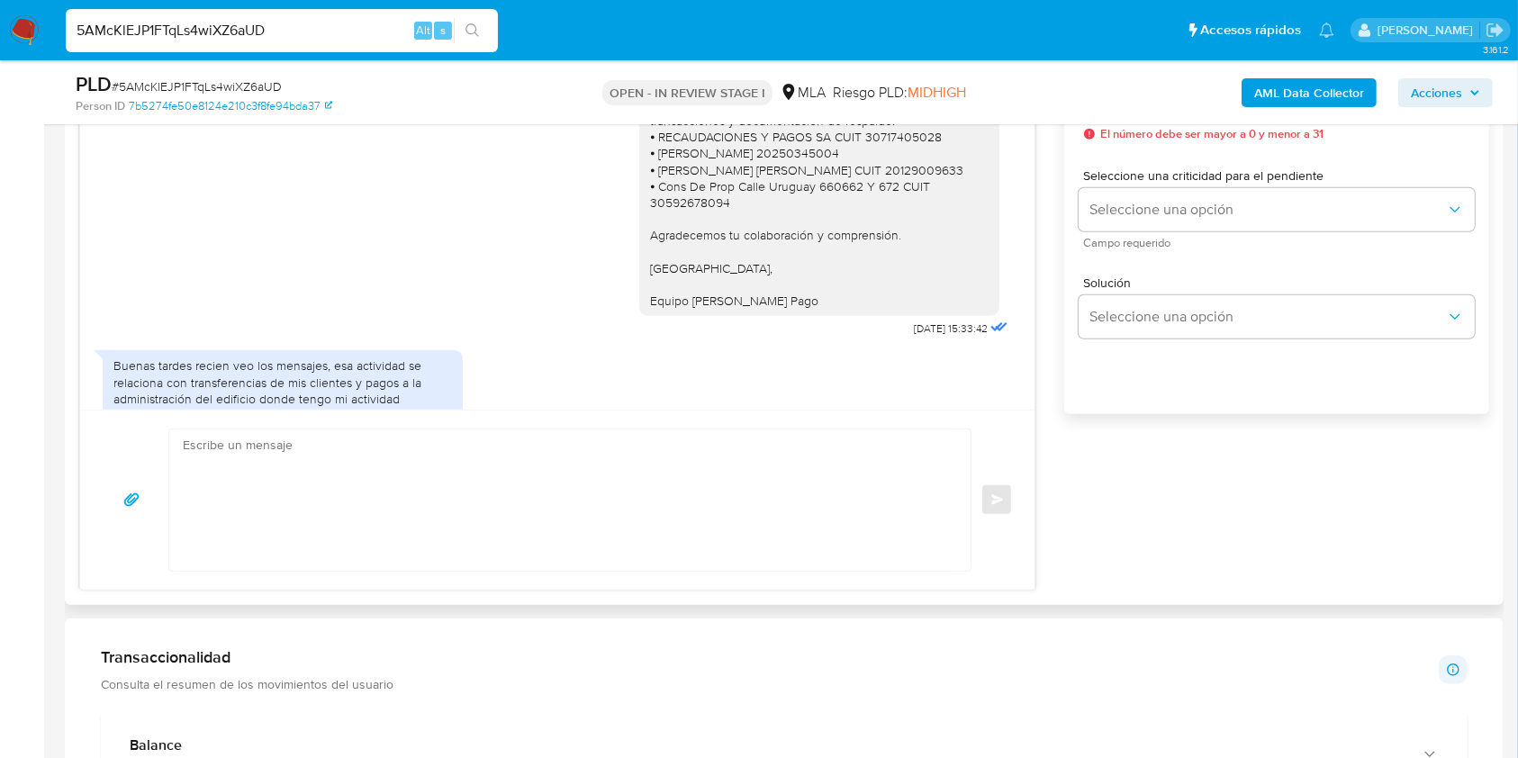
scroll to position [960, 0]
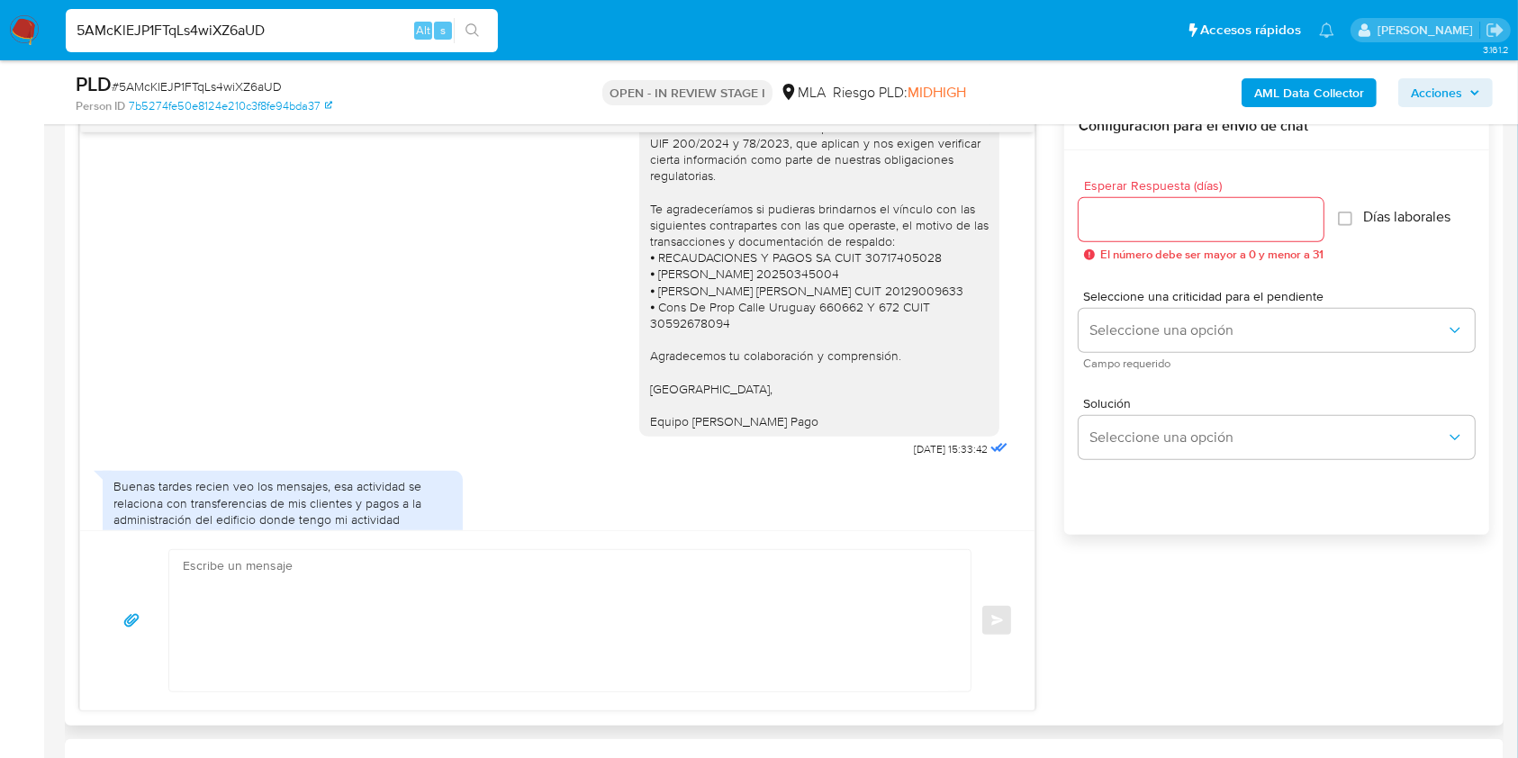
click at [1118, 220] on input "Esperar Respuesta (días)" at bounding box center [1201, 219] width 245 height 23
type input "2"
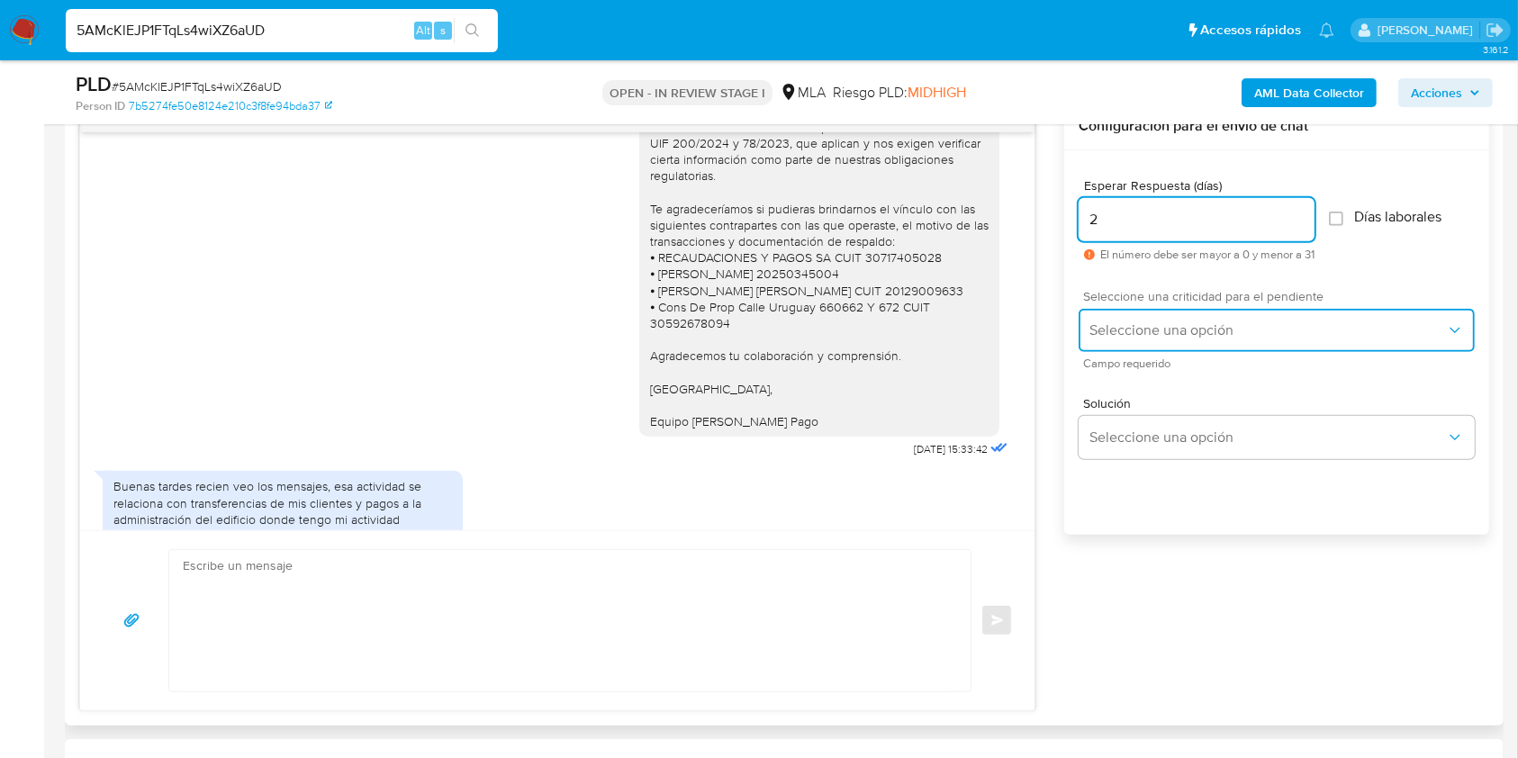
click at [1144, 328] on span "Seleccione una opción" at bounding box center [1267, 330] width 357 height 18
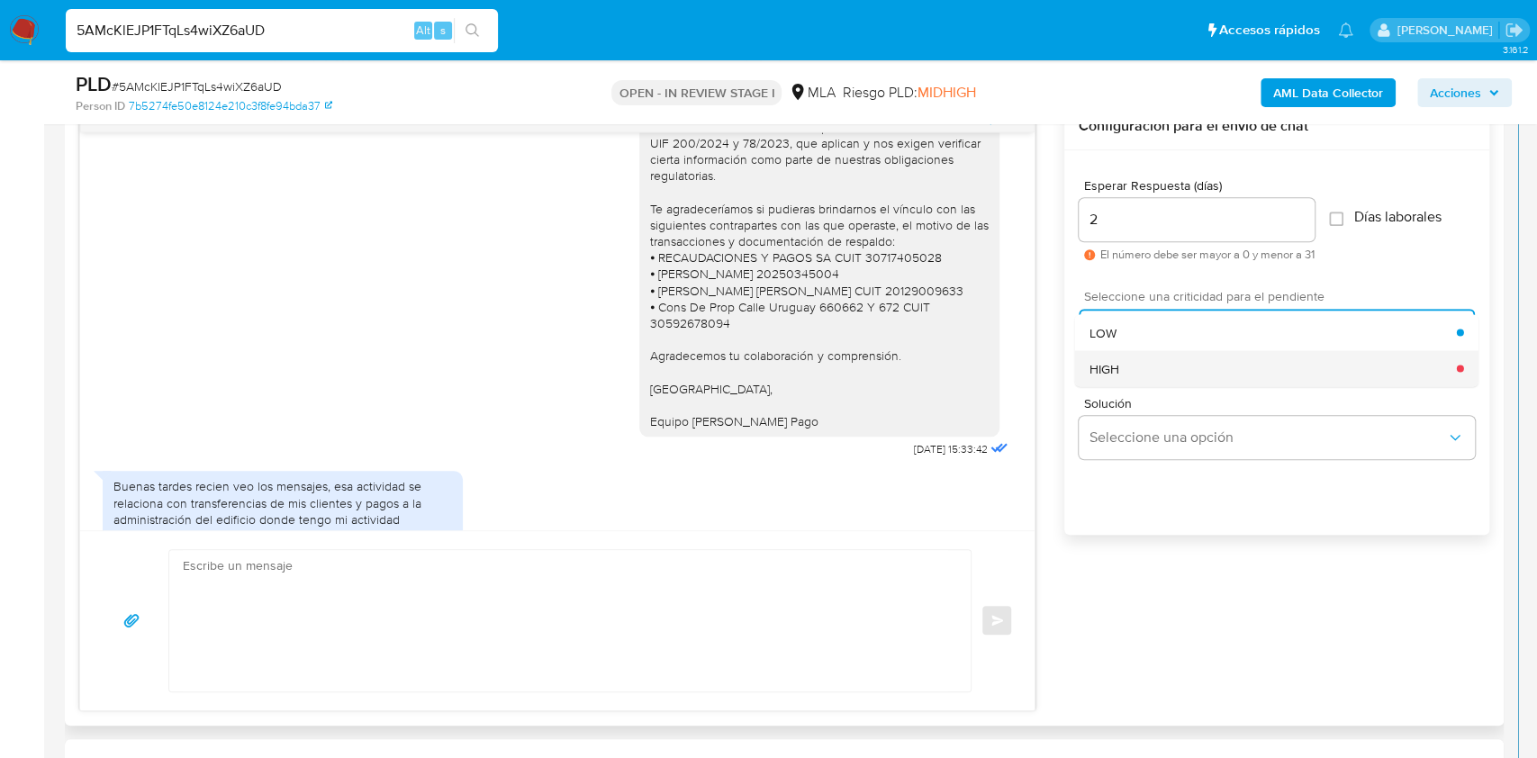
click at [1138, 353] on div "HIGH" at bounding box center [1272, 368] width 367 height 36
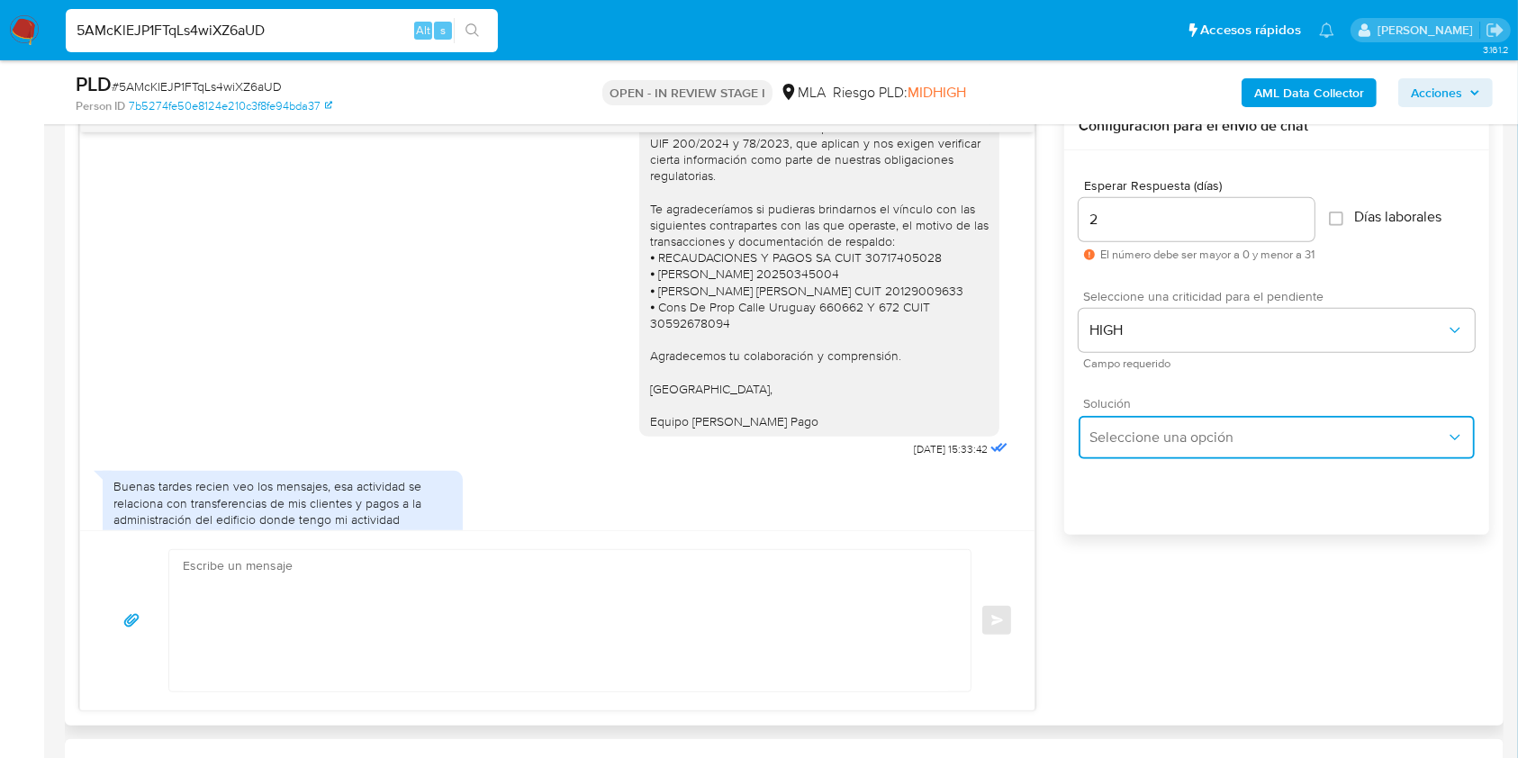
click at [1139, 441] on span "Seleccione una opción" at bounding box center [1267, 438] width 357 height 18
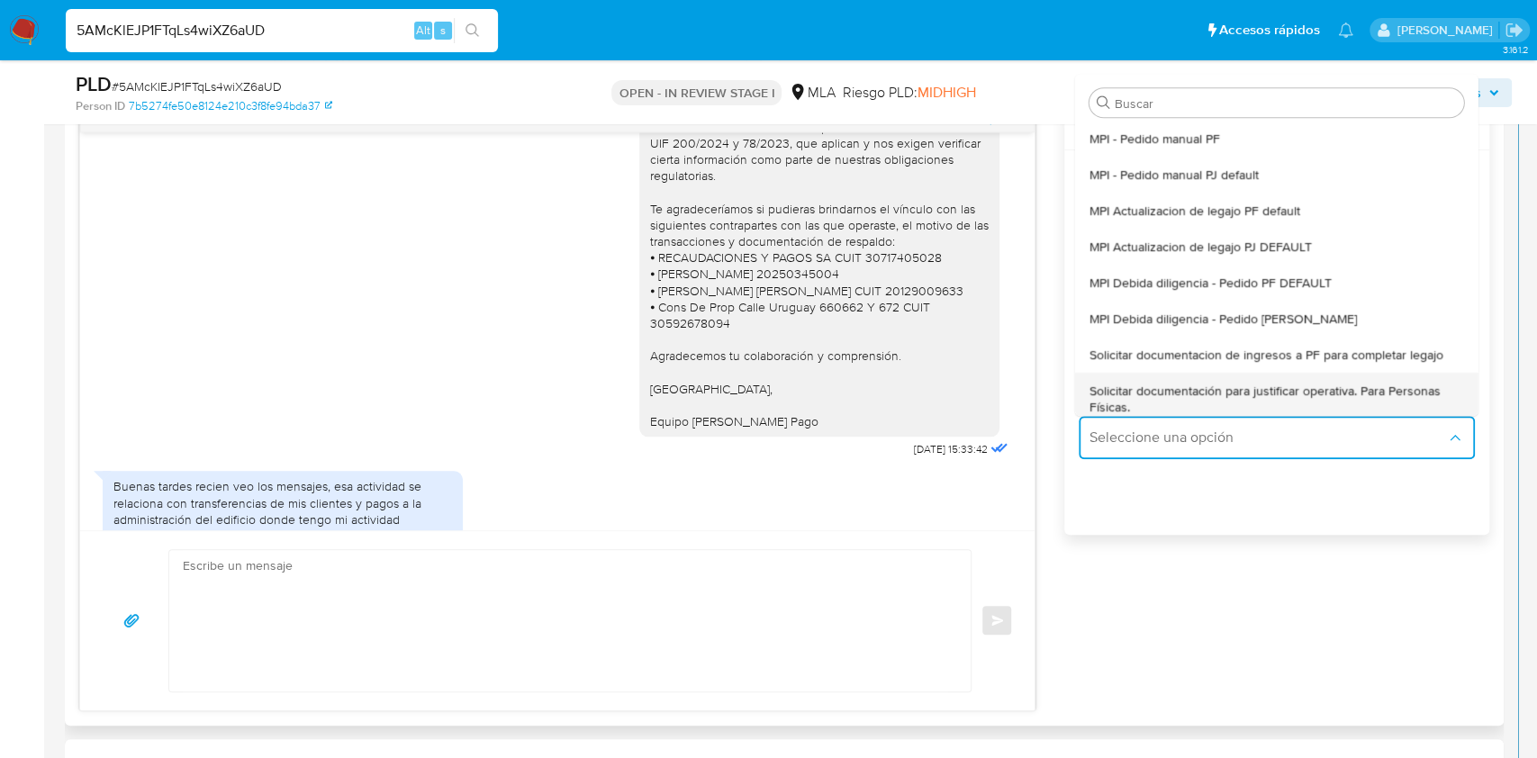
click at [1180, 373] on div "Solicitar documentación para justificar operativa. Para Personas Físicas." at bounding box center [1276, 399] width 375 height 52
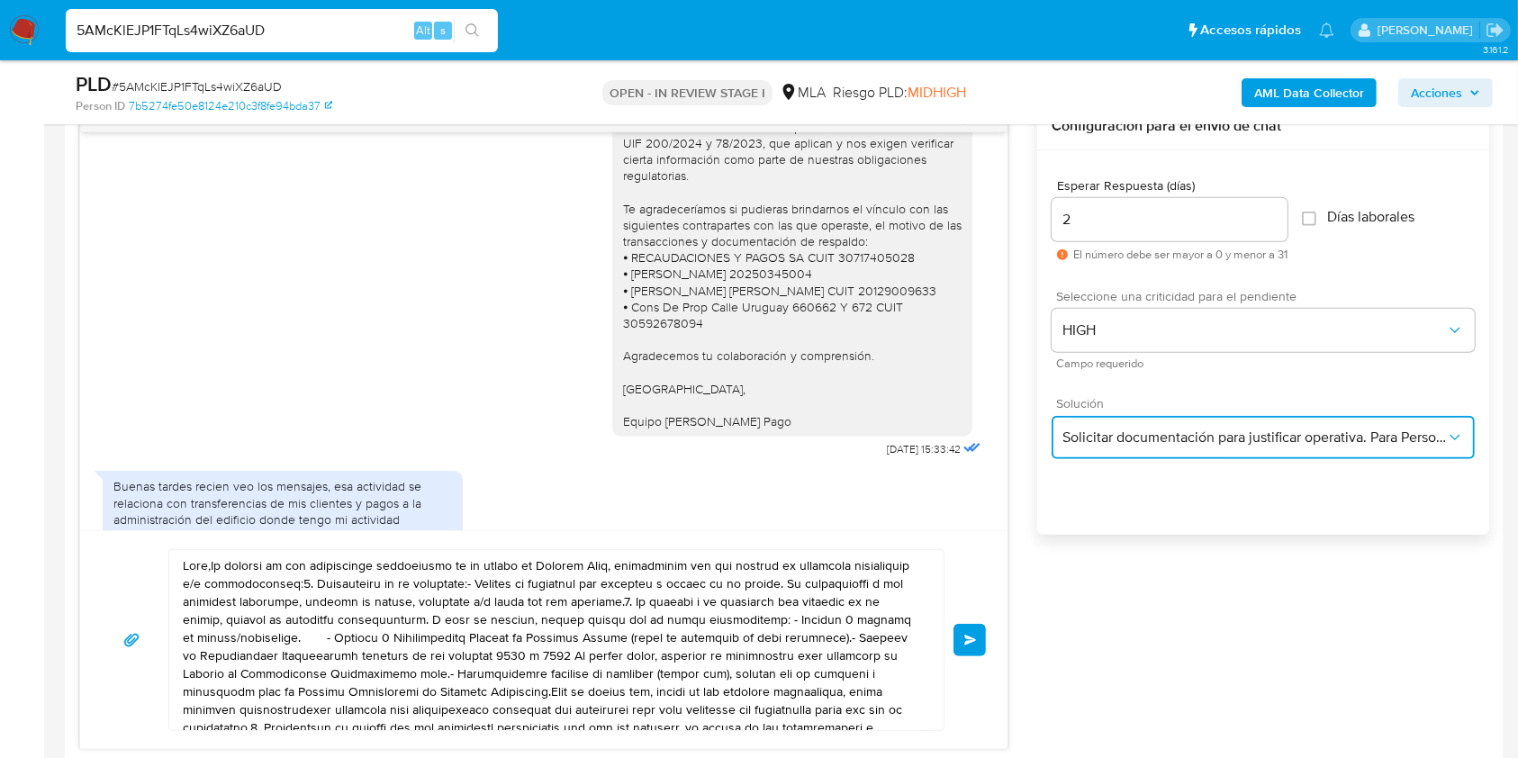
click at [1180, 424] on button "Solicitar documentación para justificar operativa. Para Personas Físicas." at bounding box center [1263, 437] width 423 height 43
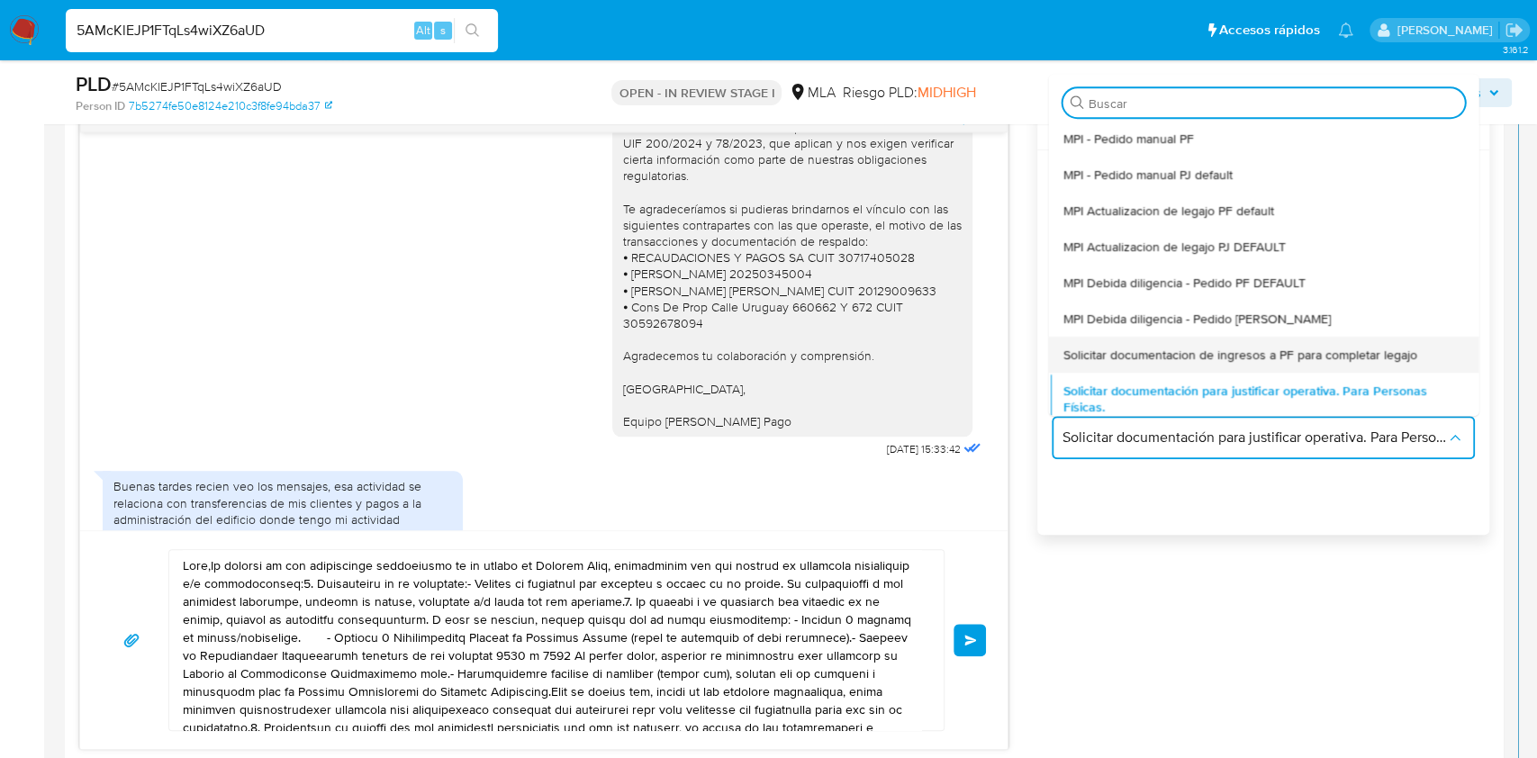
click at [1169, 351] on span "Solicitar documentacion de ingresos a PF para completar legajo" at bounding box center [1239, 355] width 354 height 16
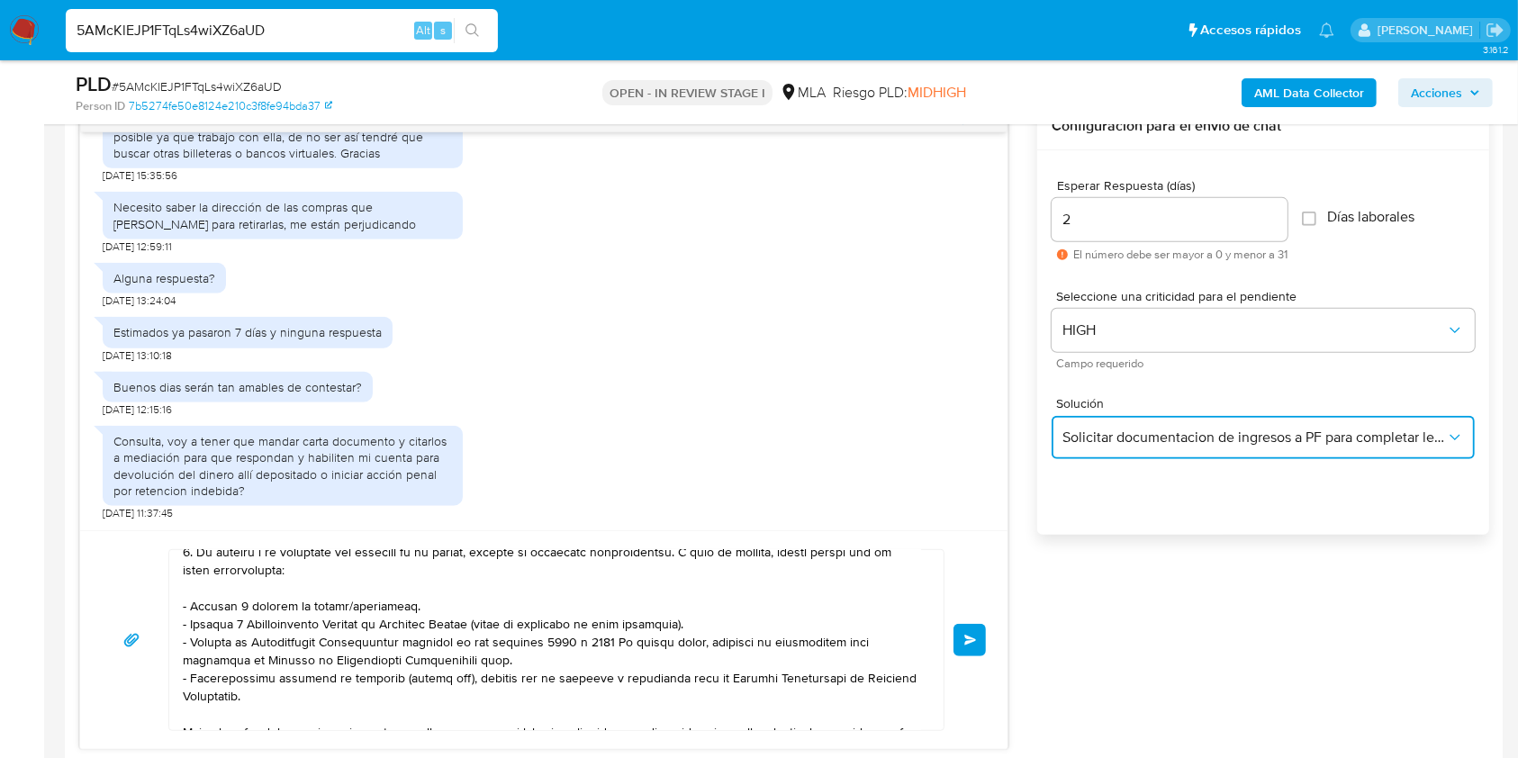
scroll to position [240, 0]
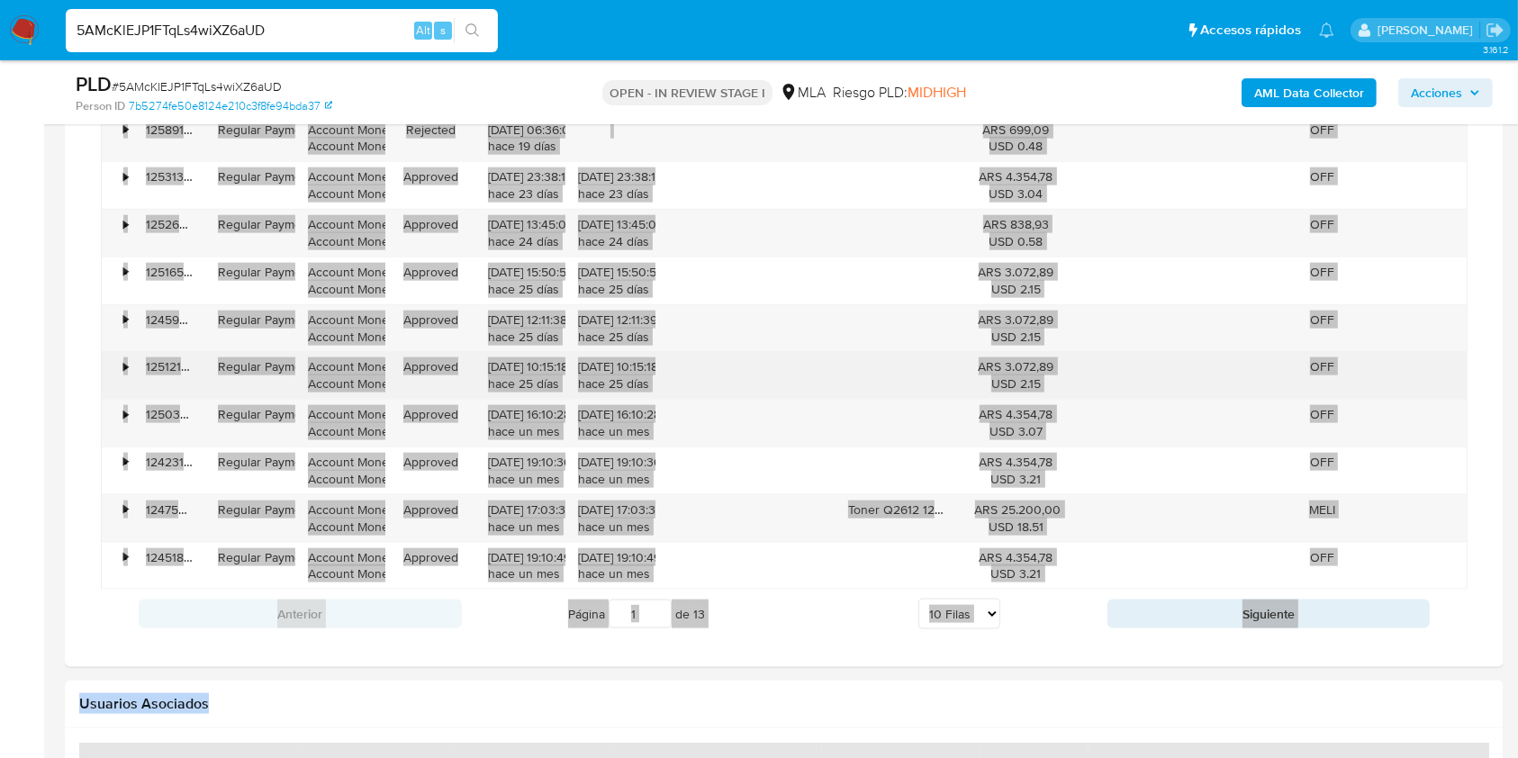
drag, startPoint x: 411, startPoint y: 645, endPoint x: 574, endPoint y: 270, distance: 408.5
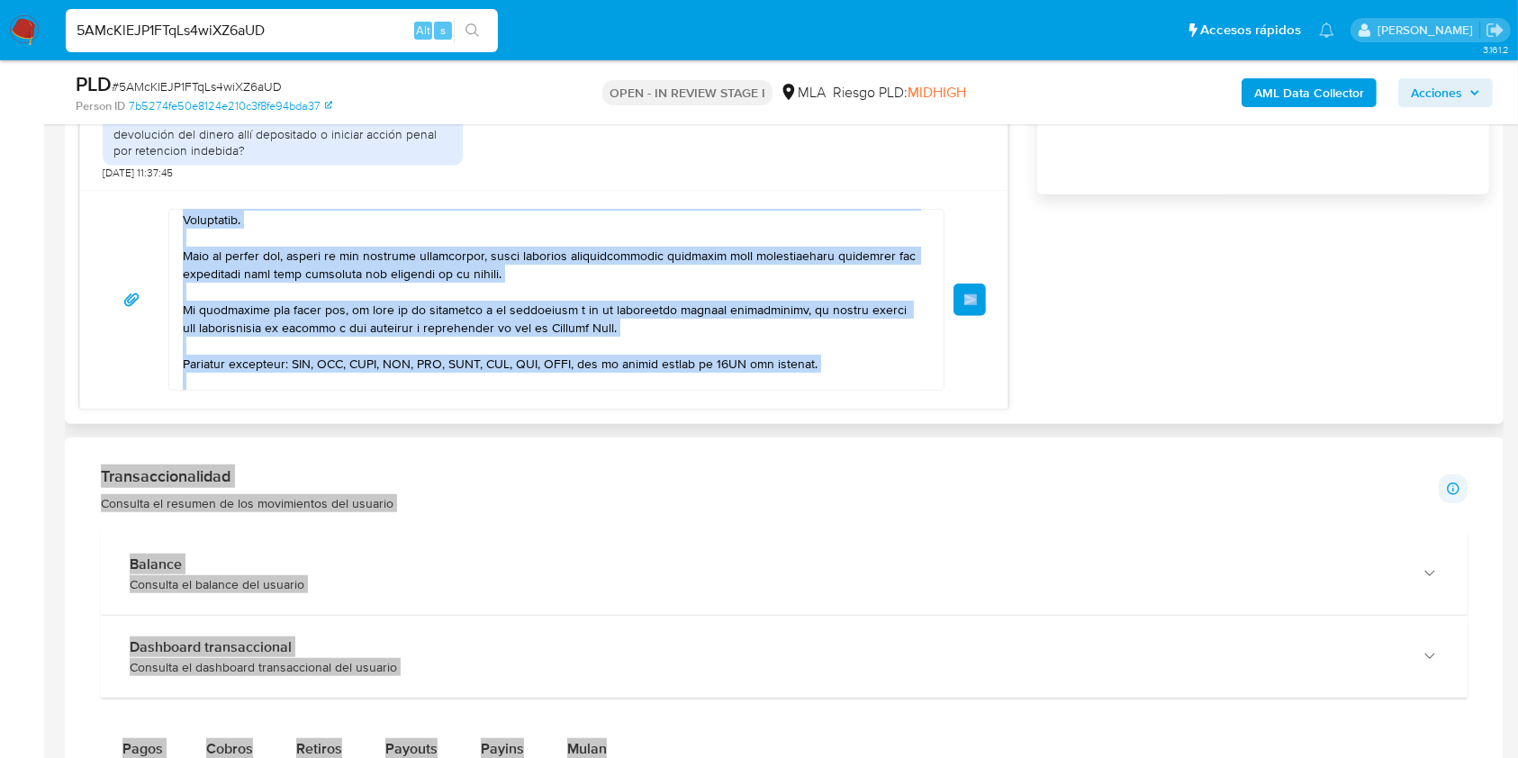
scroll to position [1208, 0]
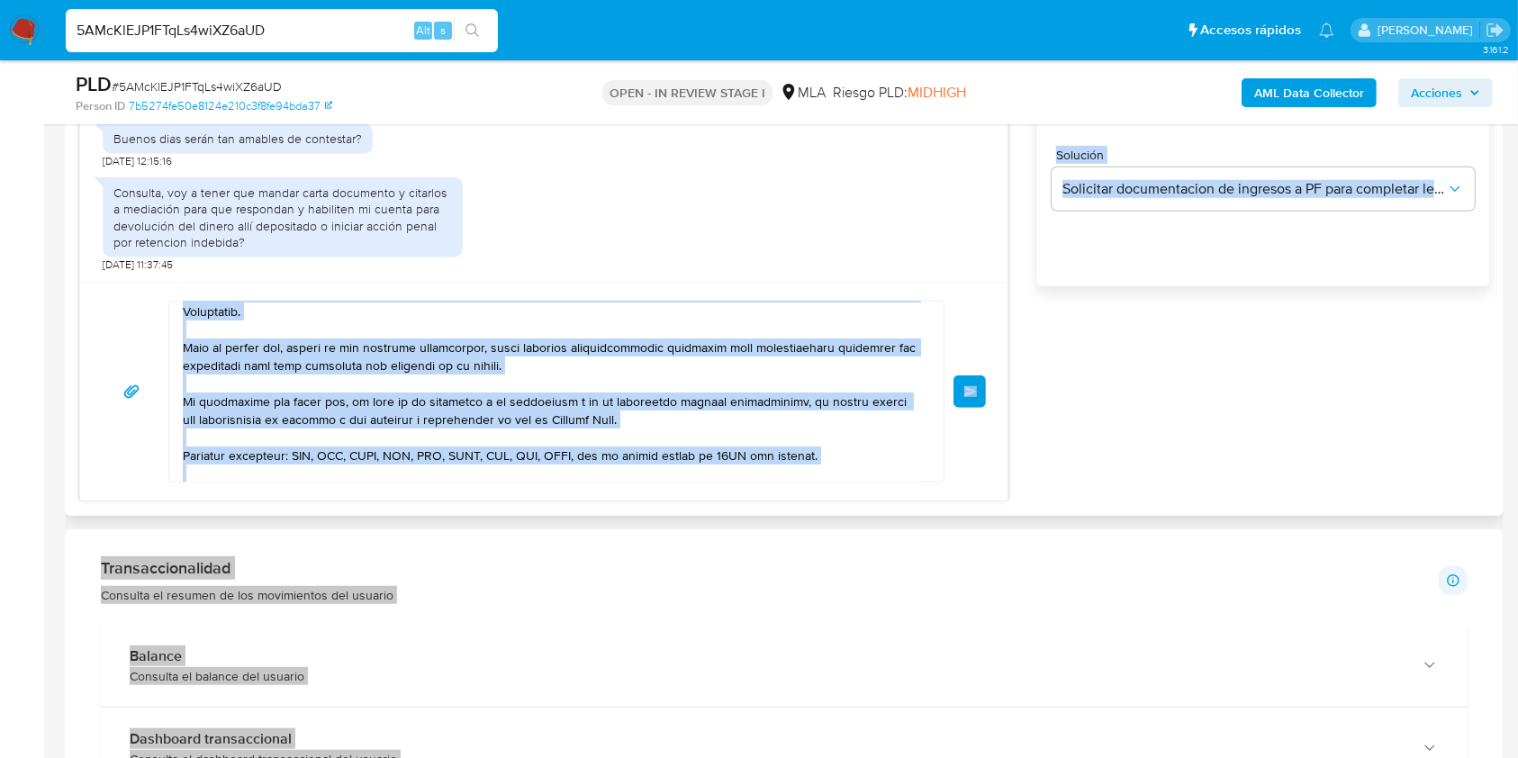
click at [576, 340] on textarea at bounding box center [552, 392] width 738 height 180
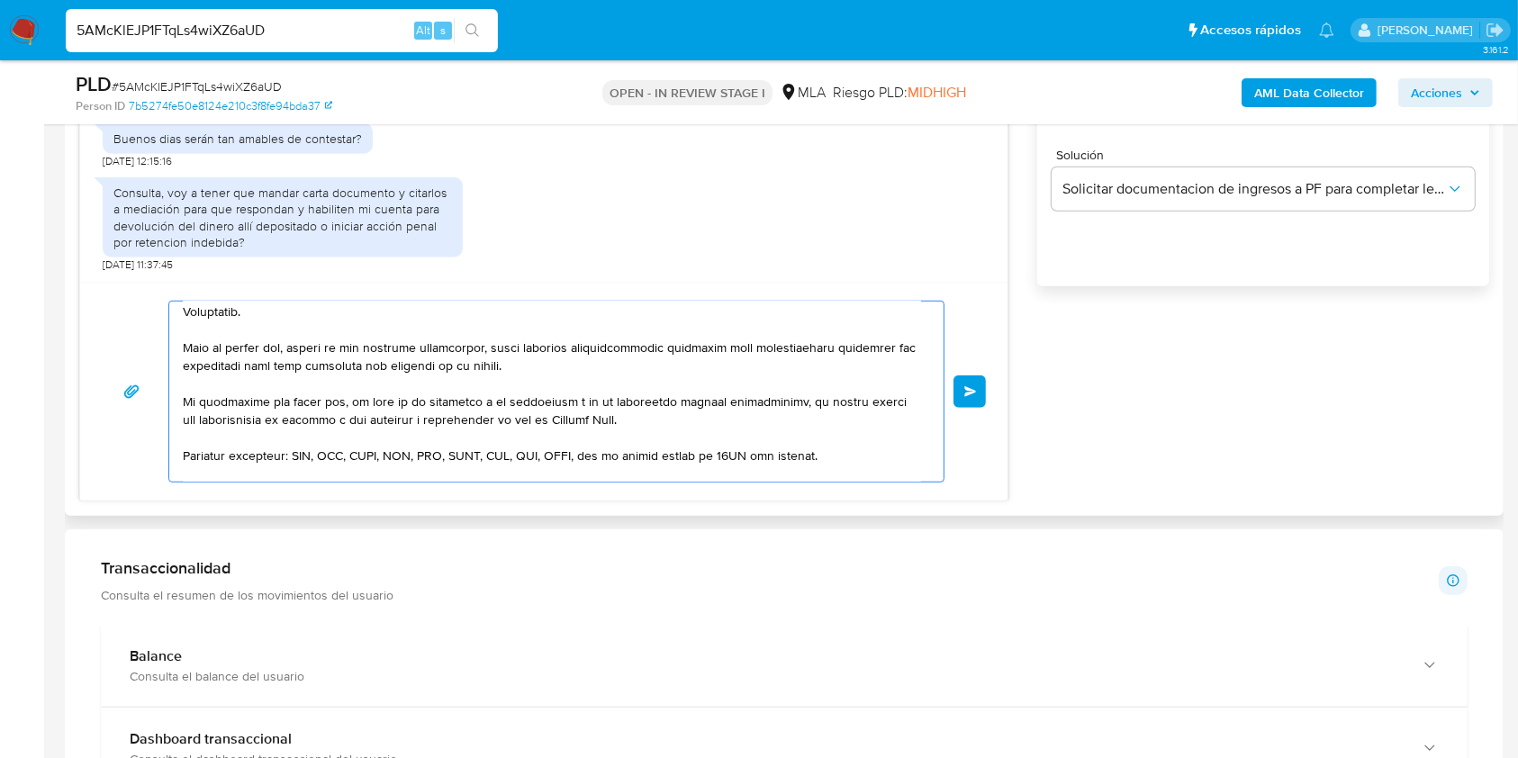
scroll to position [0, 0]
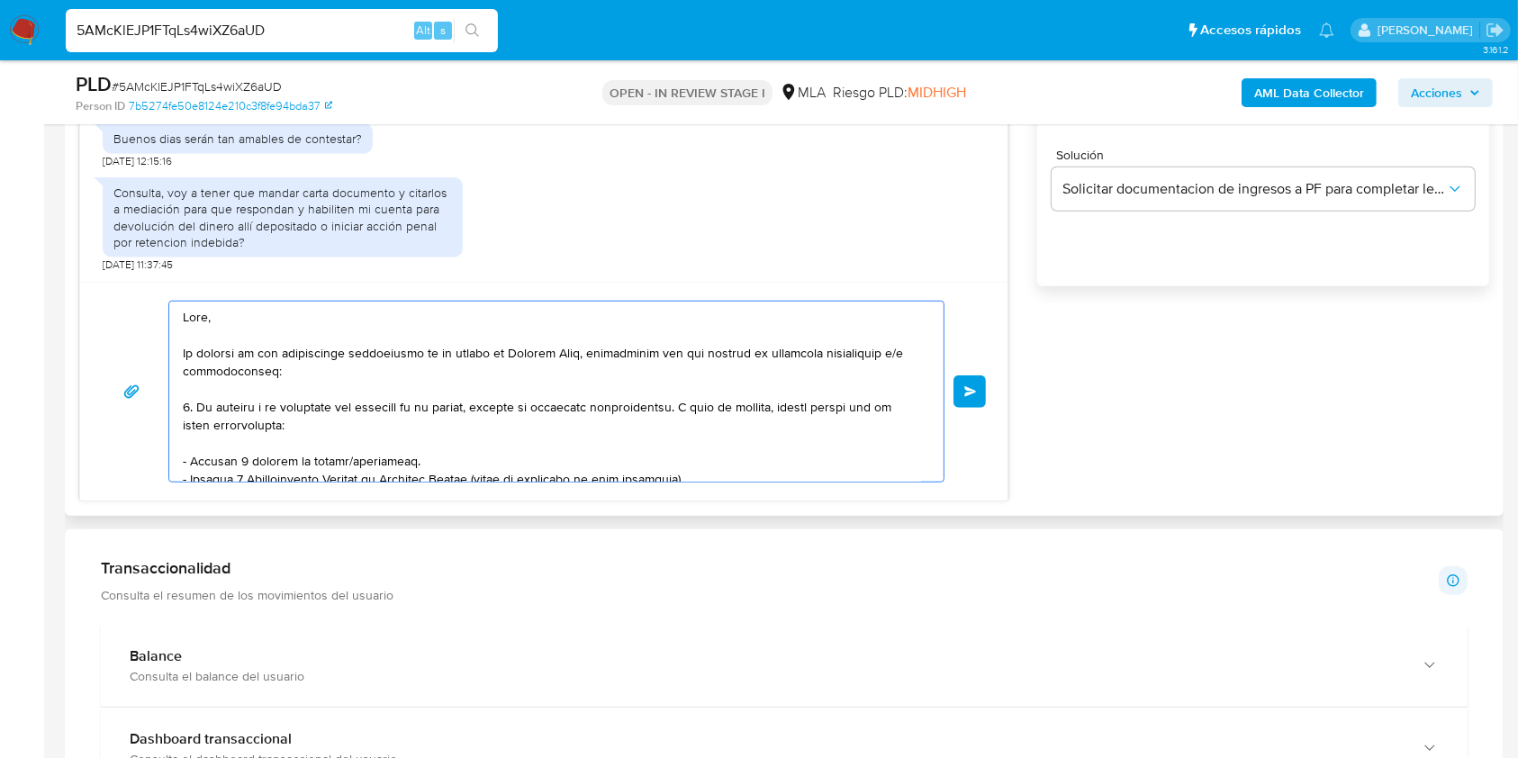
drag, startPoint x: 667, startPoint y: 443, endPoint x: 164, endPoint y: 258, distance: 536.1
click at [164, 258] on div "Hola, Esperamos que te encuentres muy bien. Te consultamos si tuviste oportunid…" at bounding box center [543, 177] width 929 height 647
type textarea "Formatos admitidos: PDF, JPG, JPEG, TXT, DOC, DOCX, XLS, PNG, XLSX, con un tama…"
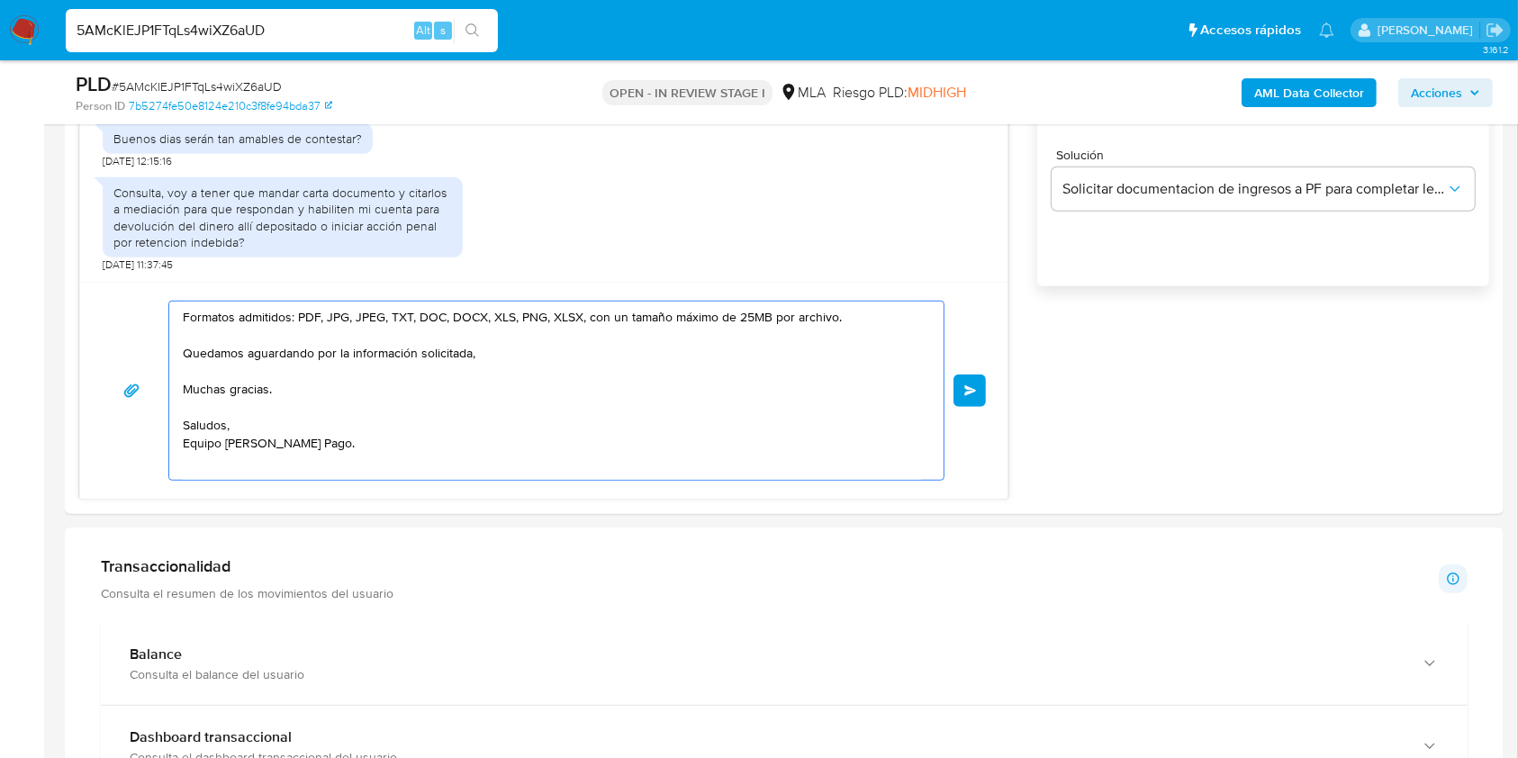
drag, startPoint x: 355, startPoint y: 469, endPoint x: 39, endPoint y: 277, distance: 369.7
click at [39, 277] on section "Bandeja Tablero Screening Búsqueda en Listas Watchlist Herramientas Operaciones…" at bounding box center [759, 568] width 1518 height 3553
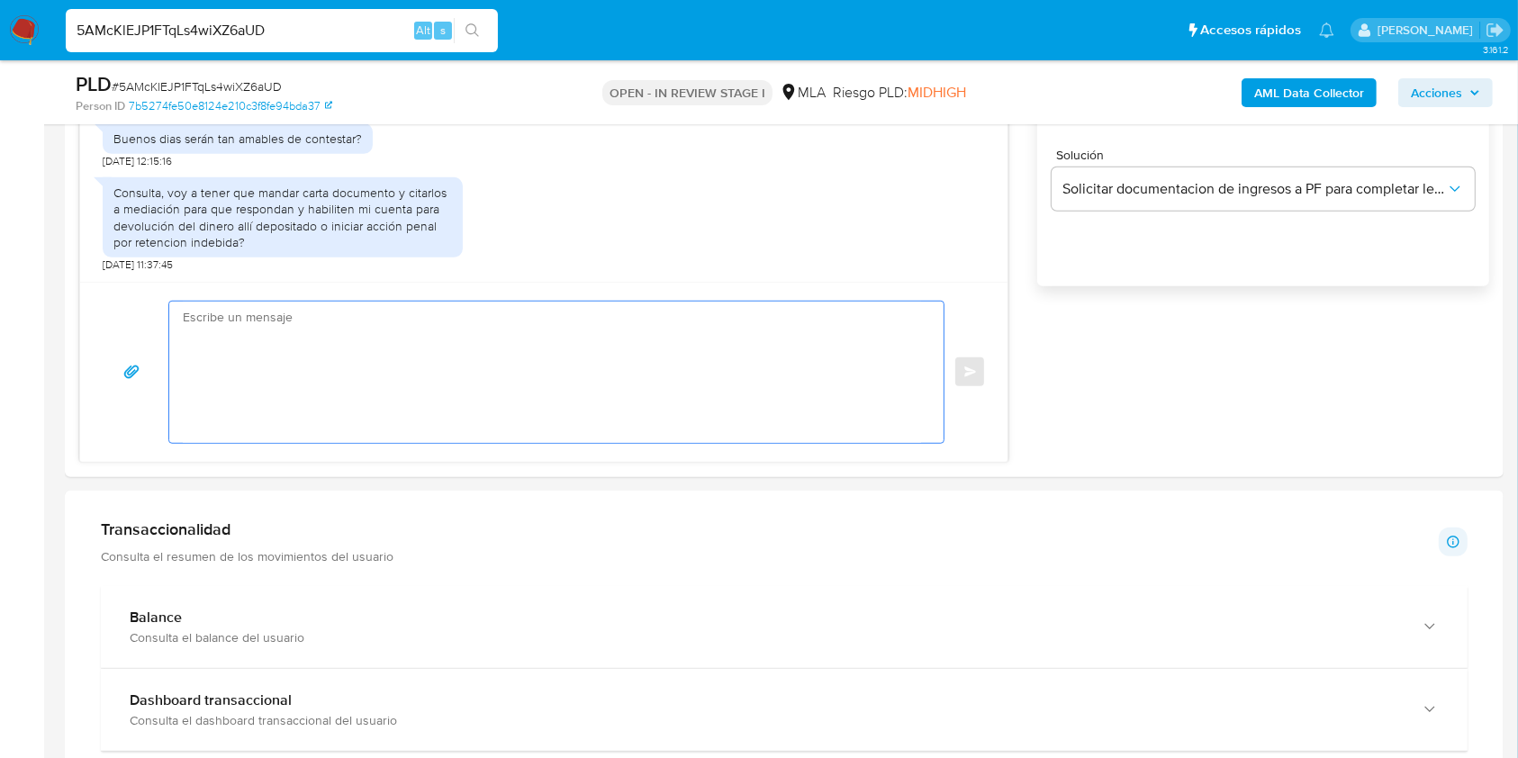
paste textarea "Buenas tardes, Queremos aclararte que la Resolución General ARCA 5696/2025 indi…"
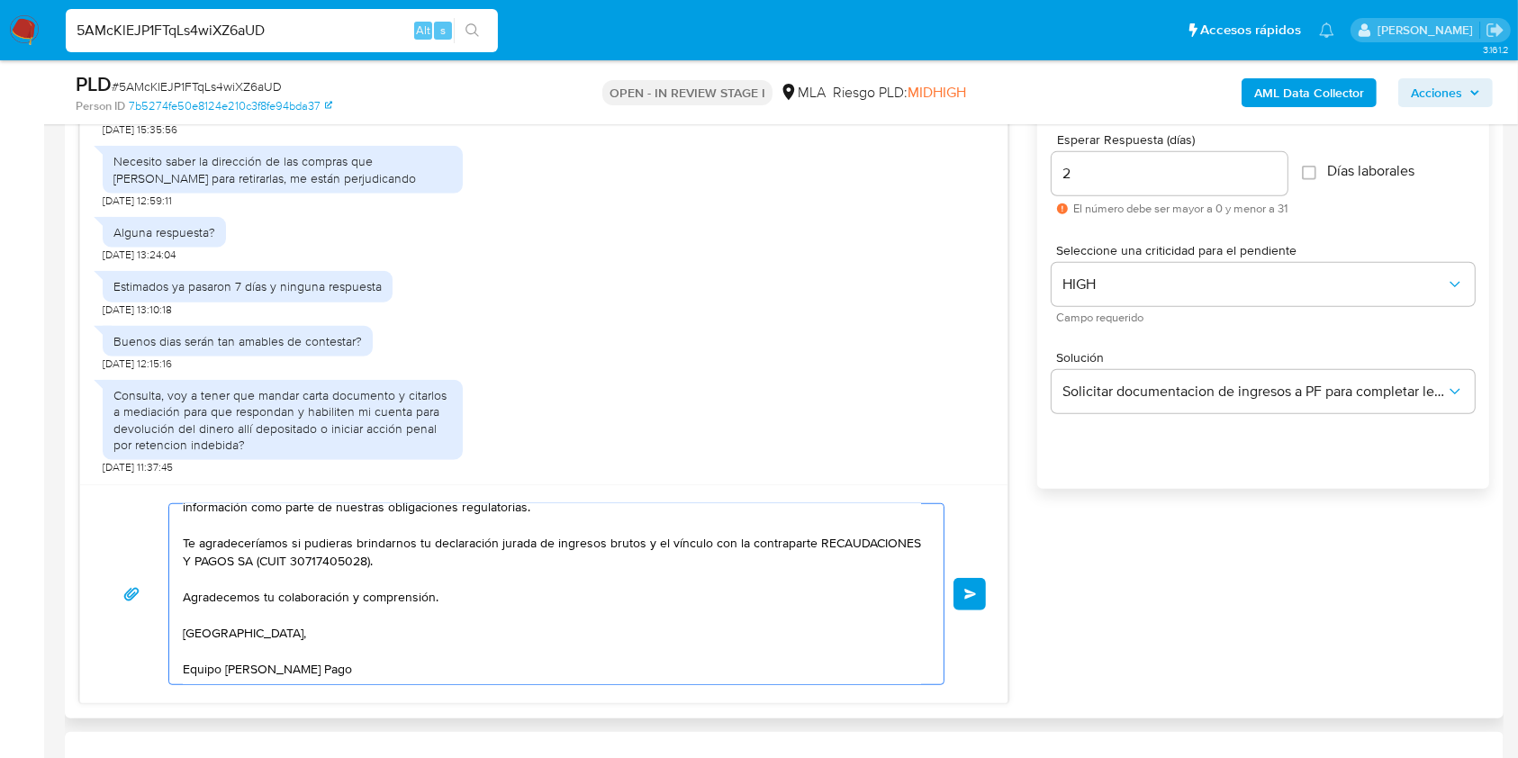
scroll to position [968, 0]
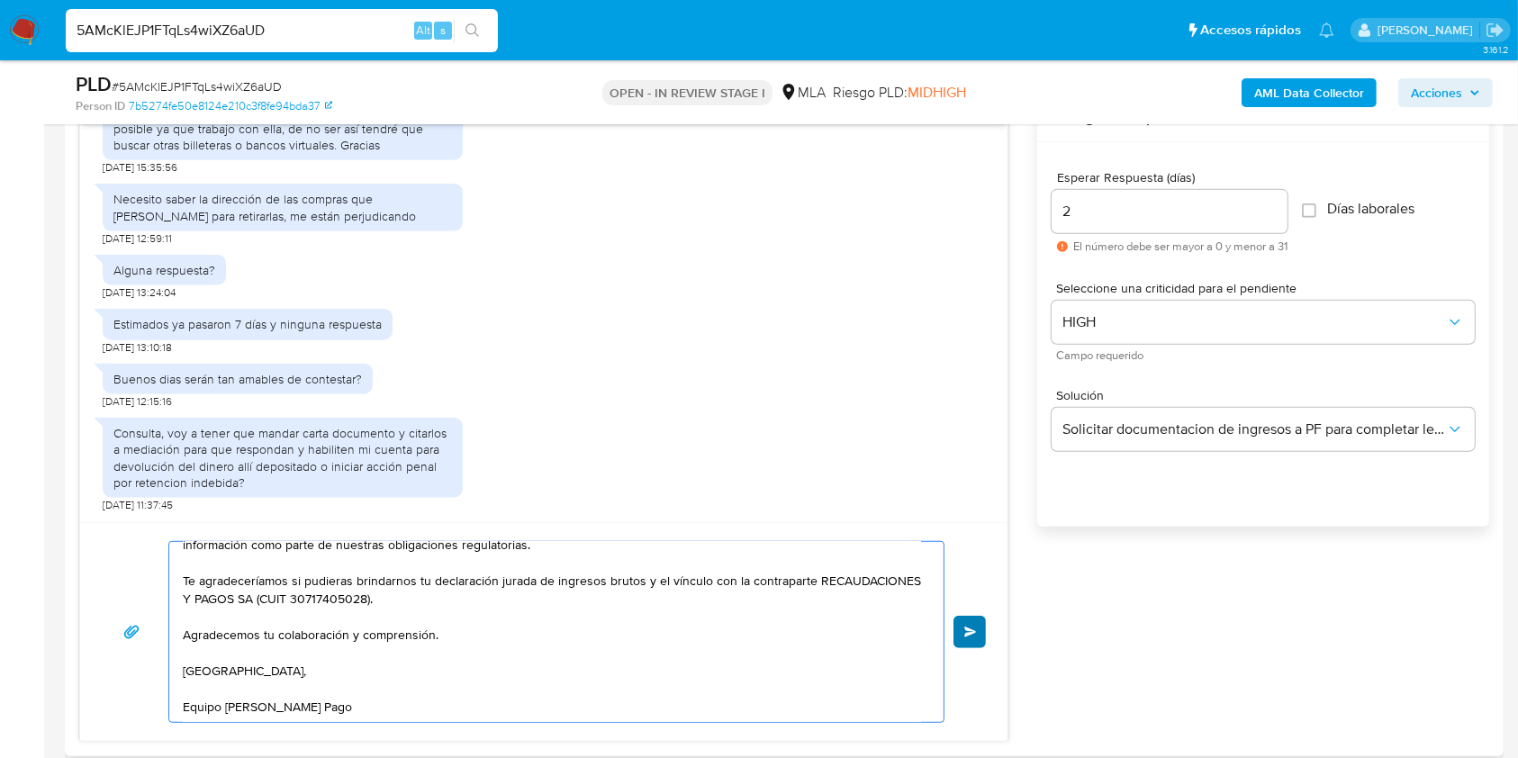
type textarea "Buenas tardes, Queremos aclararte que la Resolución General ARCA 5696/2025 indi…"
click at [974, 622] on button "Enviar" at bounding box center [970, 632] width 32 height 32
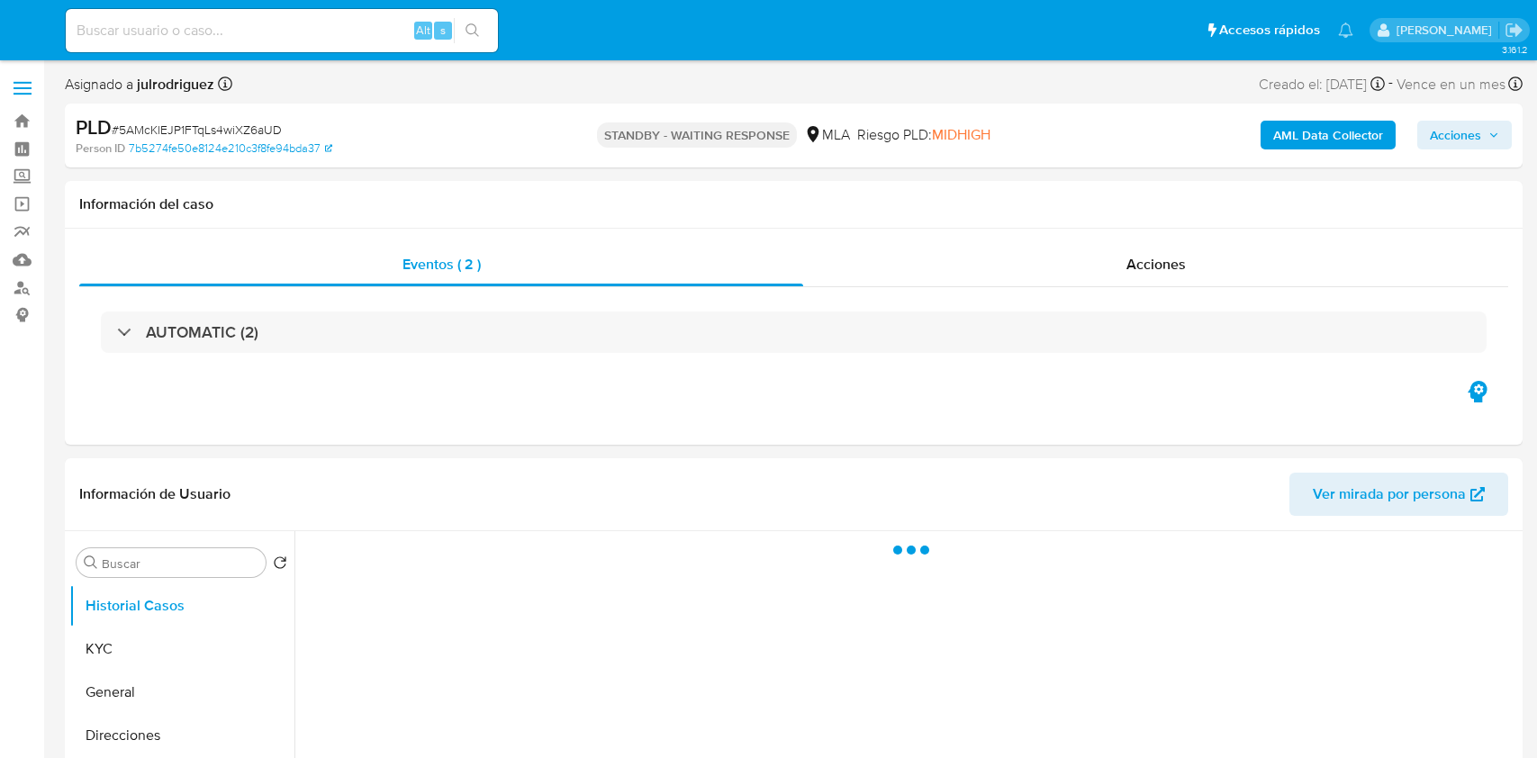
select select "10"
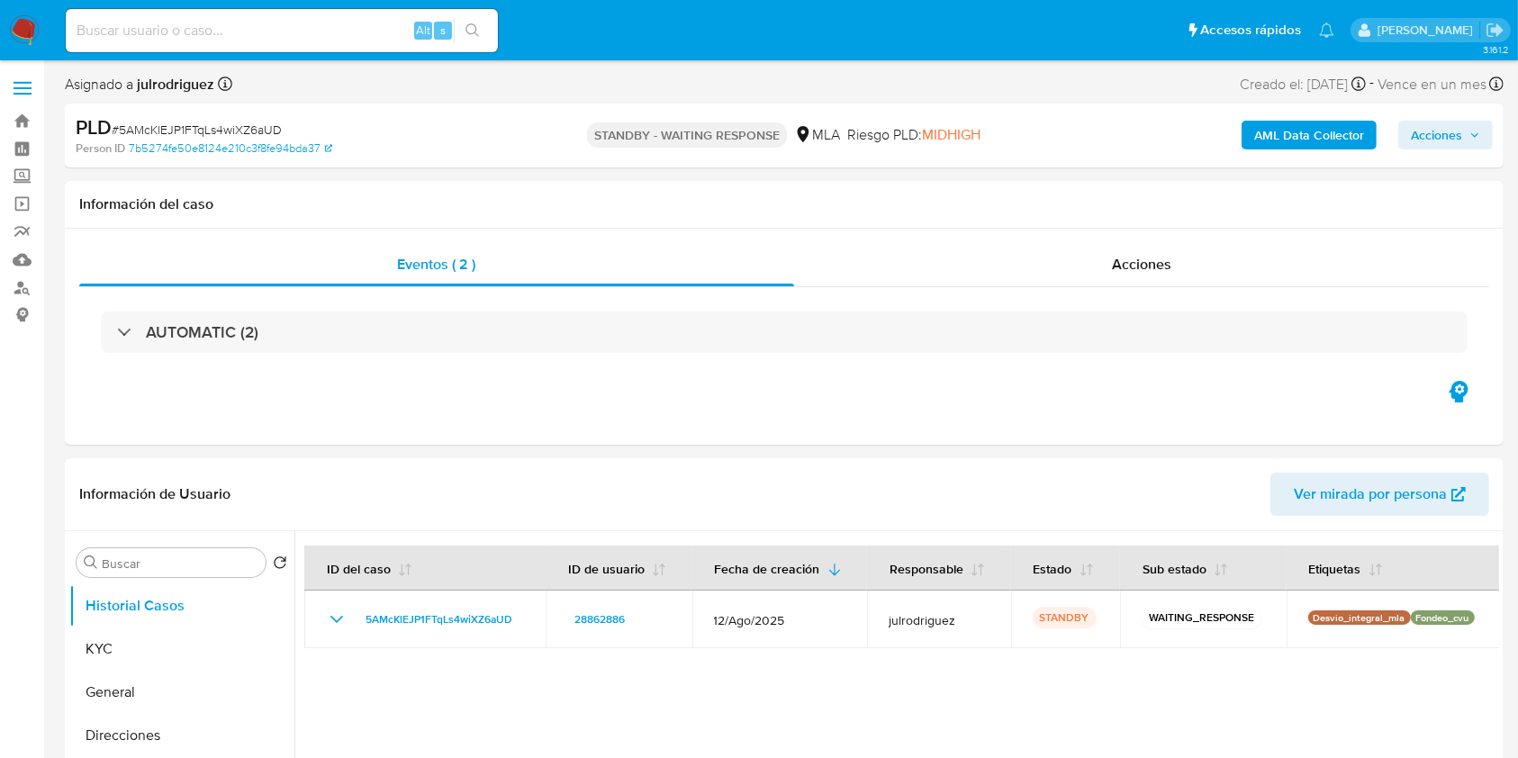
click at [300, 28] on input at bounding box center [282, 30] width 432 height 23
paste input "SX1fYrV8ea9S5G4iOHDvuzeN"
type input "SX1fYrV8ea9S5G4iOHDvuzeN"
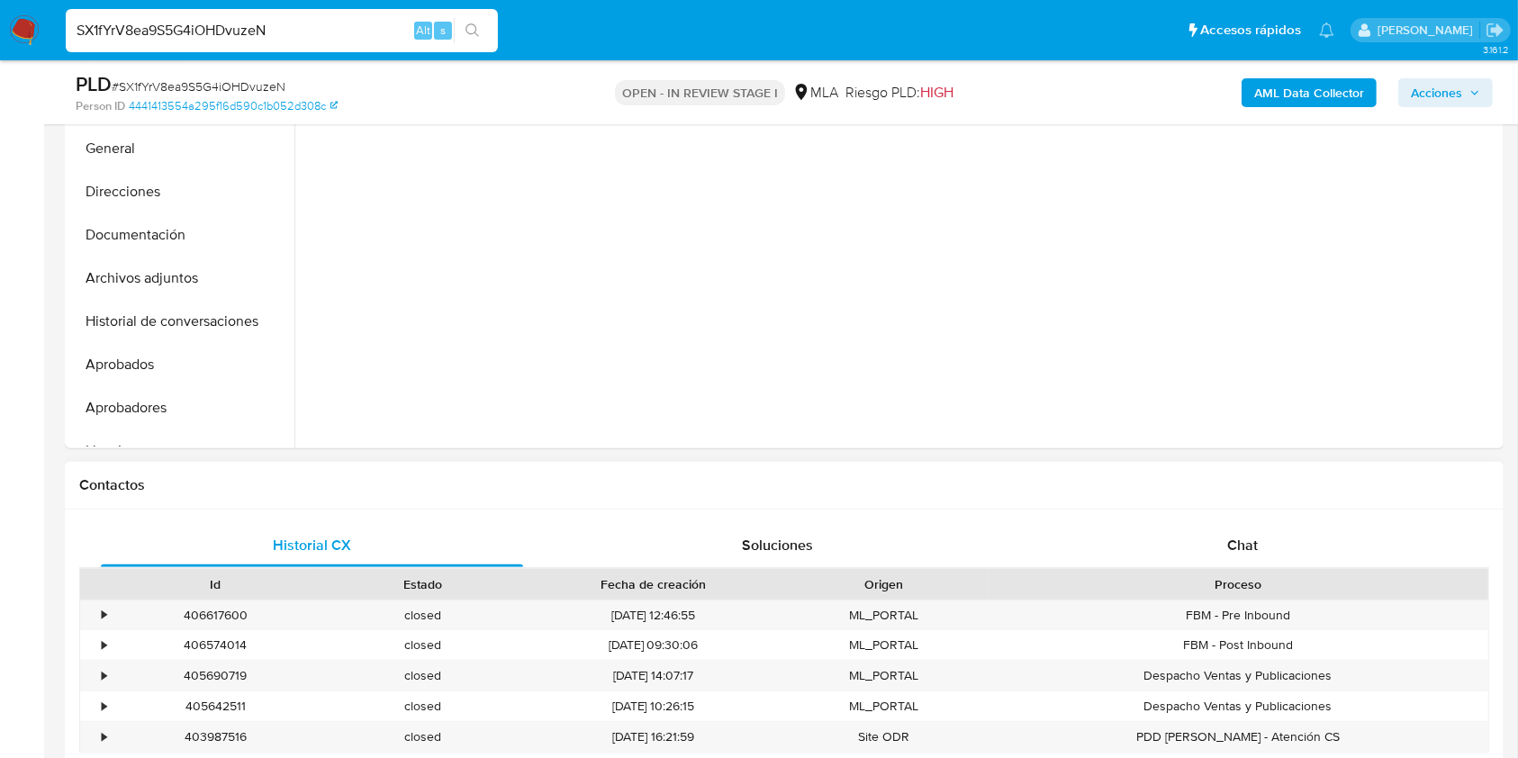
scroll to position [720, 0]
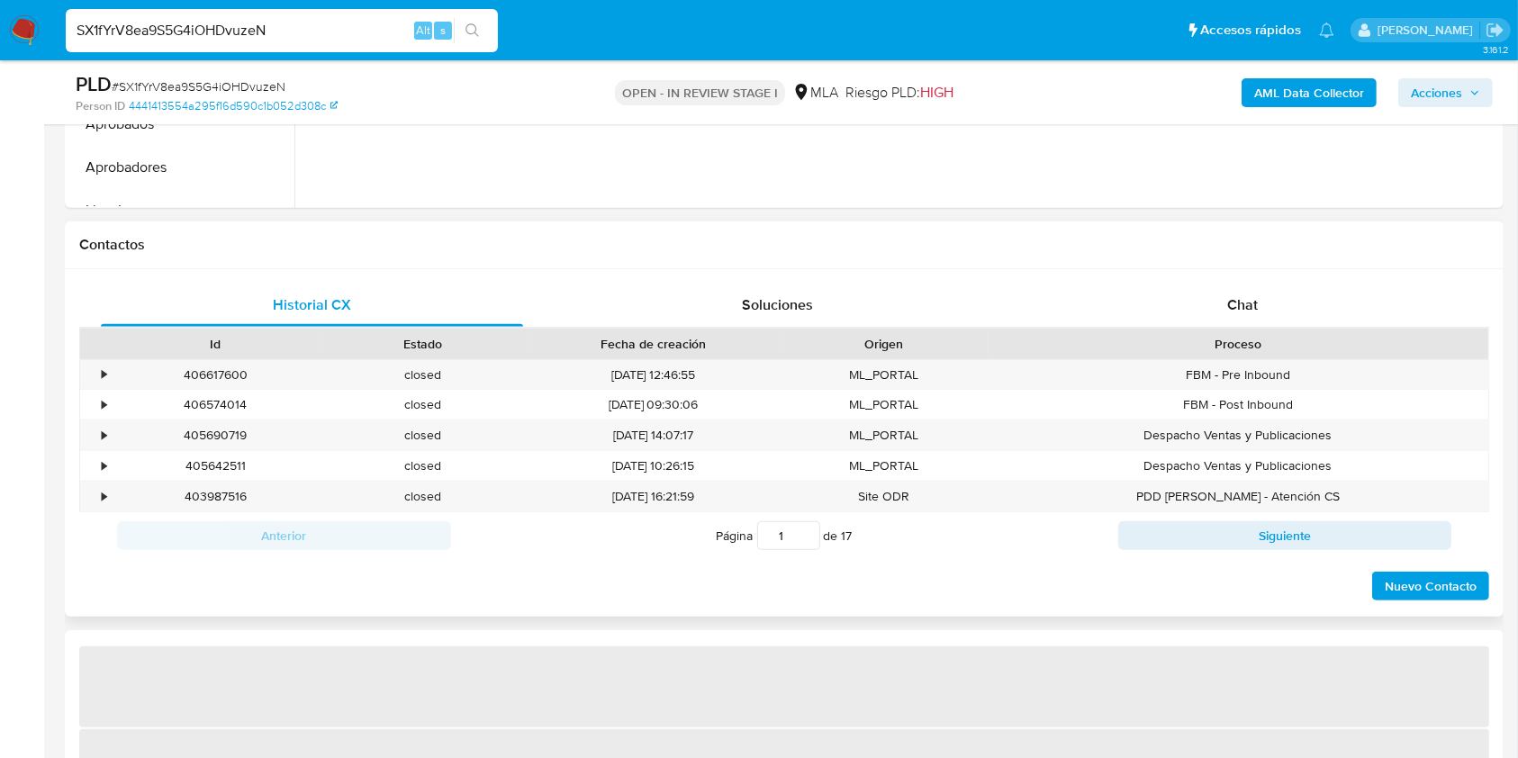
click at [1265, 281] on div "Historial CX Soluciones Chat Id Estado Fecha de creación Origen Proceso • 40661…" at bounding box center [784, 443] width 1439 height 348
select select "10"
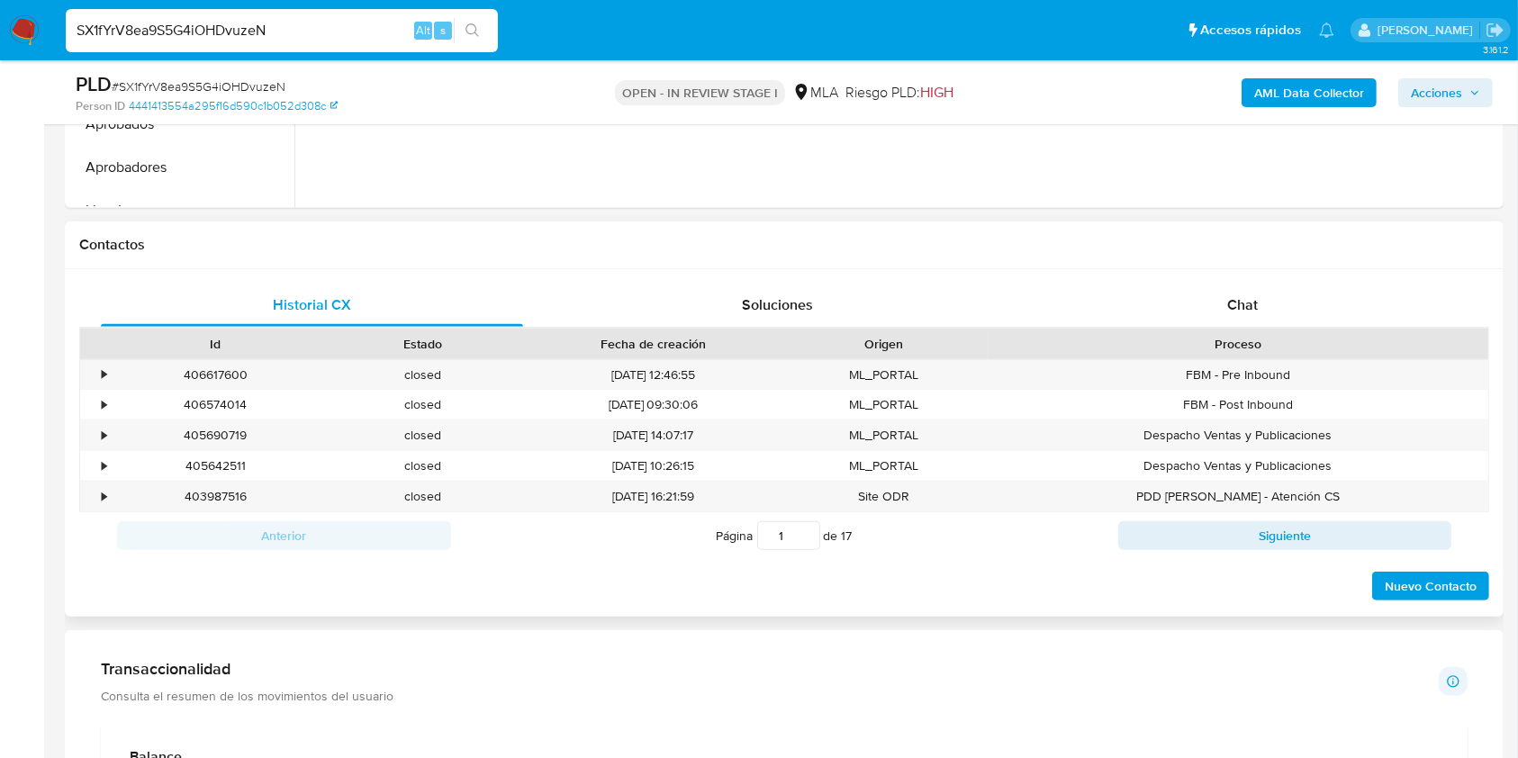
click at [1232, 333] on div "Proceso" at bounding box center [1238, 344] width 501 height 31
click at [1233, 317] on div "Chat" at bounding box center [1243, 305] width 422 height 43
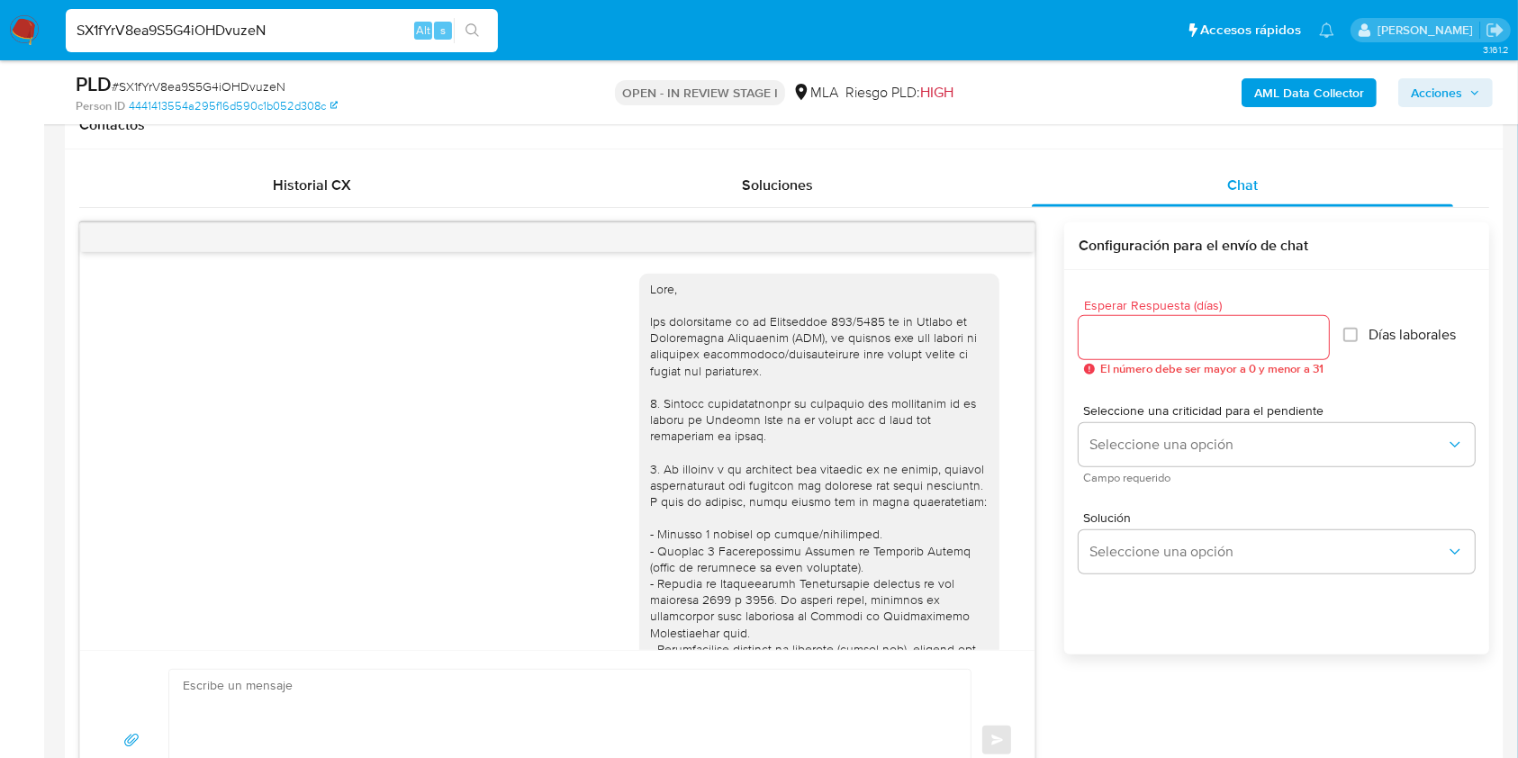
scroll to position [1126, 0]
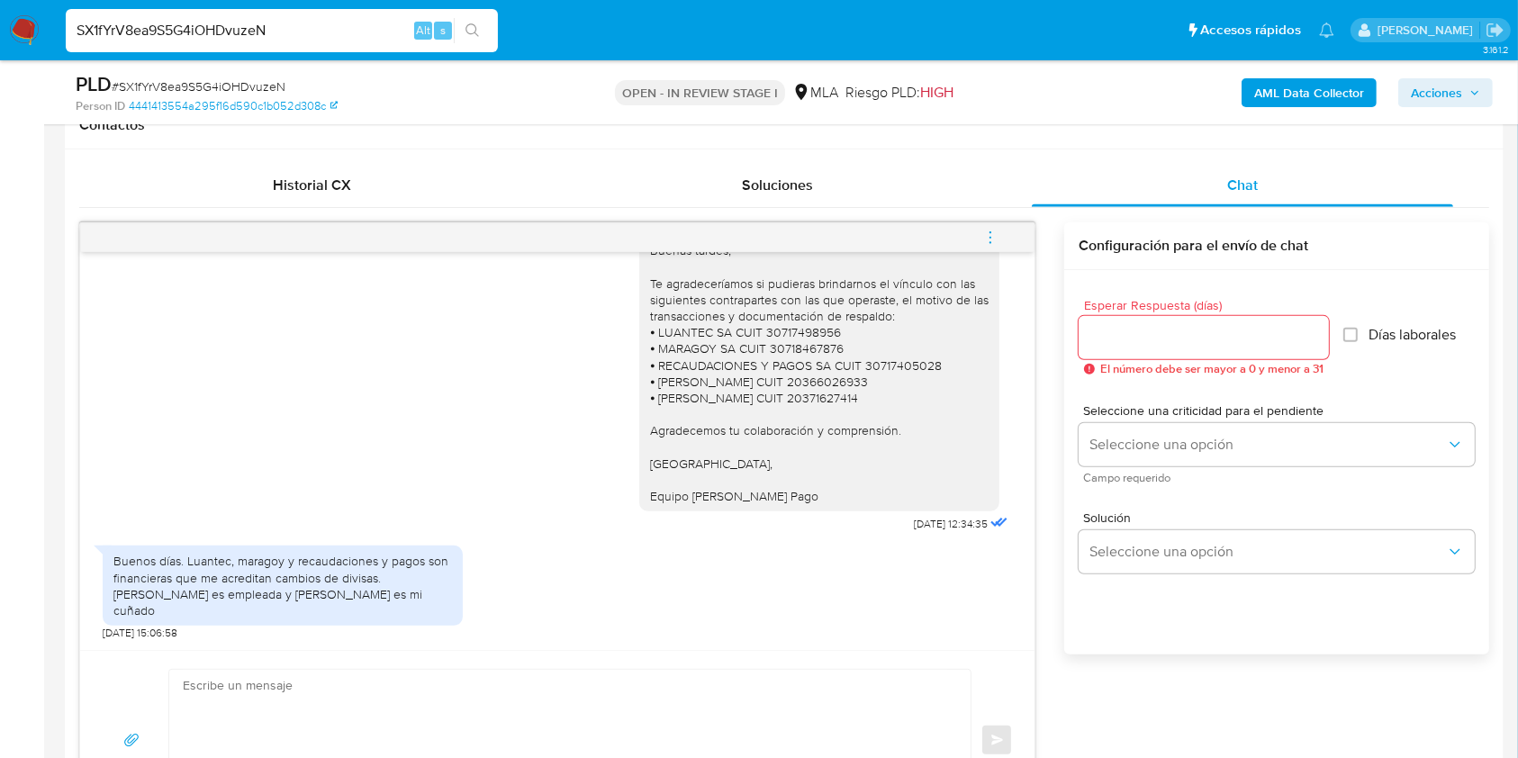
click at [1234, 349] on div at bounding box center [1204, 337] width 250 height 43
click at [1146, 342] on input "Esperar Respuesta (días)" at bounding box center [1204, 337] width 250 height 23
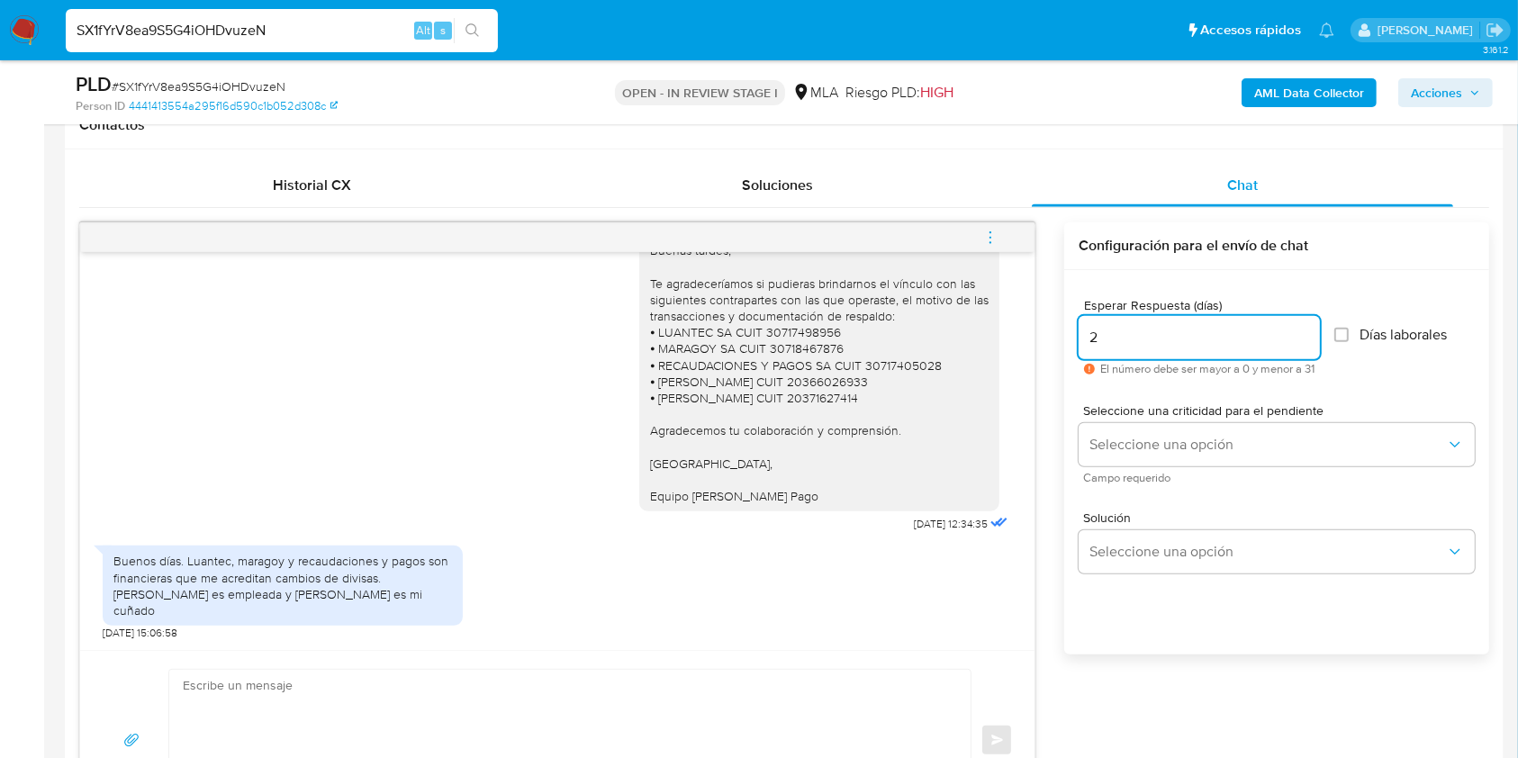
type input "2"
click at [1138, 417] on span "Seleccione una criticidad para el pendiente" at bounding box center [1281, 410] width 396 height 13
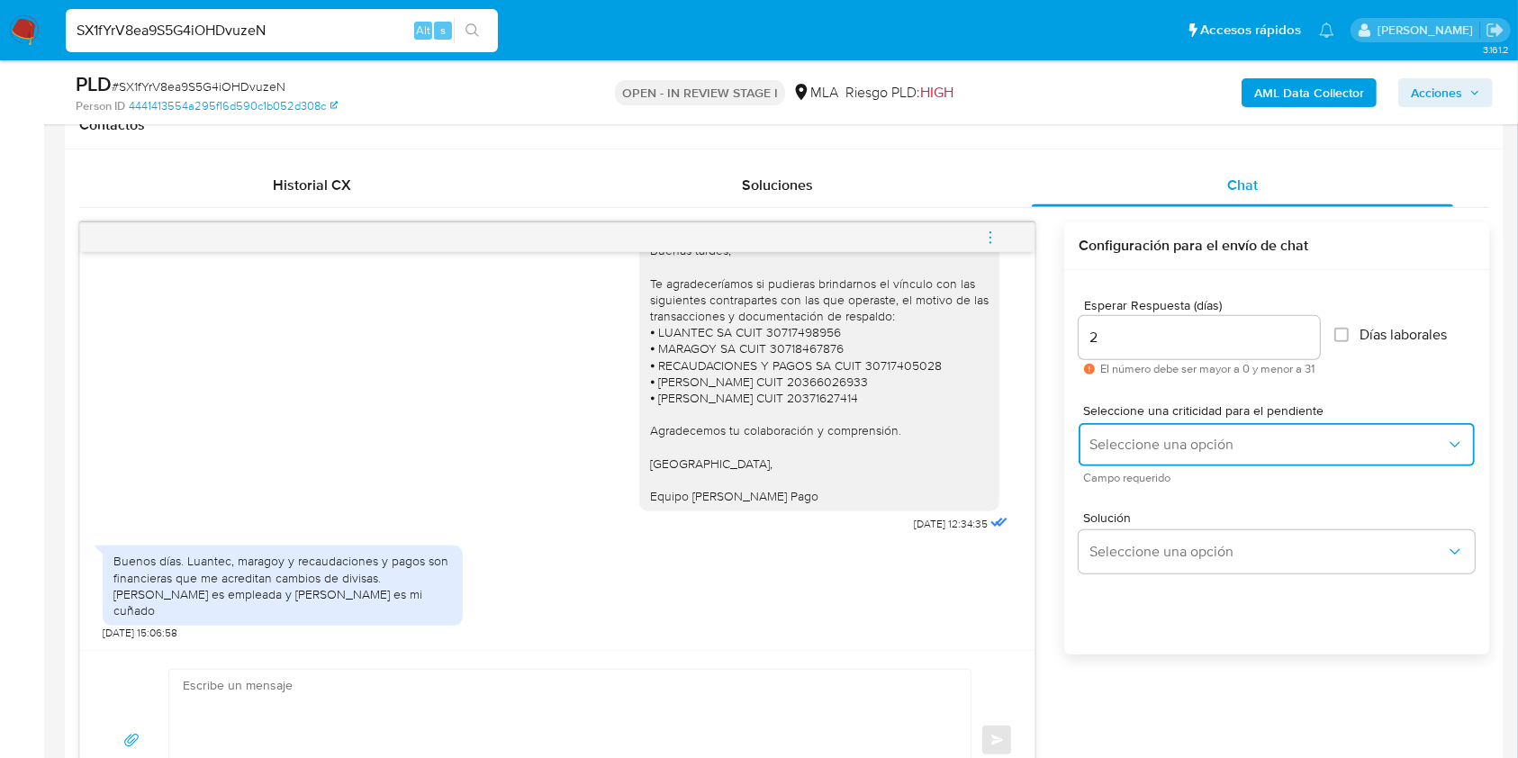
click at [1138, 429] on button "Seleccione una opción" at bounding box center [1277, 444] width 396 height 43
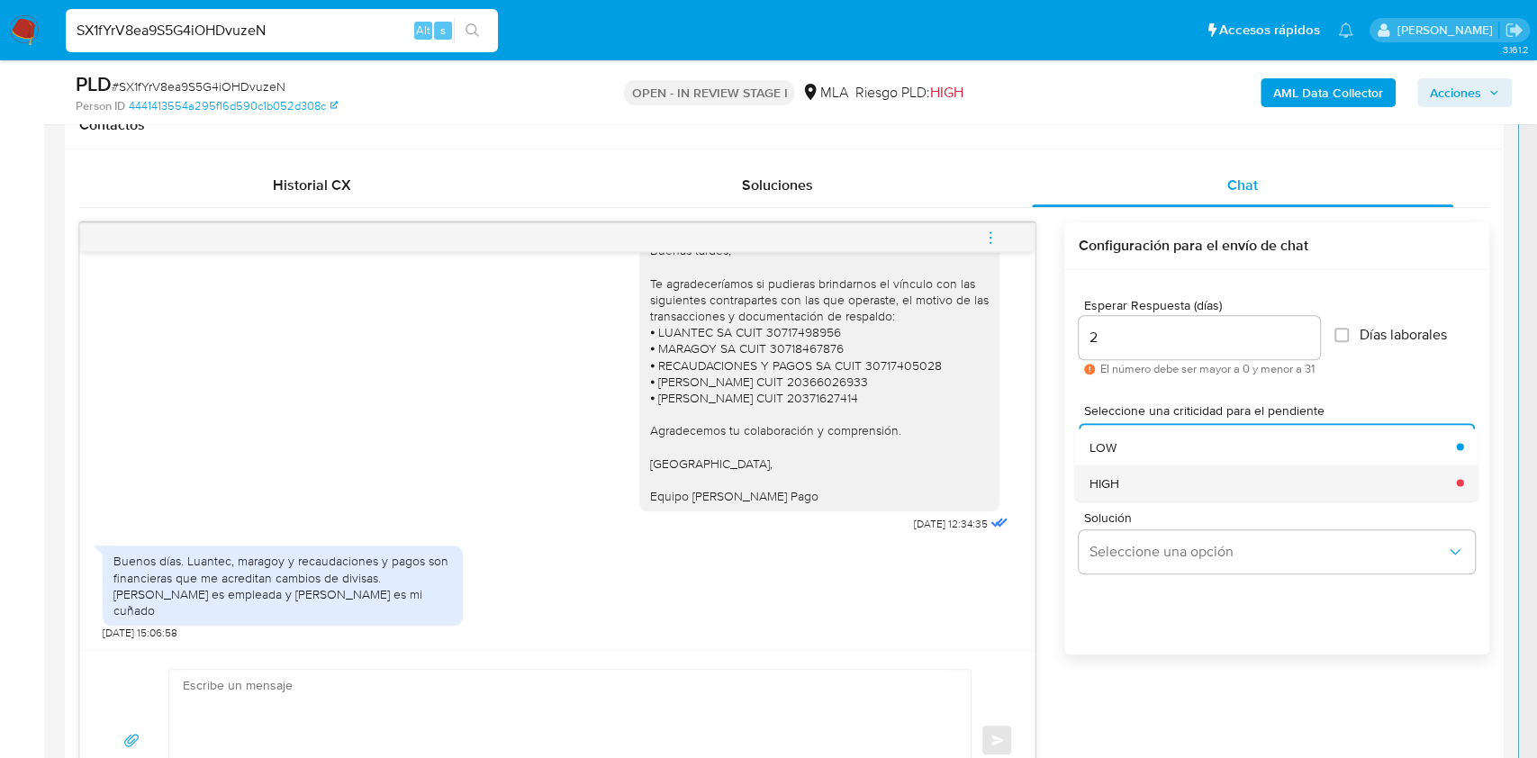
click at [1131, 479] on div "HIGH" at bounding box center [1267, 483] width 357 height 36
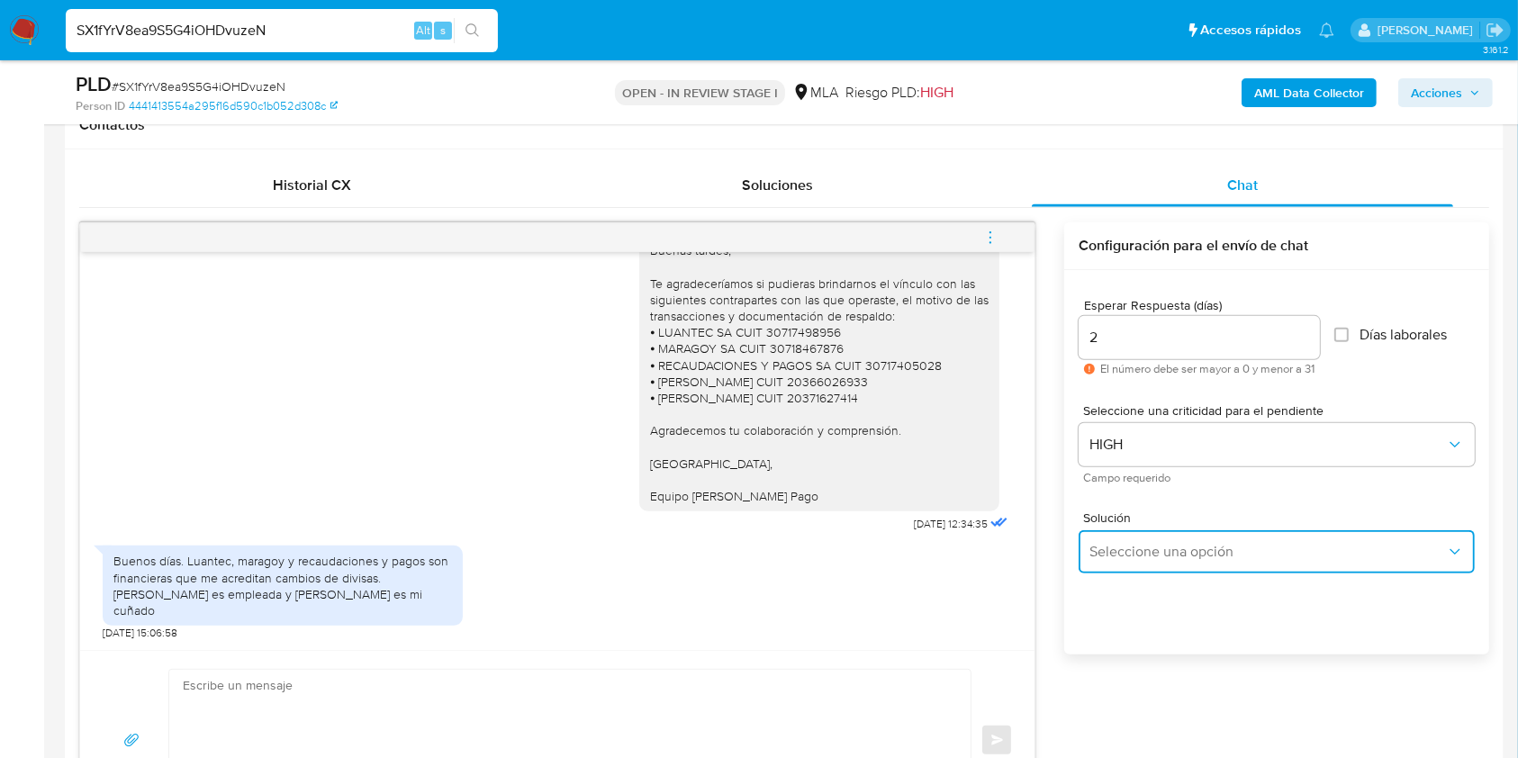
click at [1155, 553] on span "Seleccione una opción" at bounding box center [1267, 552] width 357 height 18
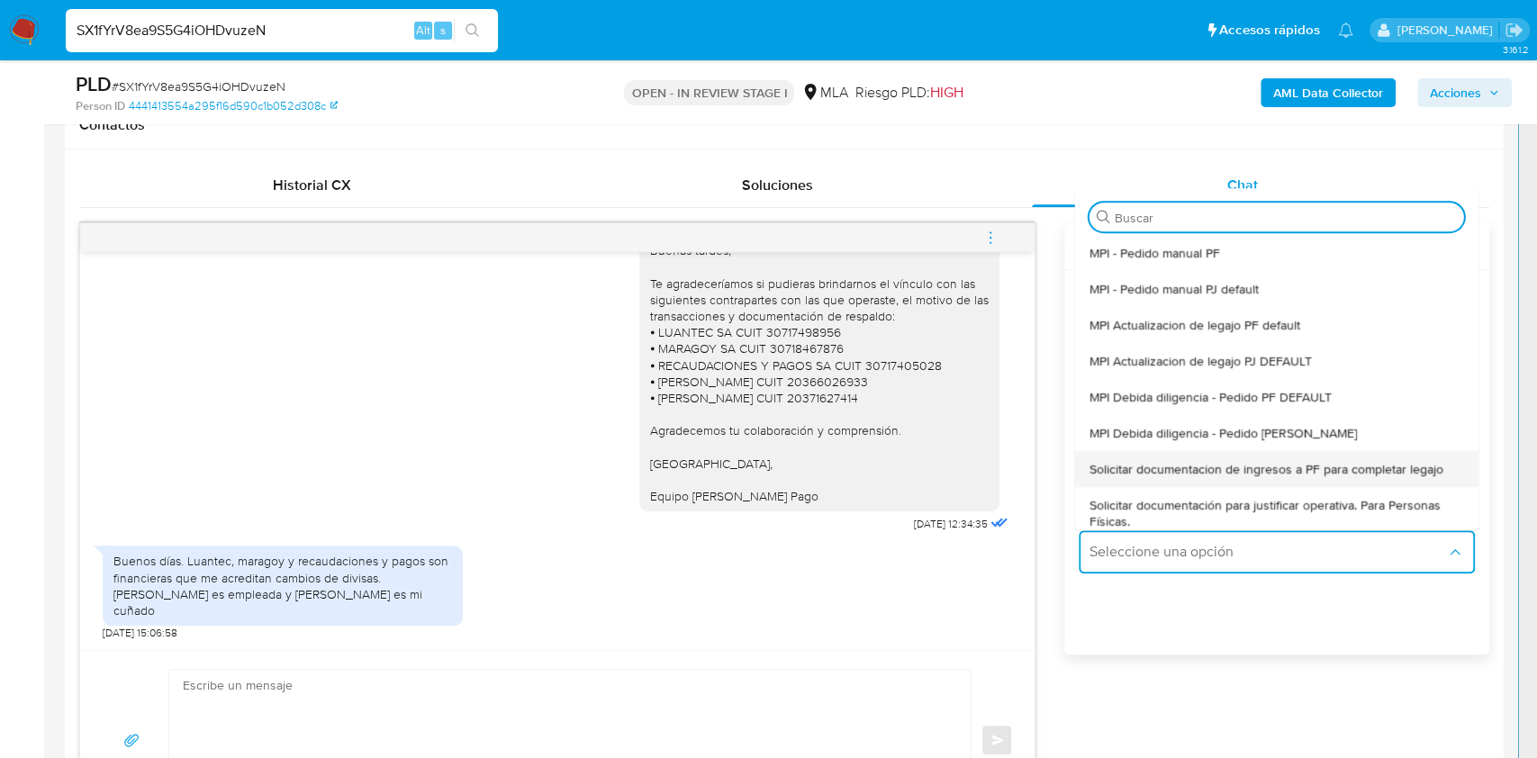
click at [1229, 477] on span "Solicitar documentacion de ingresos a PF para completar legajo" at bounding box center [1266, 469] width 354 height 16
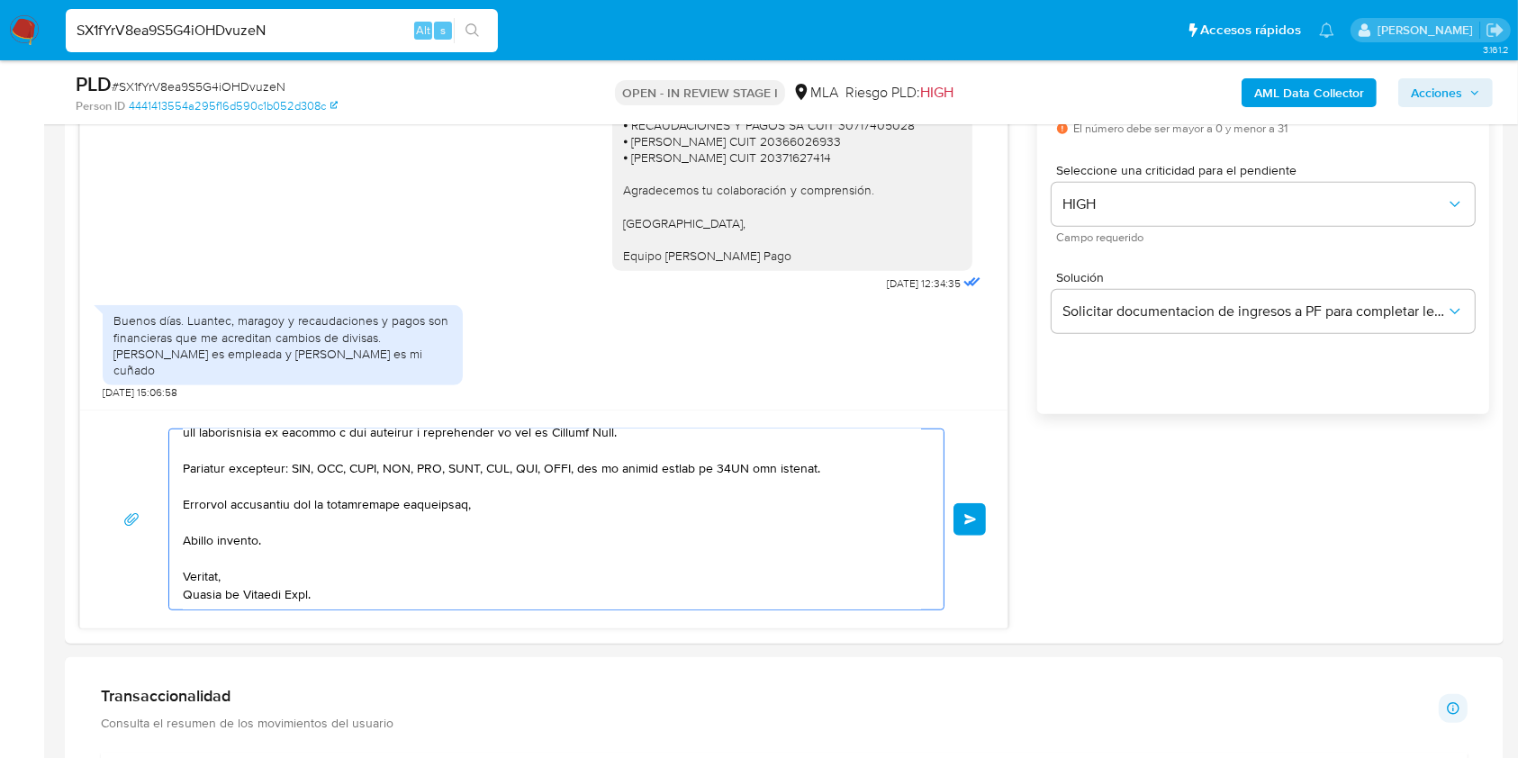
scroll to position [1107, 0]
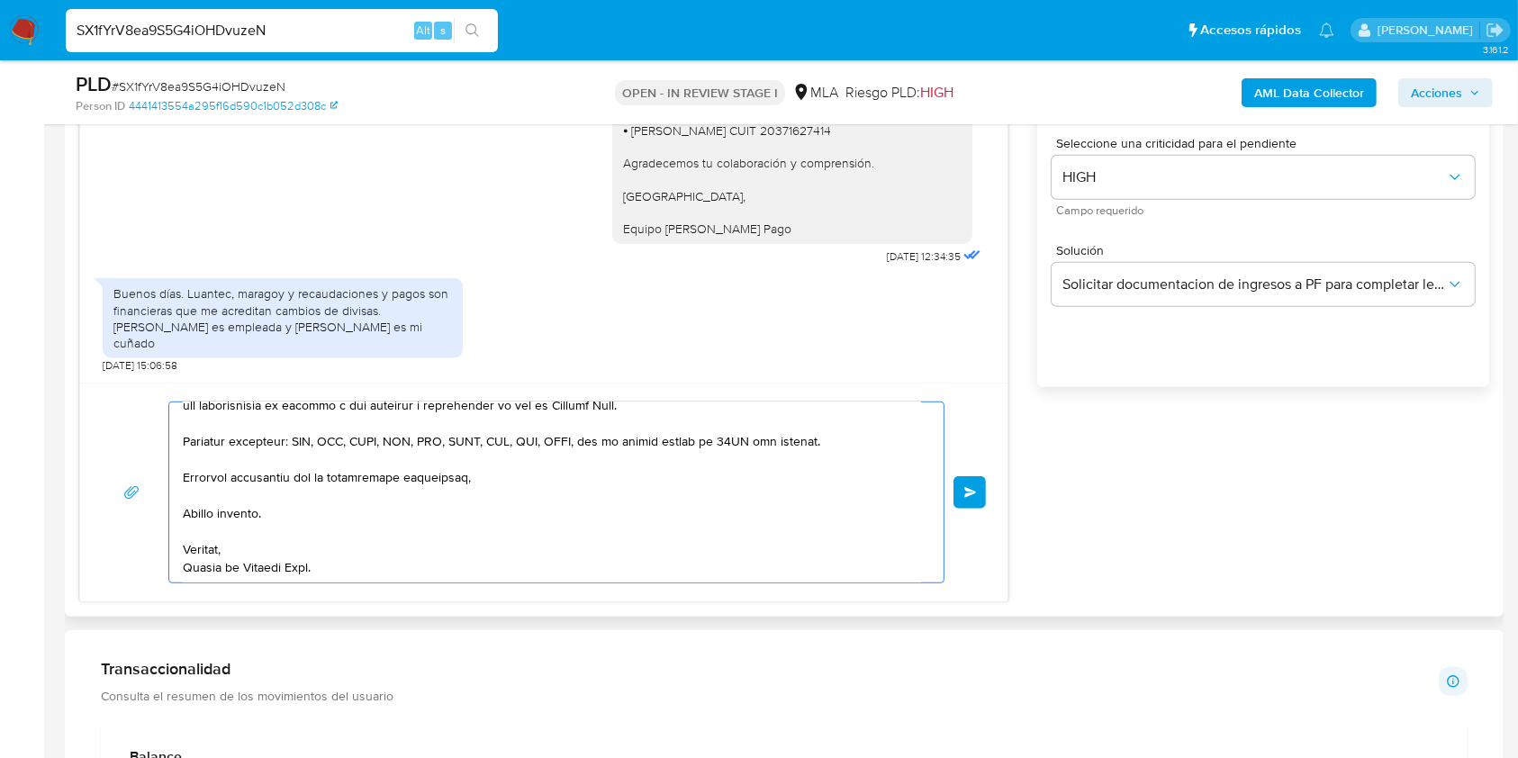
drag, startPoint x: 289, startPoint y: 489, endPoint x: 547, endPoint y: 595, distance: 279.4
click at [578, 757] on html "Pausado Ver notificaciones SX1fYrV8ea9S5G4iOHDvuzeN Alt s Accesos rápidos Presi…" at bounding box center [759, 741] width 1518 height 3697
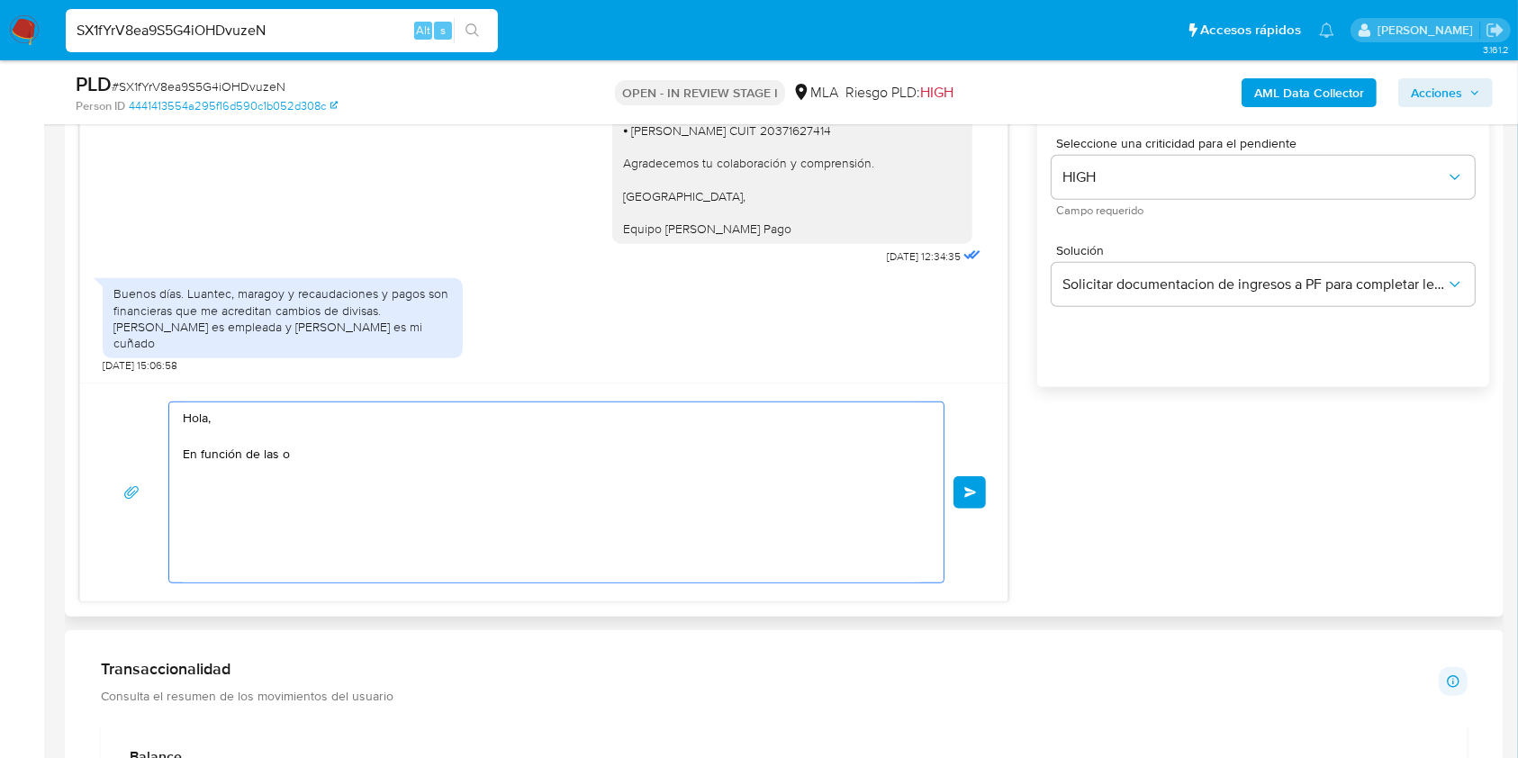
scroll to position [0, 0]
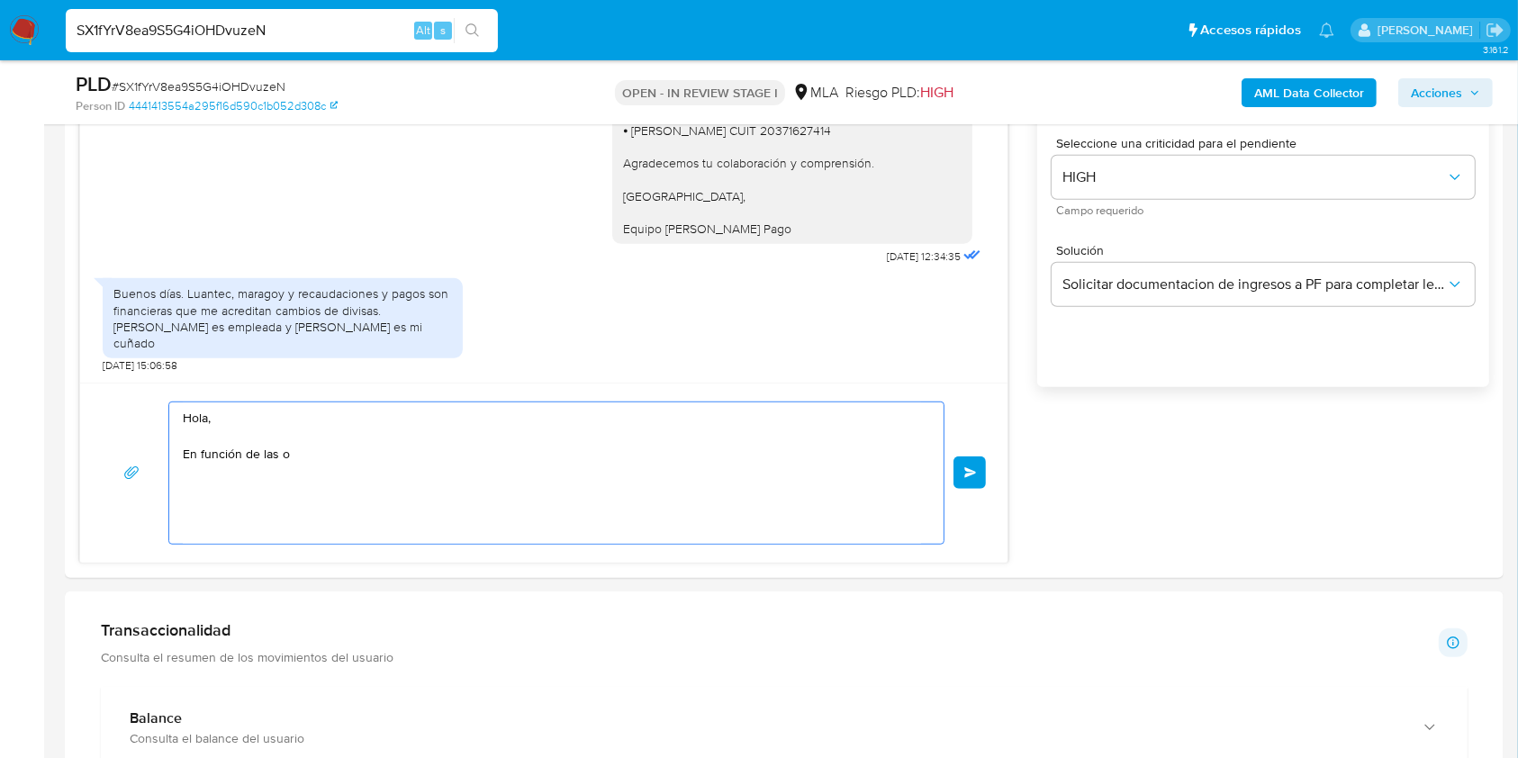
drag, startPoint x: 333, startPoint y: 464, endPoint x: 14, endPoint y: 360, distance: 336.0
click at [14, 360] on section "Bandeja Tablero Screening Búsqueda en Listas Watchlist Herramientas Operaciones…" at bounding box center [759, 722] width 1518 height 3658
paste textarea "Buenas tardes, Queremos aclararte que la Resolución General ARCA 5696/2025 indi…"
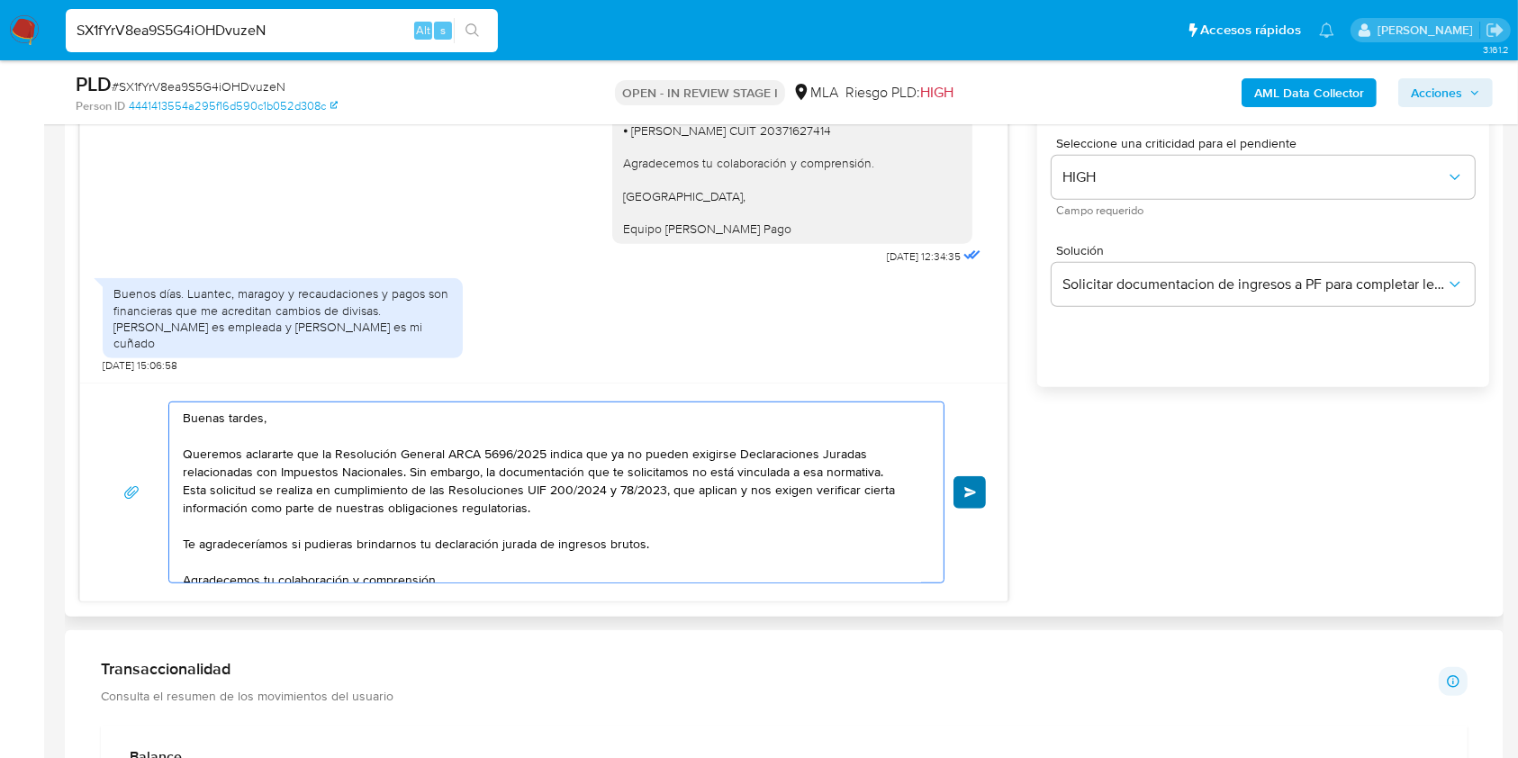
type textarea "Buenas tardes, Queremos aclararte que la Resolución General ARCA 5696/2025 indi…"
click at [985, 493] on button "Enviar" at bounding box center [970, 492] width 32 height 32
click at [973, 490] on span "Enviar" at bounding box center [970, 492] width 13 height 11
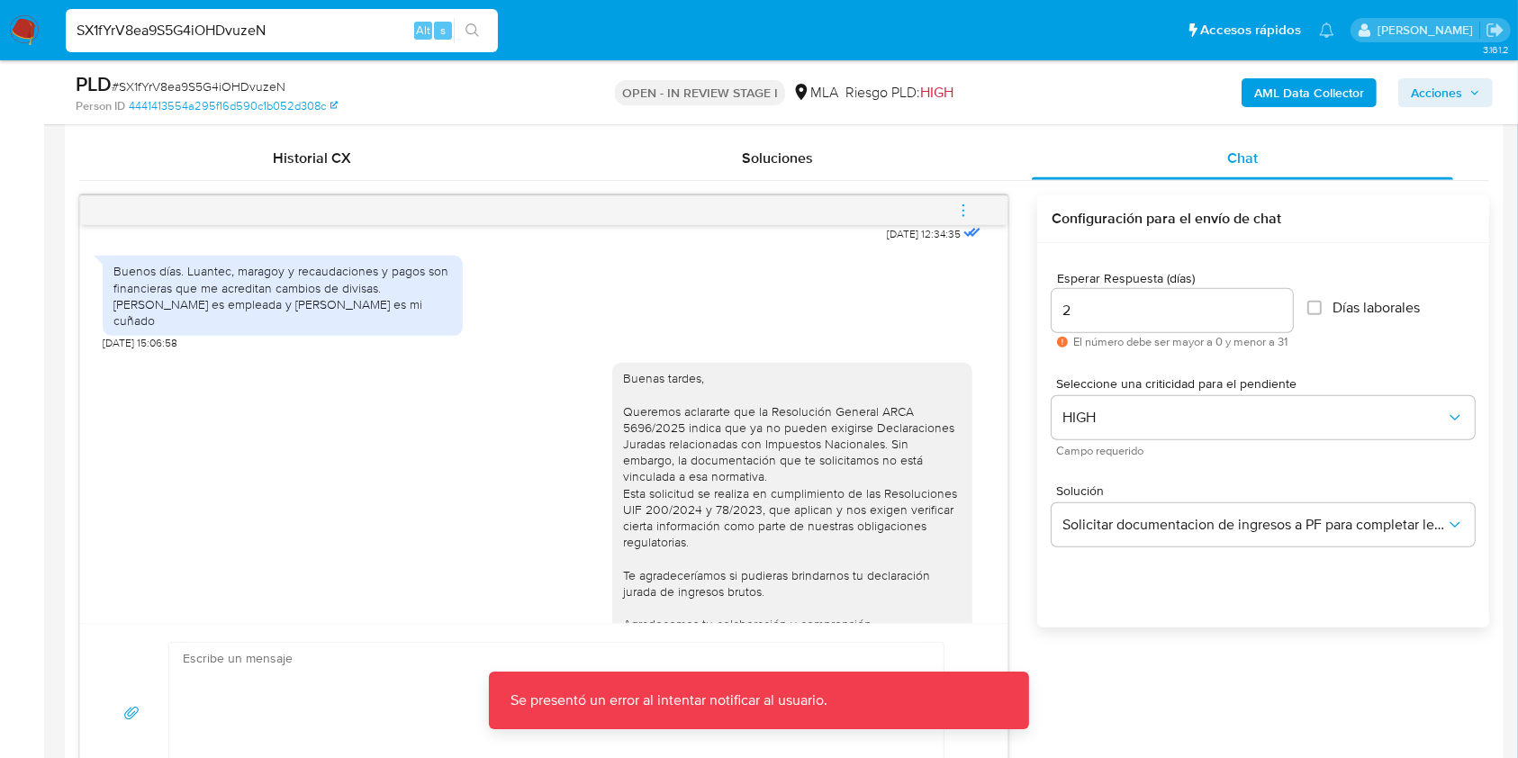
scroll to position [1267, 0]
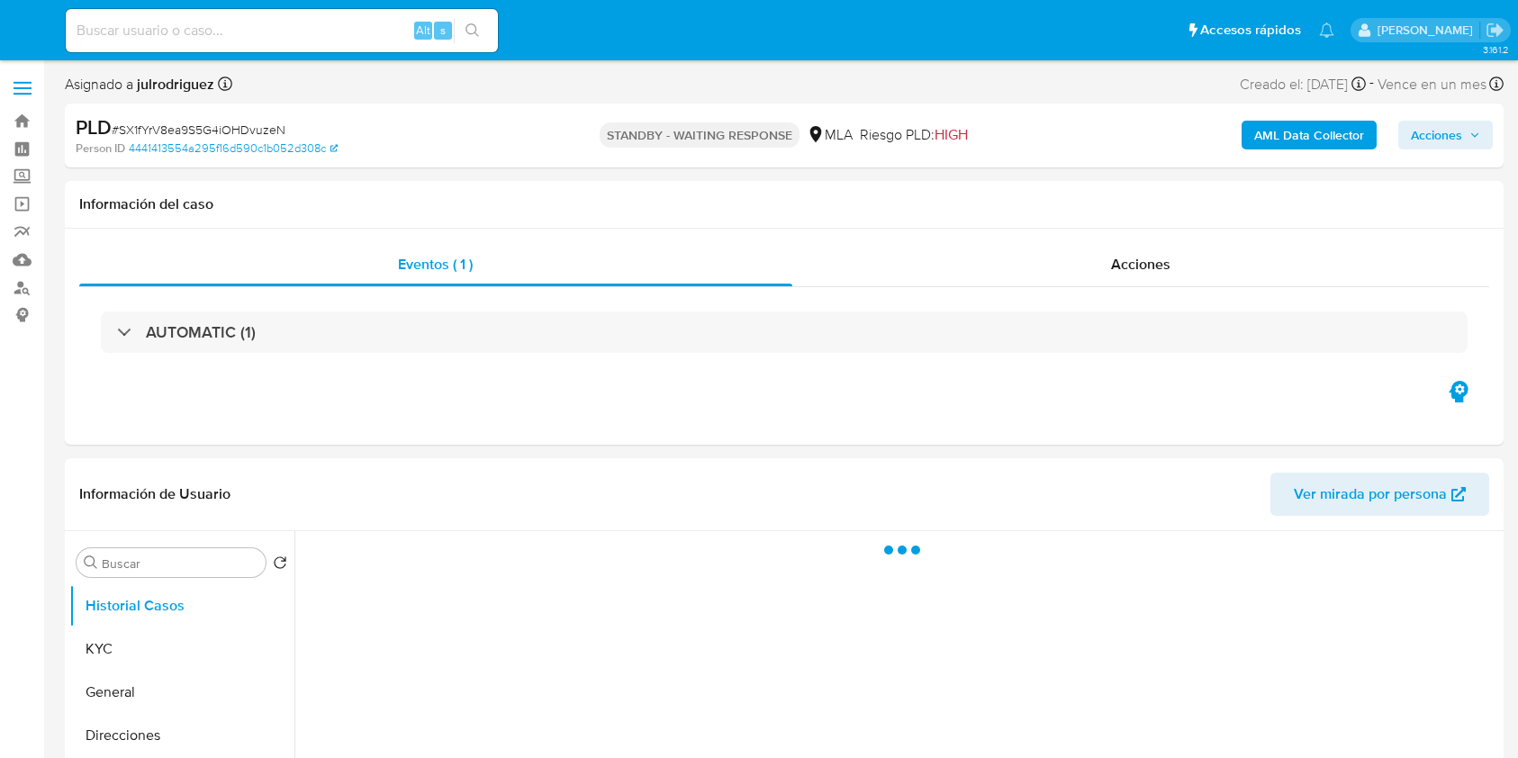
select select "10"
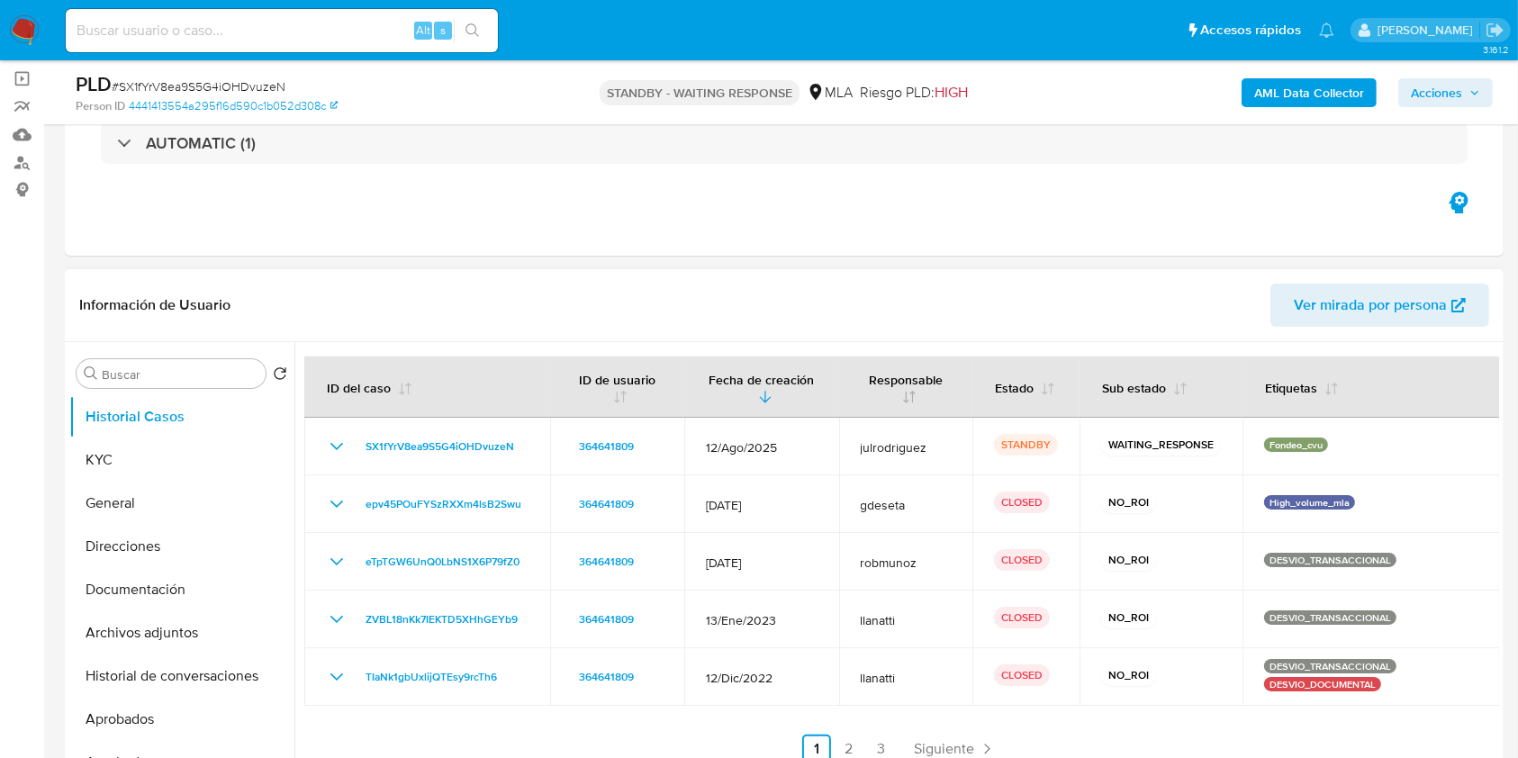
scroll to position [240, 0]
